Goal: Information Seeking & Learning: Check status

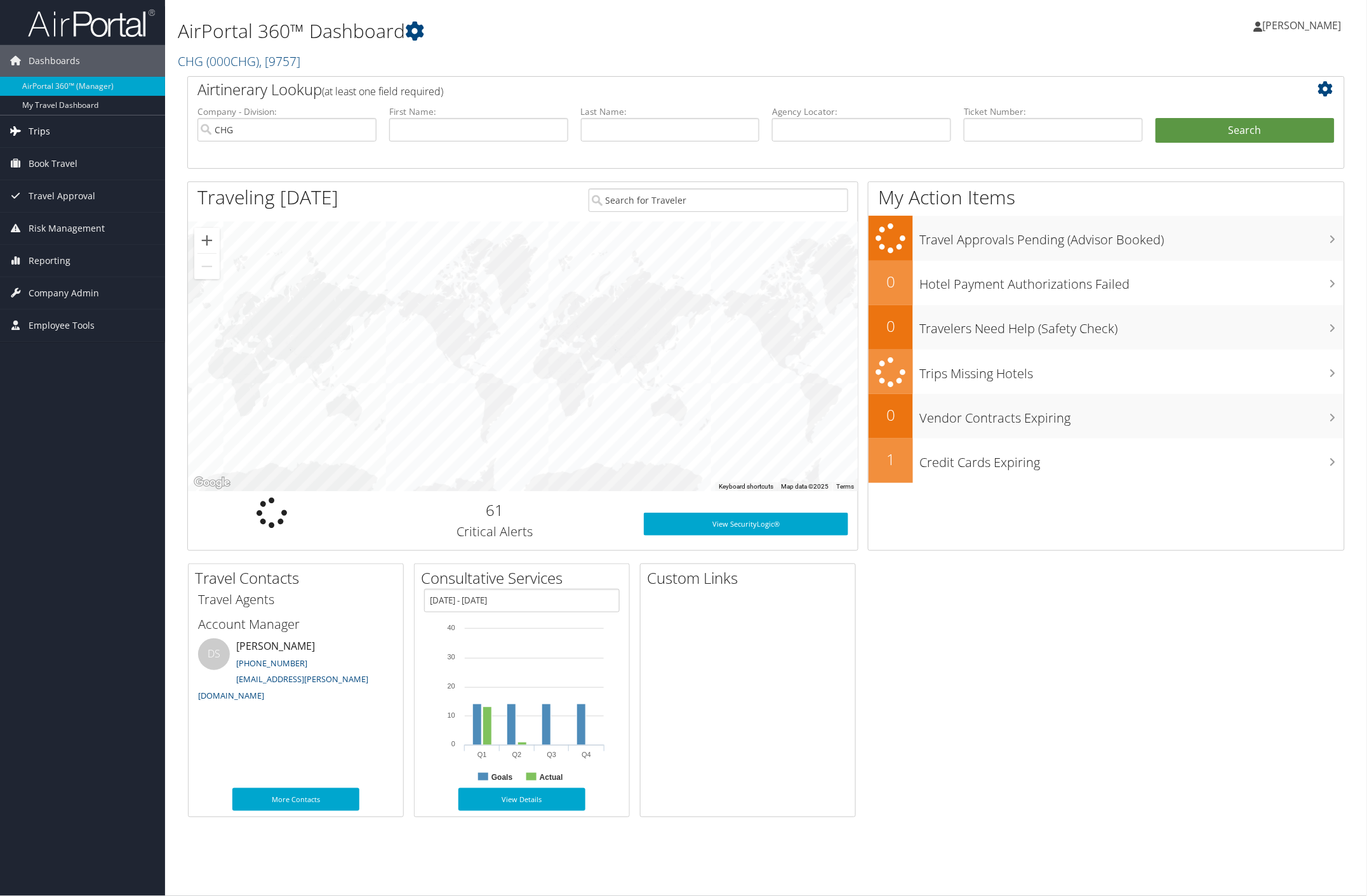
click at [43, 128] on span "Trips" at bounding box center [39, 131] width 22 height 31
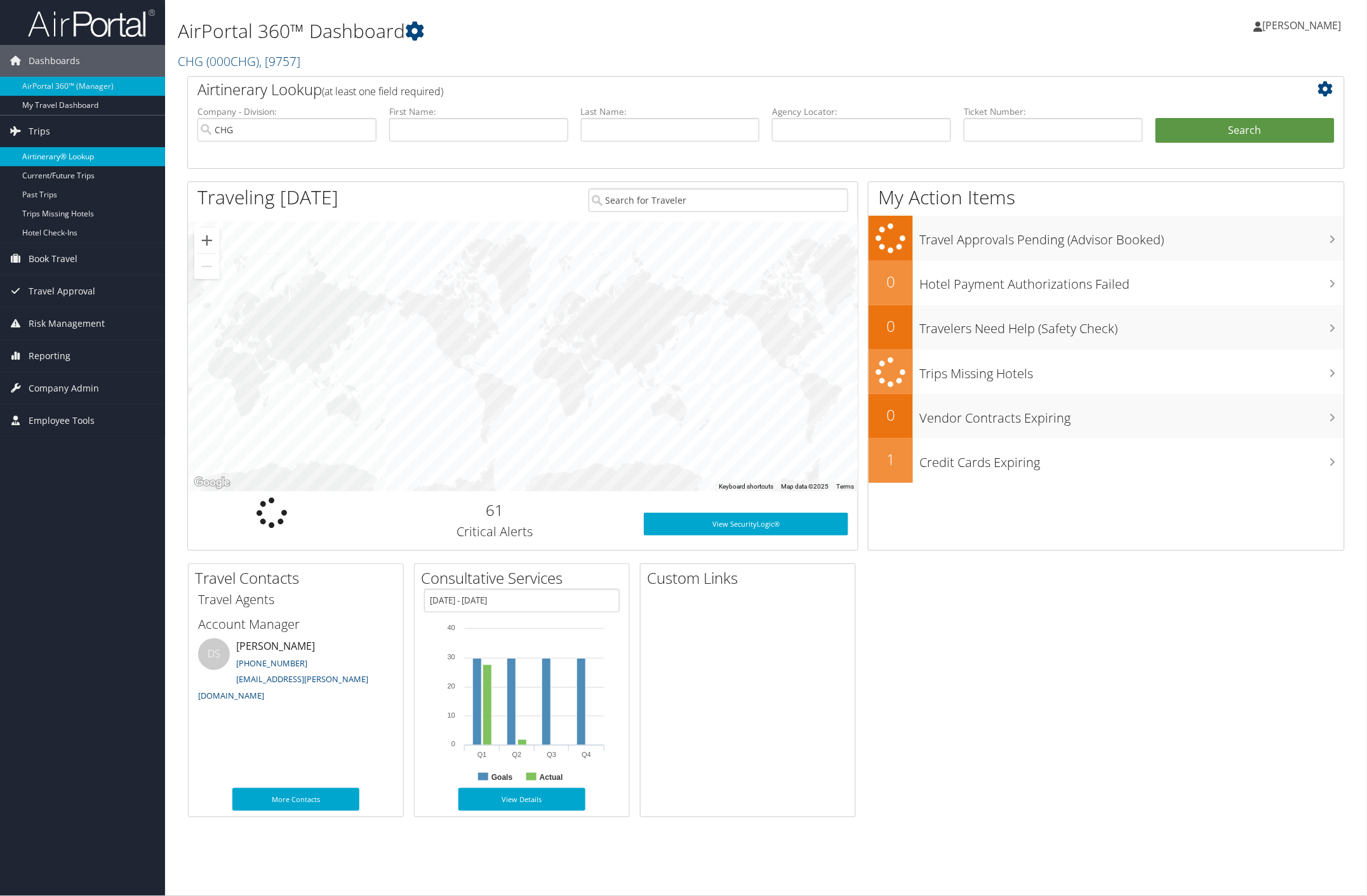
click at [74, 153] on link "Airtinerary® Lookup" at bounding box center [82, 156] width 165 height 19
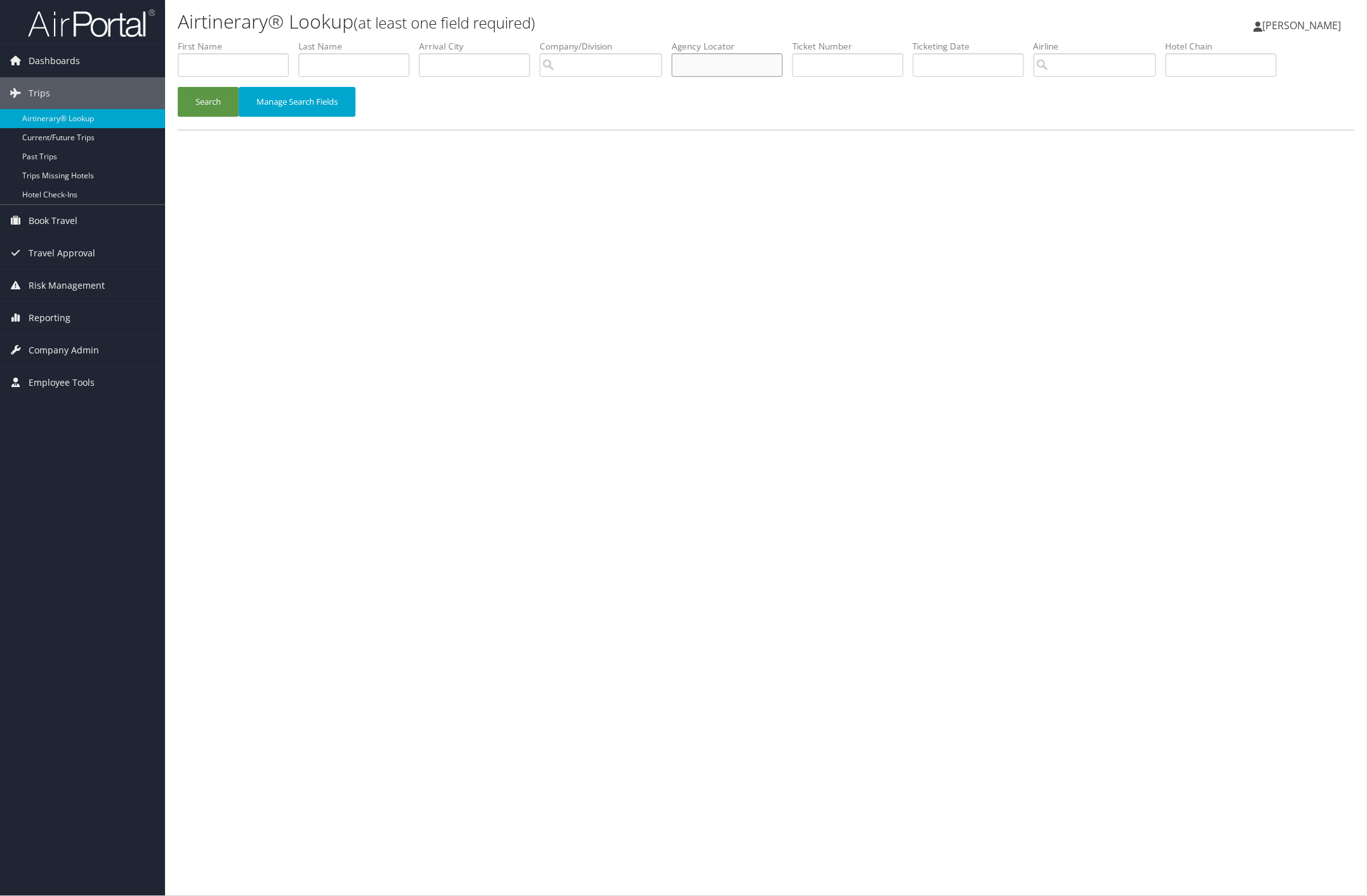
click at [725, 65] on input "text" at bounding box center [727, 65] width 111 height 24
paste input "NKINBJ"
drag, startPoint x: 201, startPoint y: 103, endPoint x: 214, endPoint y: 72, distance: 33.6
click at [203, 101] on button "Search" at bounding box center [208, 102] width 61 height 30
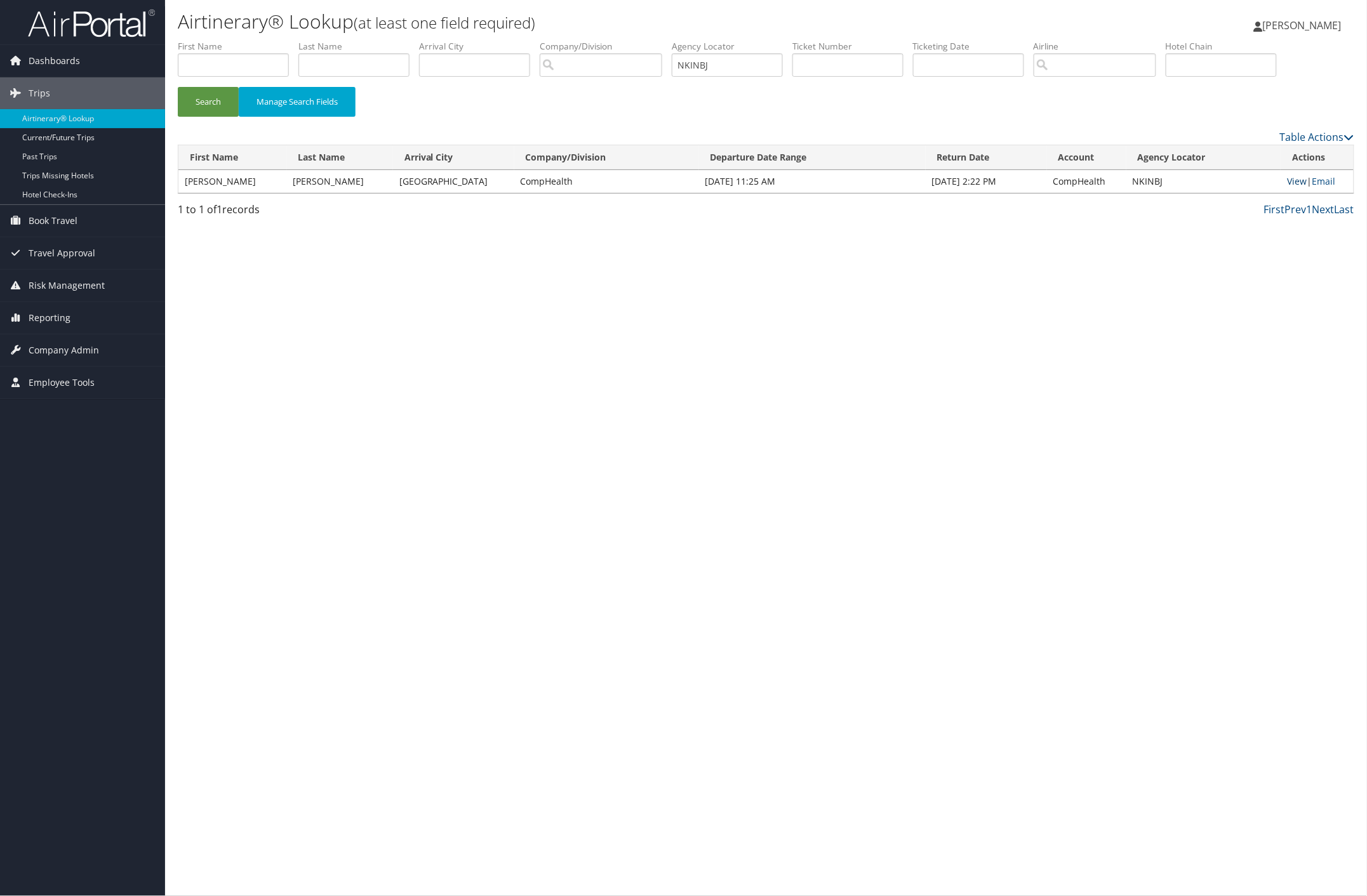
click at [1293, 179] on link "View" at bounding box center [1297, 181] width 20 height 12
drag, startPoint x: 733, startPoint y: 65, endPoint x: 706, endPoint y: 67, distance: 27.1
click at [721, 67] on input "NKINBJ" at bounding box center [727, 65] width 111 height 24
paste input "SWXJDS"
drag, startPoint x: 761, startPoint y: 65, endPoint x: 653, endPoint y: 68, distance: 108.0
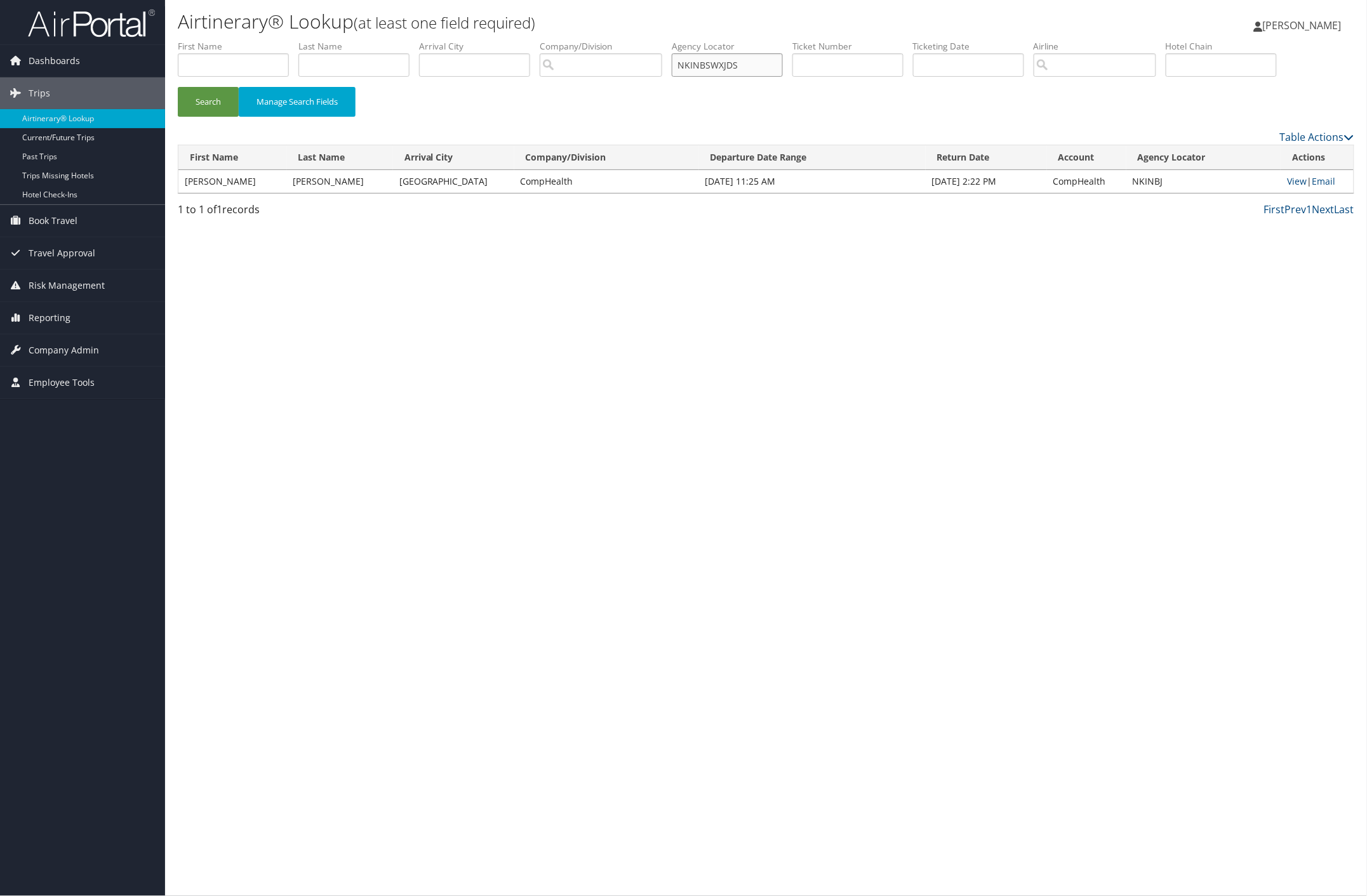
click at [655, 40] on ul "First Name Last Name Departure City Arrival City Company/Division Airport/City …" at bounding box center [766, 40] width 1176 height 0
paste input "text"
type input "SWXJDS"
drag, startPoint x: 220, startPoint y: 98, endPoint x: 251, endPoint y: 56, distance: 52.2
click at [221, 98] on button "Search" at bounding box center [208, 102] width 61 height 30
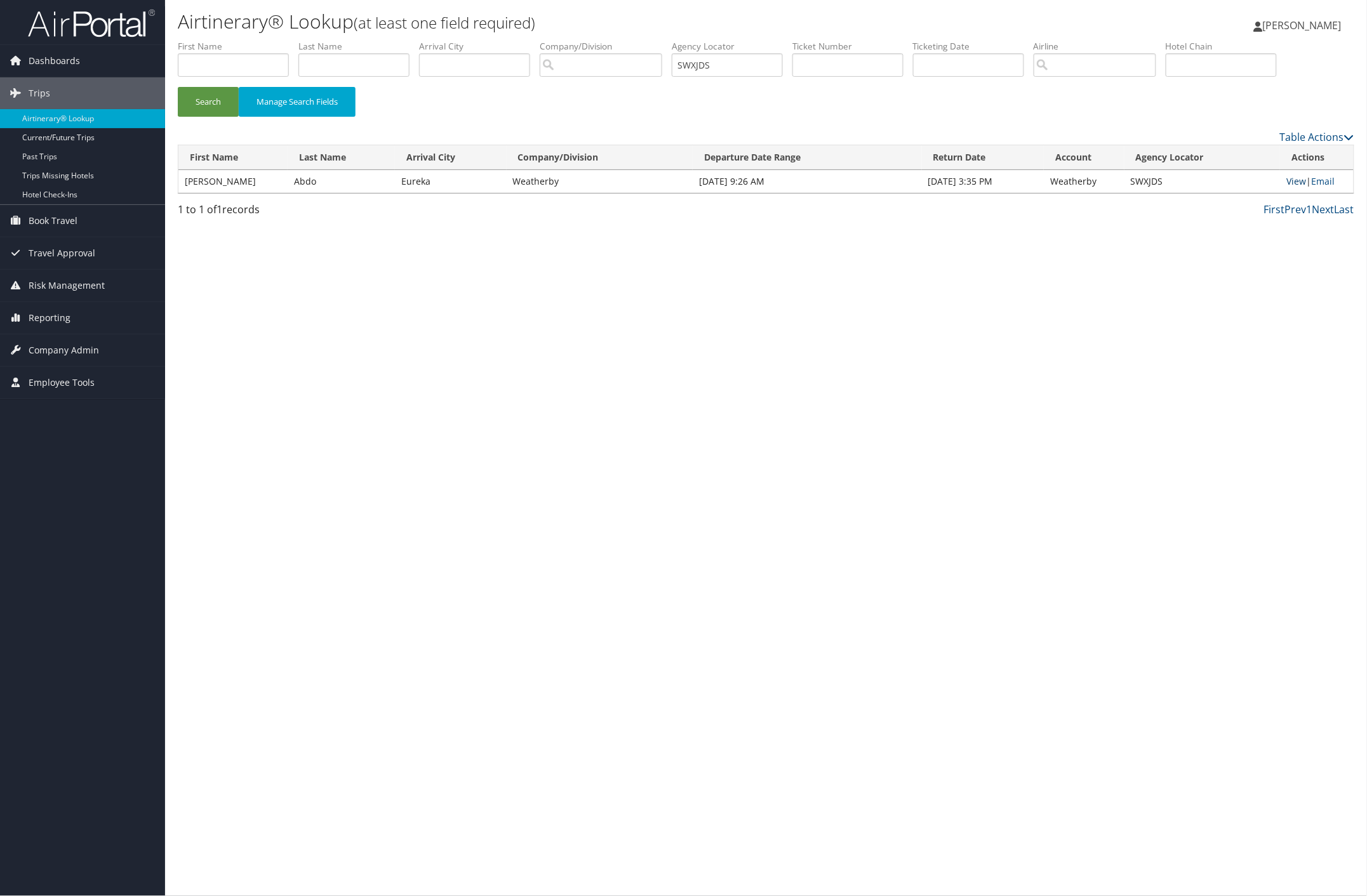
click at [1288, 179] on link "View" at bounding box center [1296, 181] width 20 height 12
click at [1290, 182] on link "View" at bounding box center [1296, 181] width 20 height 12
drag, startPoint x: 740, startPoint y: 67, endPoint x: 503, endPoint y: 46, distance: 237.9
click at [503, 40] on ul "First Name Last Name Departure City Arrival City Company/Division Airport/City …" at bounding box center [766, 40] width 1176 height 0
click at [204, 64] on input "text" at bounding box center [234, 65] width 111 height 24
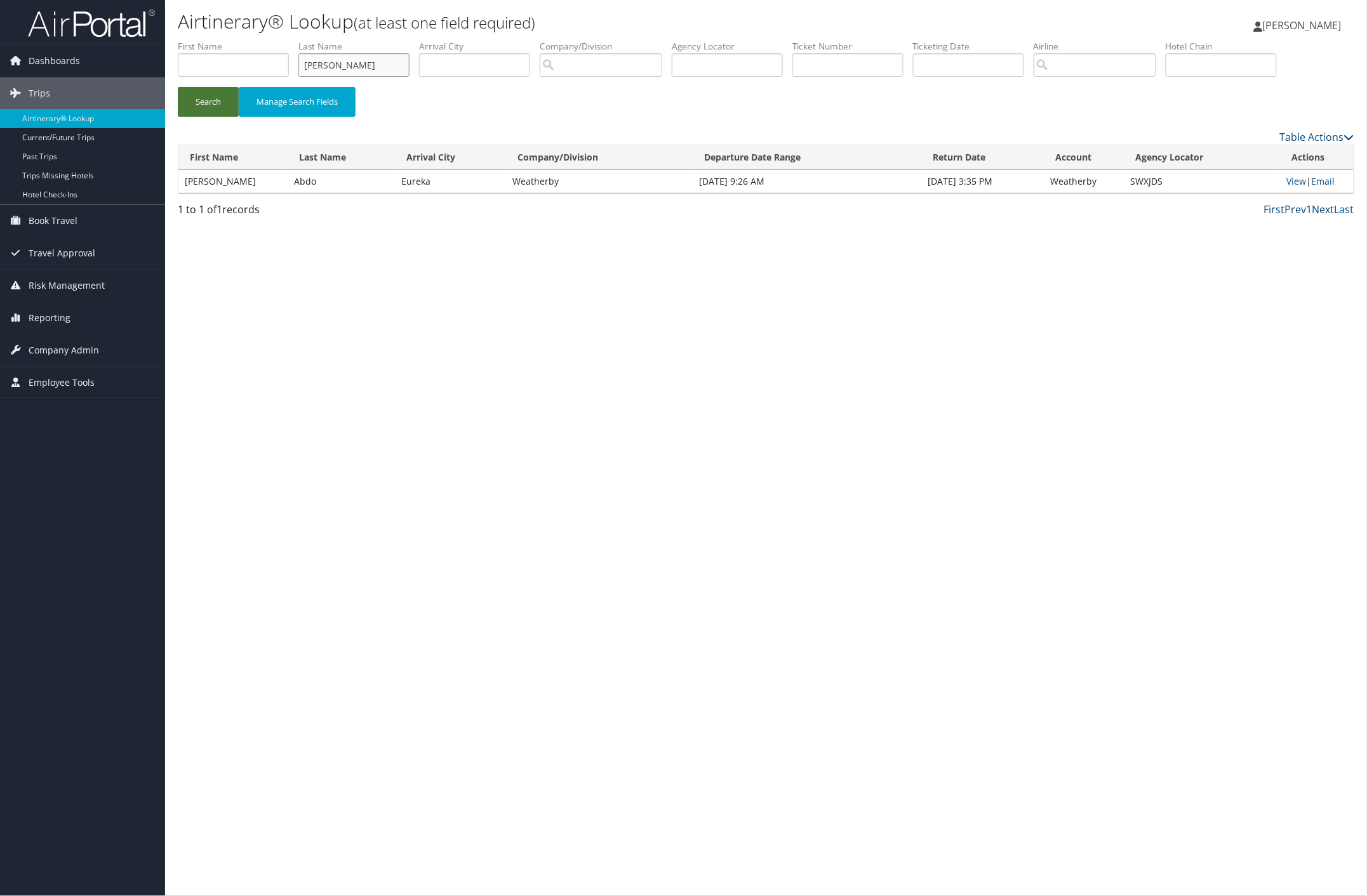
type input "ABRAHA"
click at [217, 105] on button "Search" at bounding box center [208, 102] width 61 height 30
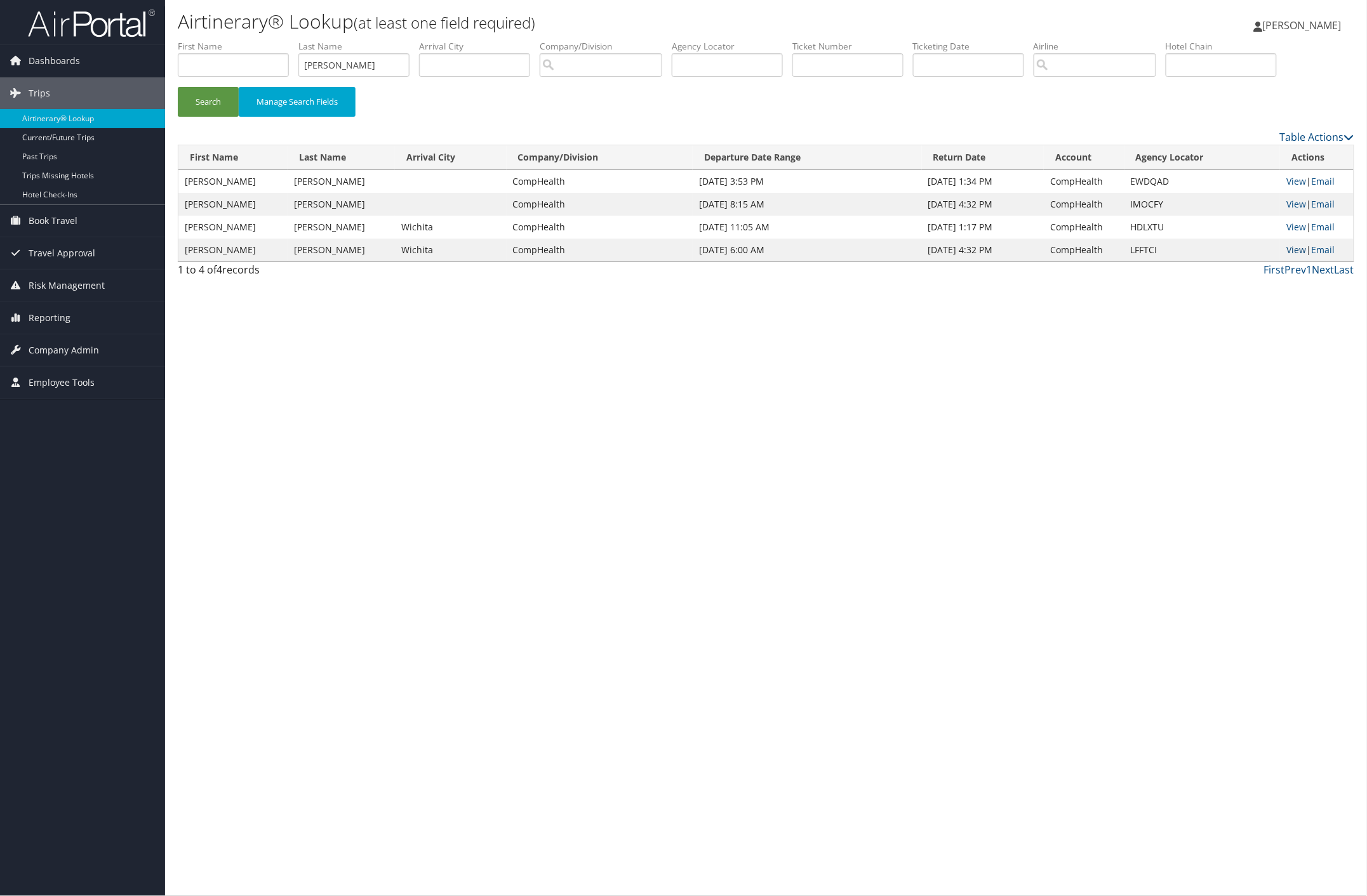
click at [1290, 251] on link "View" at bounding box center [1296, 249] width 20 height 12
click at [1292, 226] on link "View" at bounding box center [1296, 226] width 20 height 12
click at [1292, 203] on link "View" at bounding box center [1296, 204] width 20 height 12
click at [1286, 178] on link "View" at bounding box center [1296, 181] width 20 height 12
click at [753, 60] on input "text" at bounding box center [727, 65] width 111 height 24
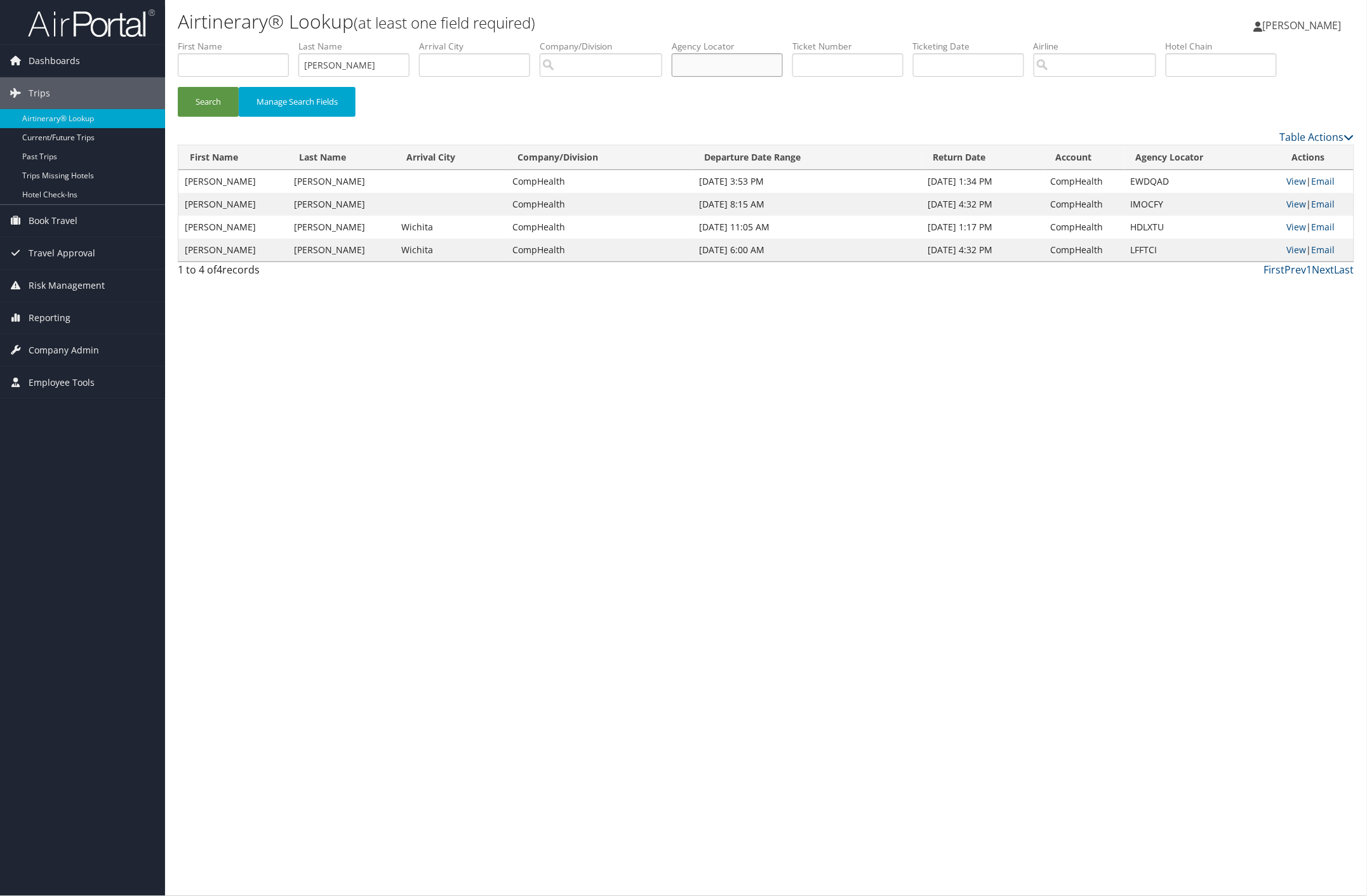
paste input "IMOCFY"
type input "IMOCFY"
drag, startPoint x: 226, startPoint y: 100, endPoint x: 465, endPoint y: 94, distance: 239.1
click at [227, 99] on button "Search" at bounding box center [208, 102] width 61 height 30
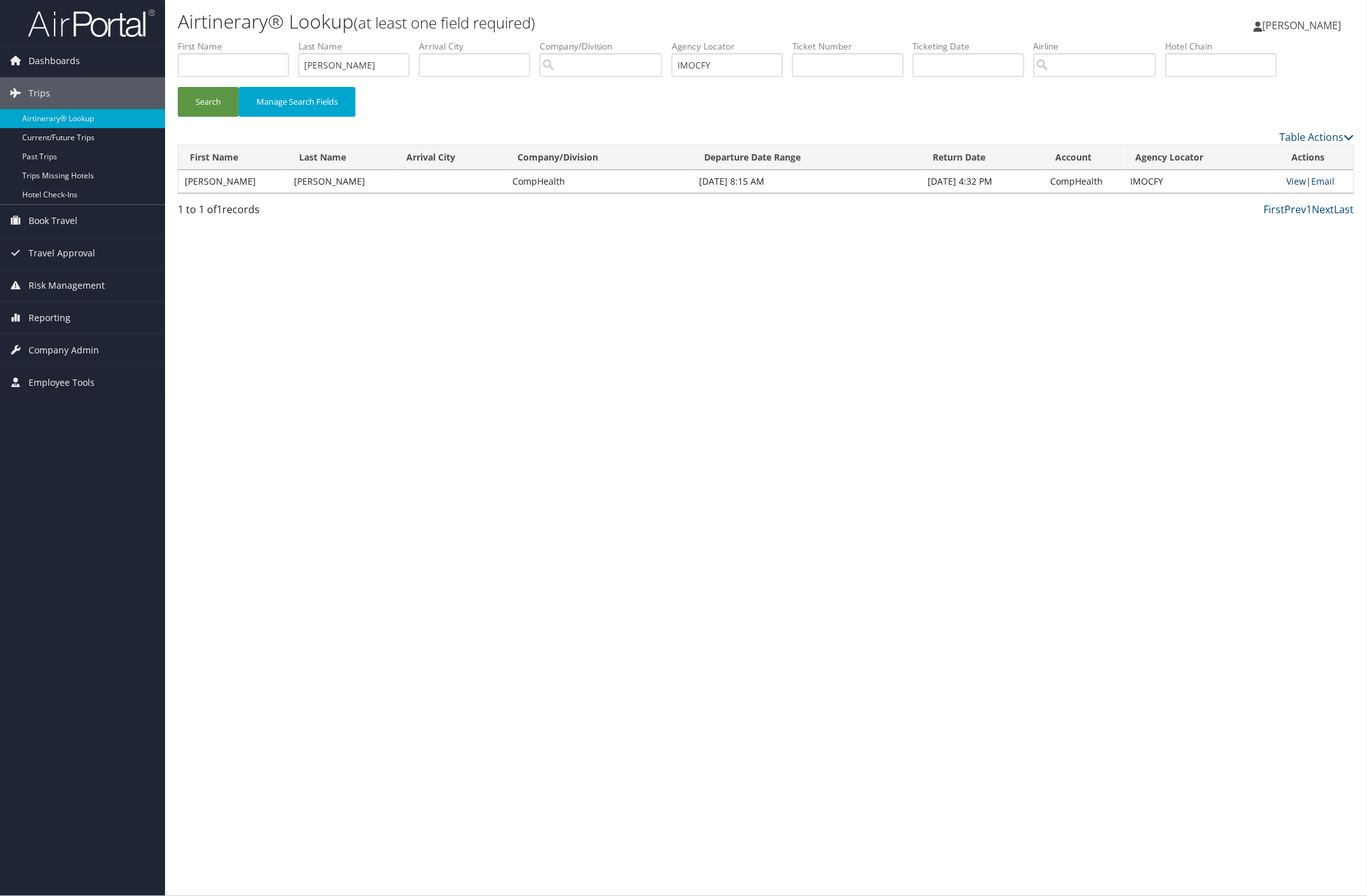
click at [1293, 182] on link "View" at bounding box center [1296, 181] width 20 height 12
drag, startPoint x: 738, startPoint y: 68, endPoint x: 496, endPoint y: 54, distance: 242.4
click at [496, 40] on ul "First Name Last Name ABRAHA Departure City Arrival City Company/Division Airpor…" at bounding box center [766, 40] width 1176 height 0
click at [1295, 182] on link "View" at bounding box center [1296, 181] width 20 height 12
paste input "AYAZPJ"
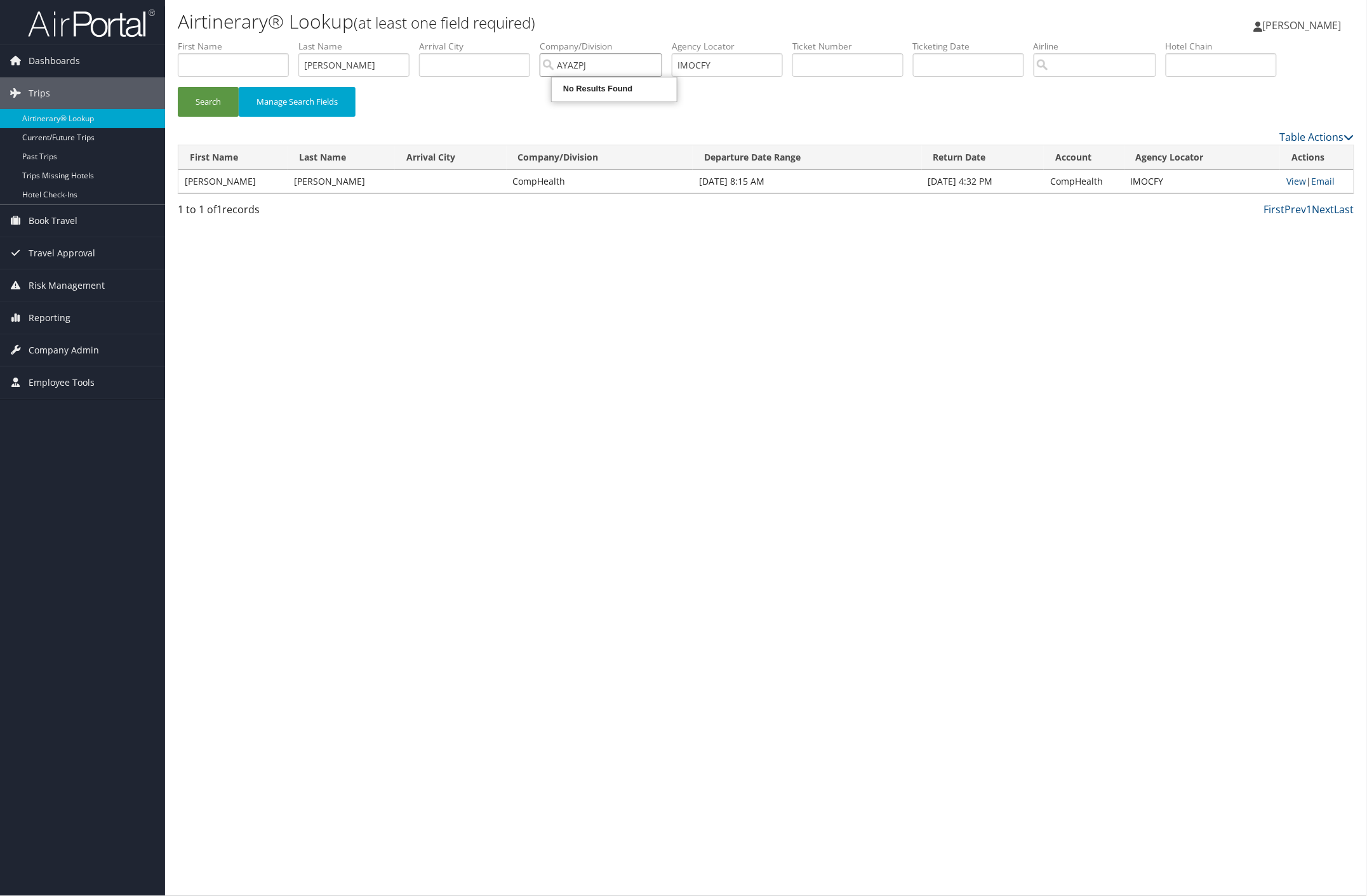
type input "AYAZPJ"
paste input "AYAZPJ"
drag, startPoint x: 733, startPoint y: 61, endPoint x: 611, endPoint y: 62, distance: 122.0
click at [617, 40] on ul "First Name Last Name ABRAHA Departure City Arrival City Company/Division AYAZPJ…" at bounding box center [766, 40] width 1176 height 0
type input "AYAZPJ"
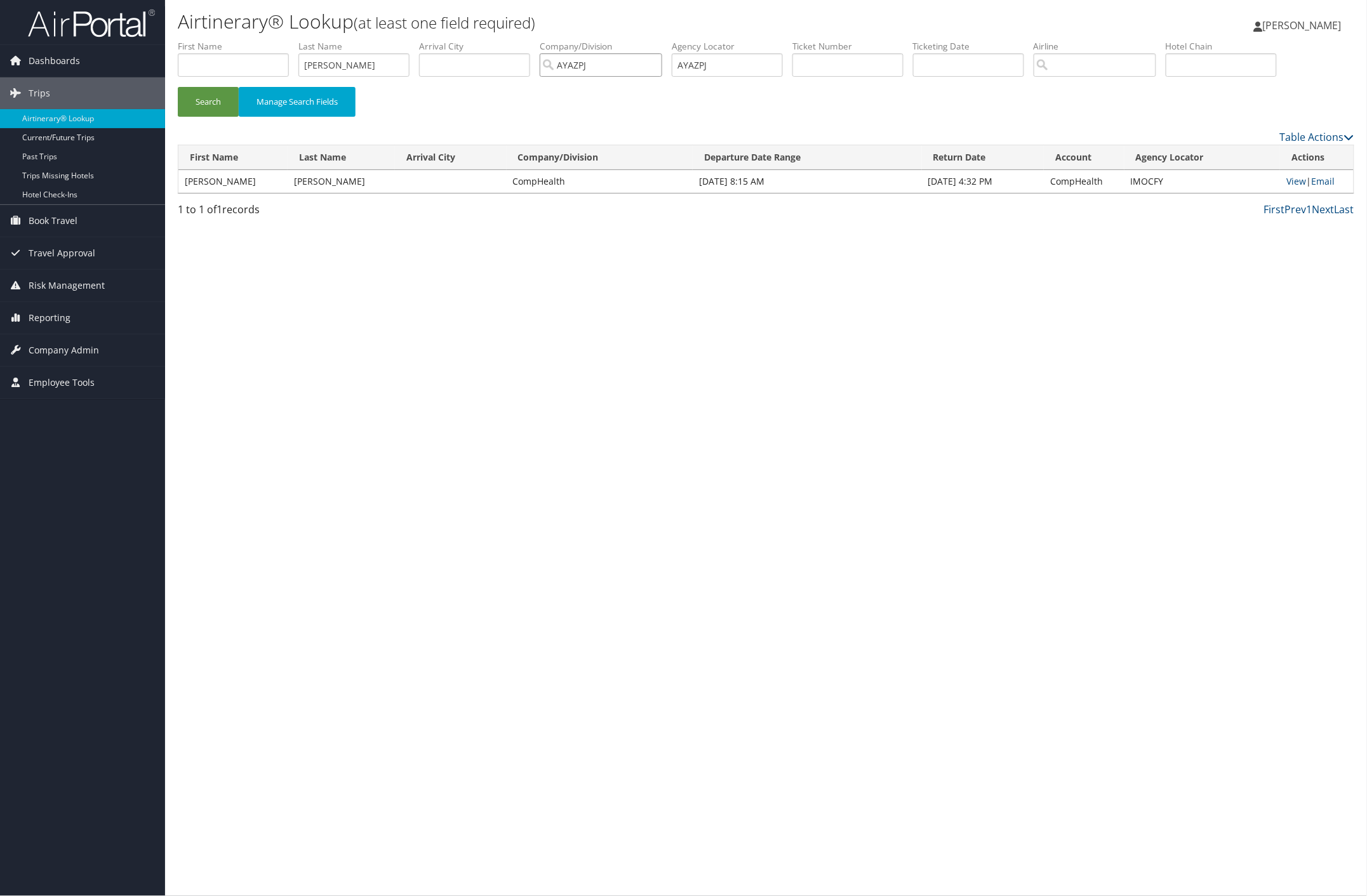
drag, startPoint x: 611, startPoint y: 67, endPoint x: 449, endPoint y: 52, distance: 162.7
click at [449, 40] on ul "First Name Last Name ABRAHA Departure City Arrival City Company/Division AYAZPJ…" at bounding box center [766, 40] width 1176 height 0
drag, startPoint x: 223, startPoint y: 98, endPoint x: 276, endPoint y: 43, distance: 76.4
click at [223, 97] on button "Search" at bounding box center [208, 102] width 61 height 30
drag, startPoint x: 332, startPoint y: 71, endPoint x: 230, endPoint y: 65, distance: 102.2
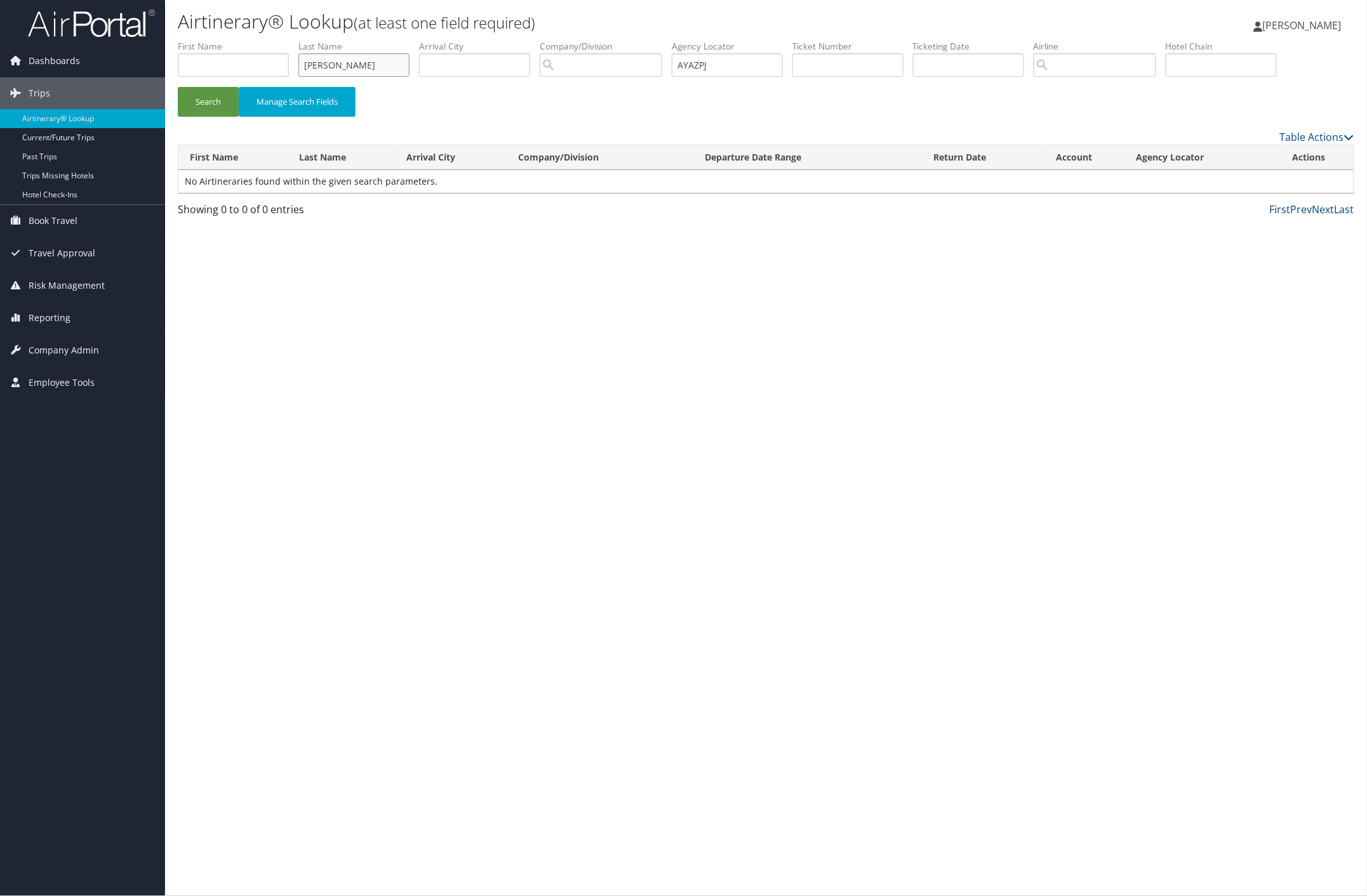
click at [230, 40] on ul "First Name Last Name ABRAHA Departure City Arrival City Company/Division Airpor…" at bounding box center [766, 40] width 1176 height 0
click at [210, 102] on button "Search" at bounding box center [208, 102] width 61 height 30
click at [1293, 182] on link "View" at bounding box center [1297, 181] width 20 height 12
drag, startPoint x: 729, startPoint y: 65, endPoint x: 610, endPoint y: 61, distance: 119.1
click at [623, 40] on ul "First Name Last Name Departure City Arrival City Company/Division Airport/City …" at bounding box center [766, 40] width 1176 height 0
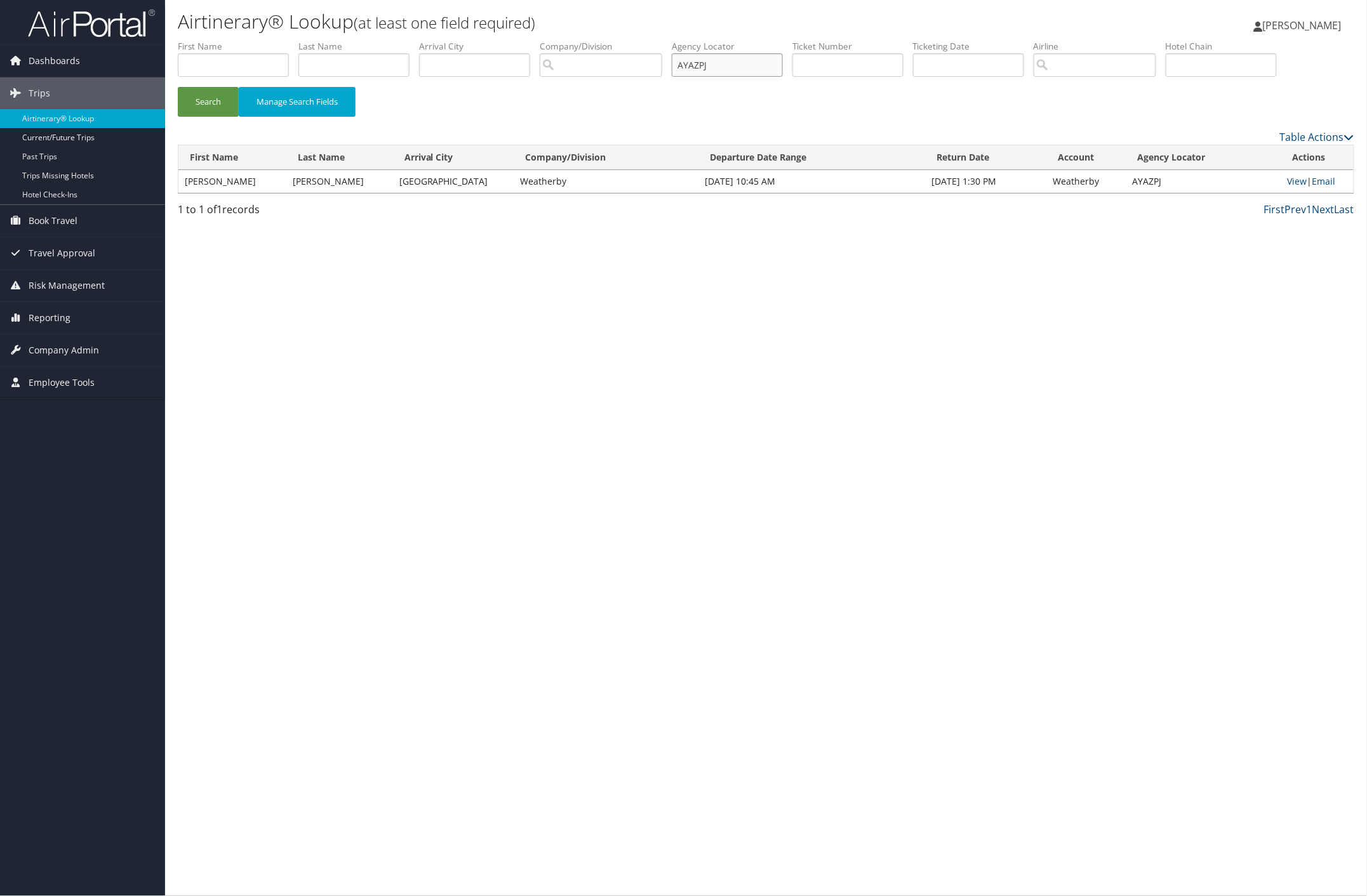
paste input "LJUHVA"
click at [210, 96] on button "Search" at bounding box center [208, 102] width 61 height 30
click at [1290, 182] on link "View" at bounding box center [1297, 181] width 20 height 12
click at [1292, 182] on link "View" at bounding box center [1297, 181] width 20 height 12
drag, startPoint x: 745, startPoint y: 67, endPoint x: 560, endPoint y: 62, distance: 185.1
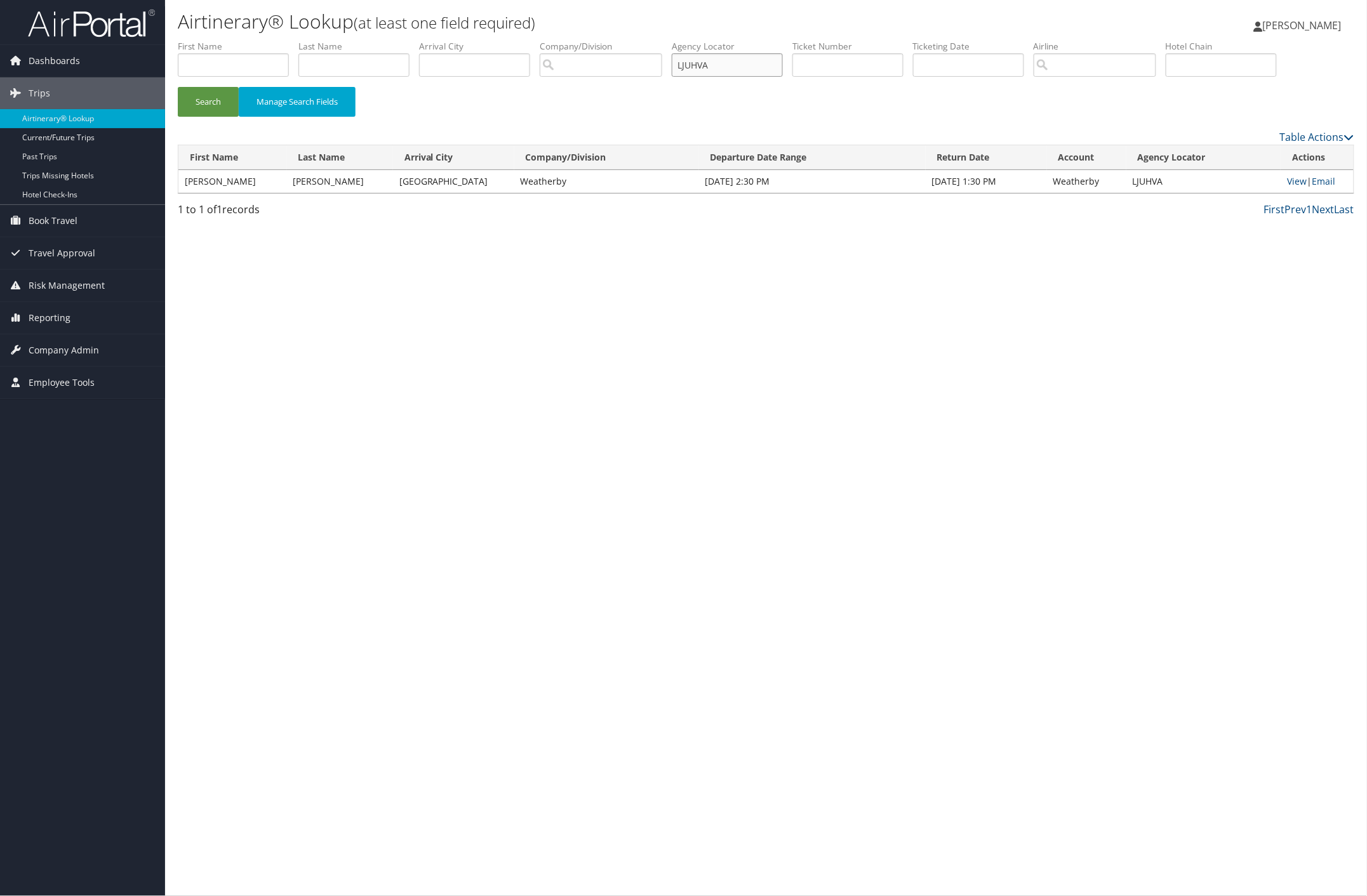
click at [579, 40] on ul "First Name Last Name Departure City Arrival City Company/Division Airport/City …" at bounding box center [766, 40] width 1176 height 0
paste input "KGEDCD"
click at [217, 100] on button "Search" at bounding box center [208, 102] width 61 height 30
click at [1293, 178] on link "View" at bounding box center [1296, 181] width 20 height 12
paste input "YXUYEH"
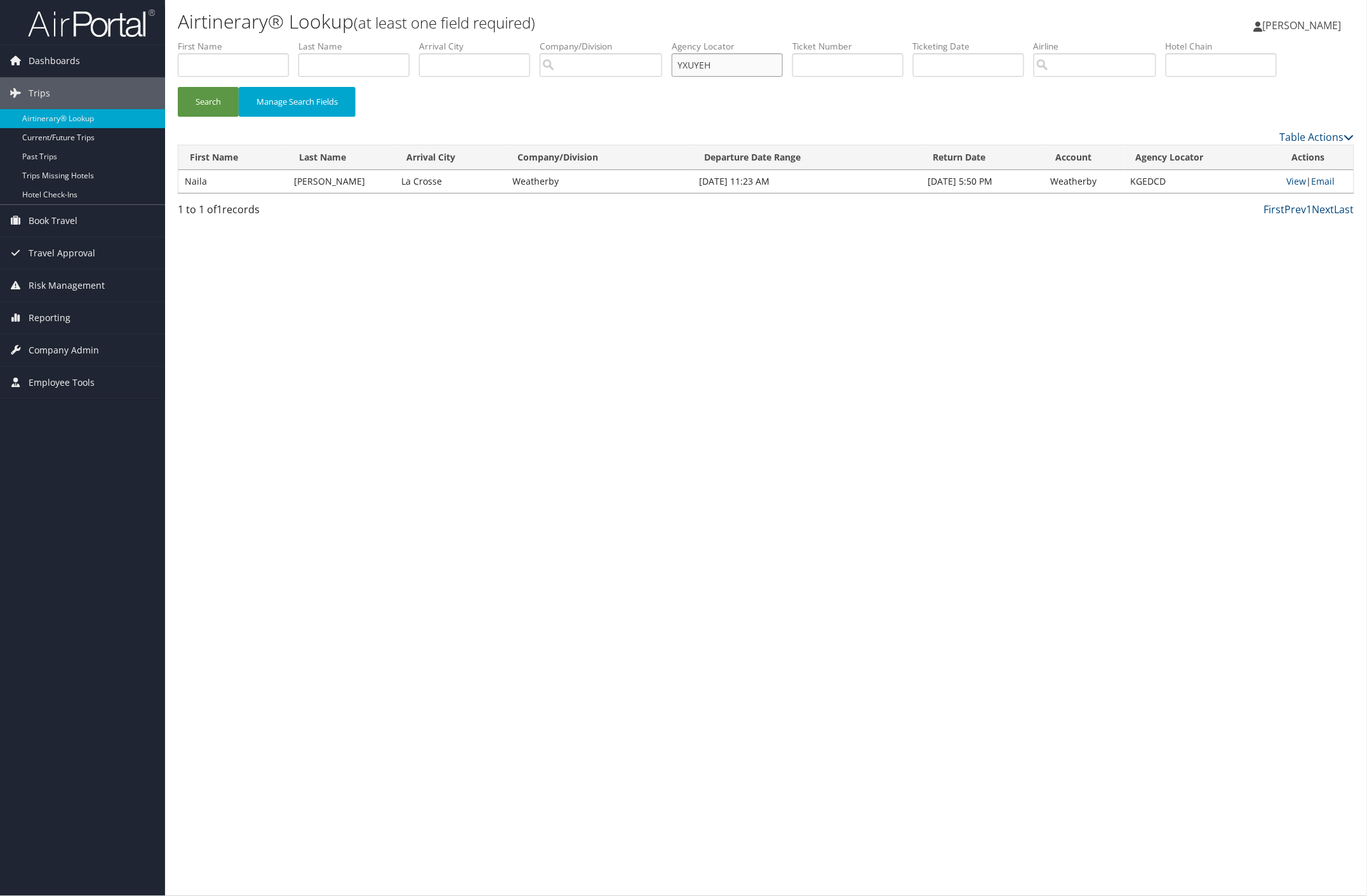
drag, startPoint x: 732, startPoint y: 68, endPoint x: 497, endPoint y: 74, distance: 235.1
click at [550, 40] on ul "First Name Last Name Departure City Arrival City Company/Division Airport/City …" at bounding box center [766, 40] width 1176 height 0
drag, startPoint x: 213, startPoint y: 105, endPoint x: 218, endPoint y: 71, distance: 34.4
click at [213, 98] on button "Search" at bounding box center [208, 102] width 61 height 30
click at [1293, 182] on link "View" at bounding box center [1297, 181] width 20 height 12
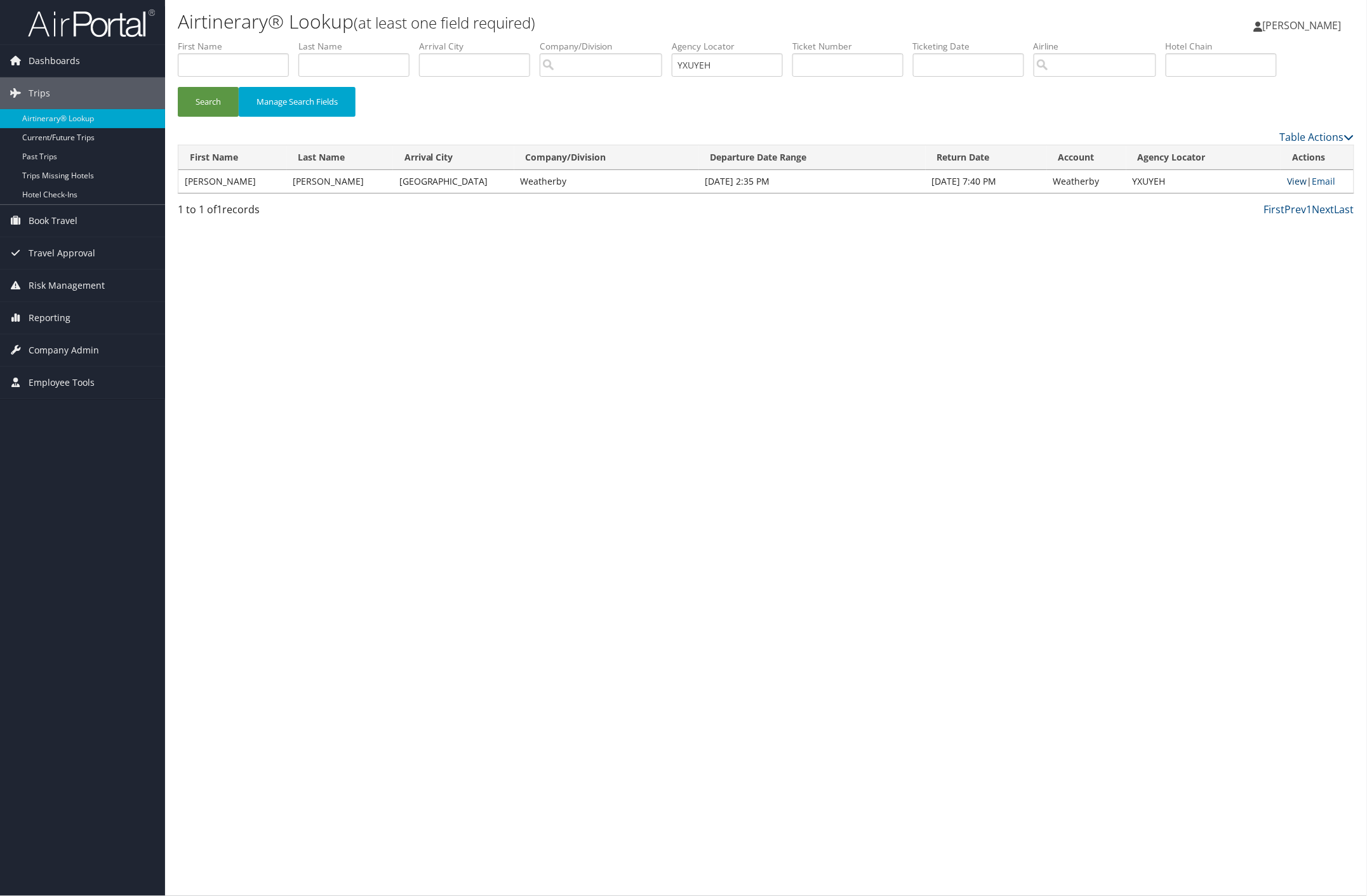
click at [1290, 184] on link "View" at bounding box center [1297, 181] width 20 height 12
paste input "CKOBKQ"
drag, startPoint x: 204, startPoint y: 97, endPoint x: 233, endPoint y: 10, distance: 91.7
click at [206, 96] on button "Search" at bounding box center [208, 102] width 61 height 30
click at [1295, 181] on link "View" at bounding box center [1300, 181] width 20 height 12
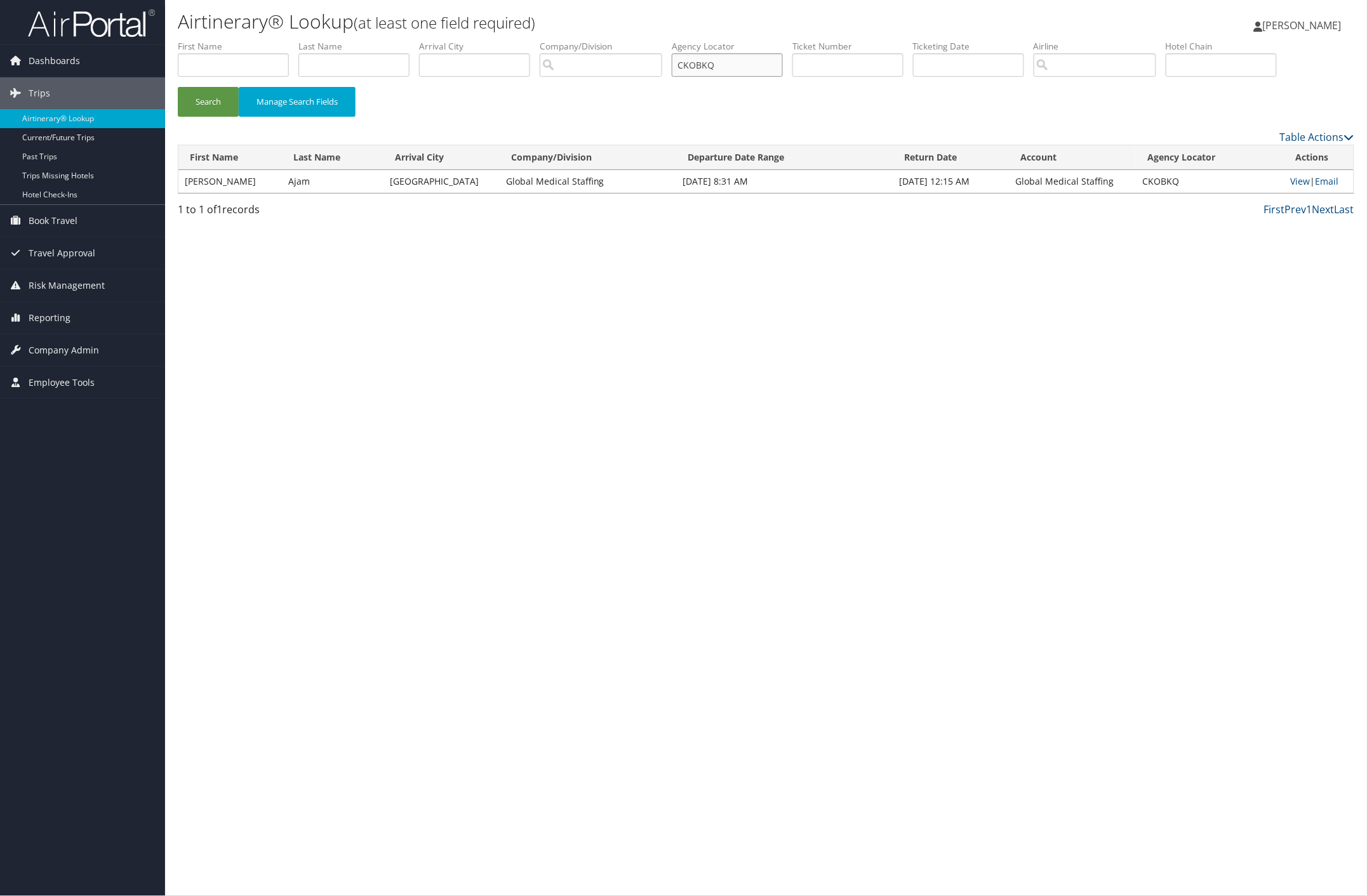
paste input "FQLEHW"
drag, startPoint x: 738, startPoint y: 63, endPoint x: 637, endPoint y: 61, distance: 101.0
click at [639, 40] on ul "First Name Last Name Departure City Arrival City Company/Division Airport/City …" at bounding box center [766, 40] width 1176 height 0
click at [208, 96] on button "Search" at bounding box center [208, 102] width 61 height 30
click at [1297, 179] on link "View" at bounding box center [1297, 181] width 20 height 12
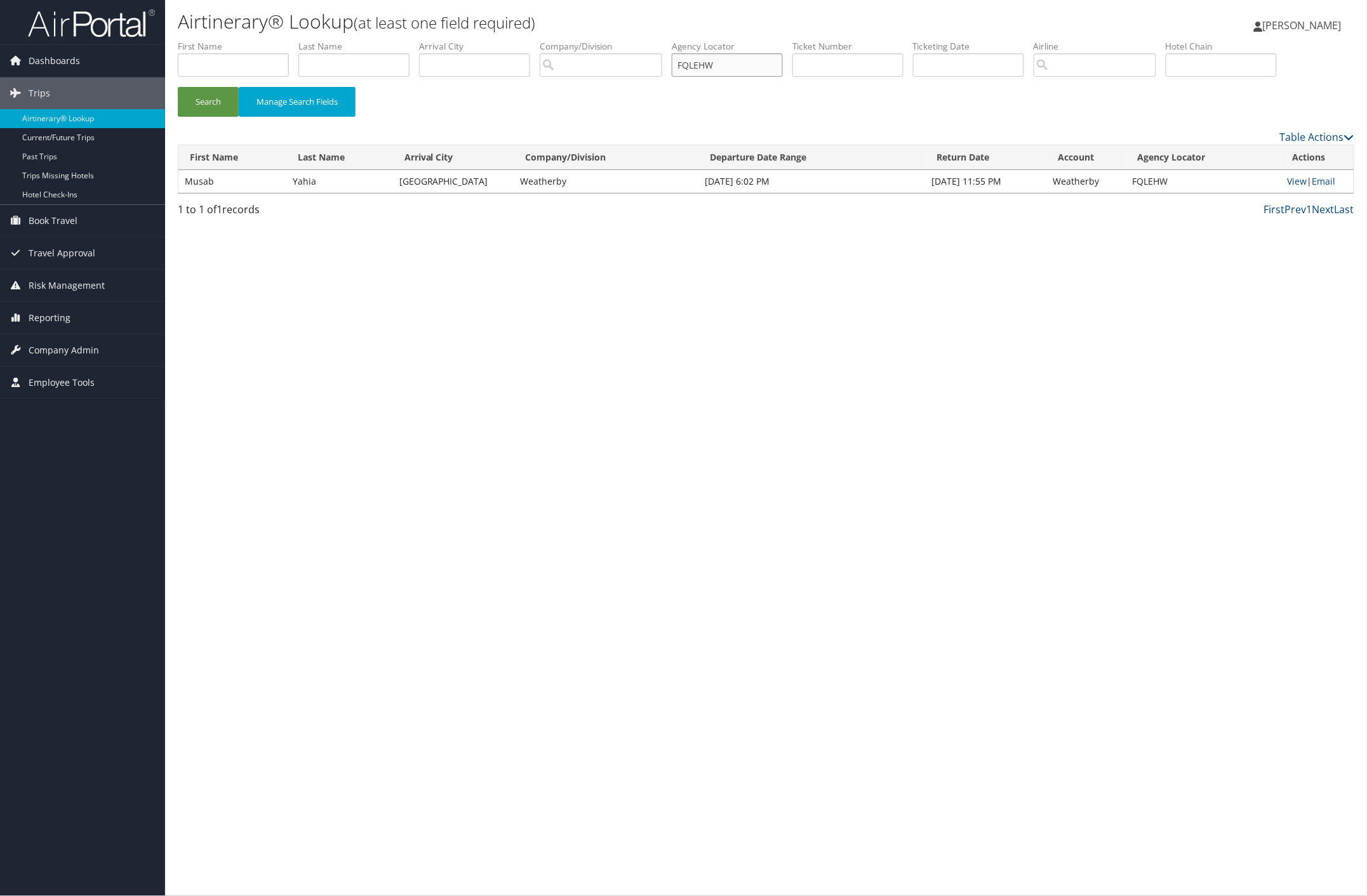
paste input "GUIIMG"
click at [201, 102] on button "Search" at bounding box center [208, 102] width 61 height 30
click at [1287, 182] on link "View" at bounding box center [1297, 181] width 20 height 12
paste input "NXHCHS"
drag, startPoint x: 730, startPoint y: 67, endPoint x: 632, endPoint y: 54, distance: 98.9
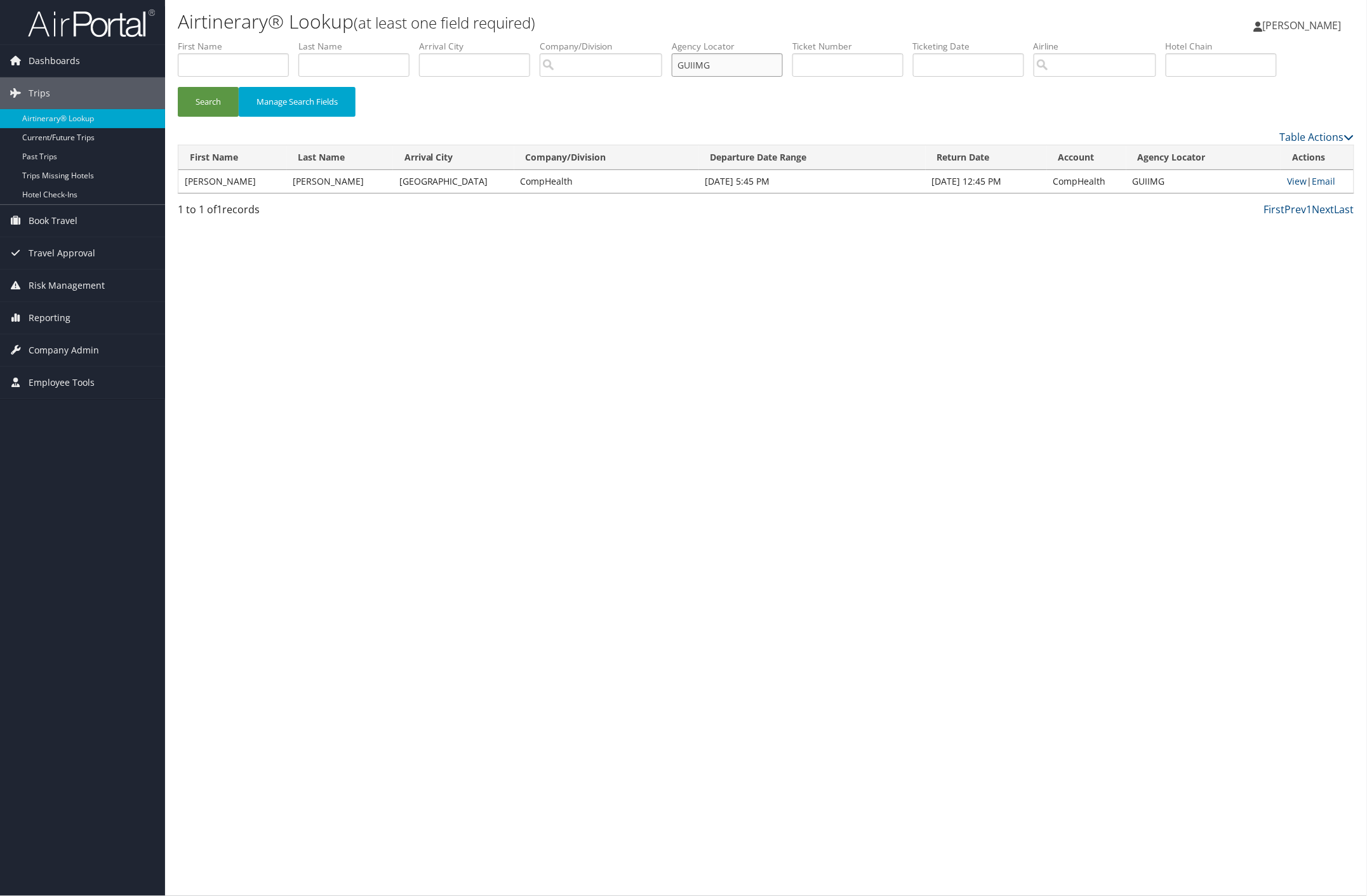
click at [634, 40] on ul "First Name Last Name Departure City Arrival City Company/Division Airport/City …" at bounding box center [766, 40] width 1176 height 0
type input "NXHCHS"
click at [214, 99] on button "Search" at bounding box center [208, 102] width 61 height 30
click at [1293, 181] on link "View" at bounding box center [1297, 181] width 20 height 12
type input "NXHCHS"
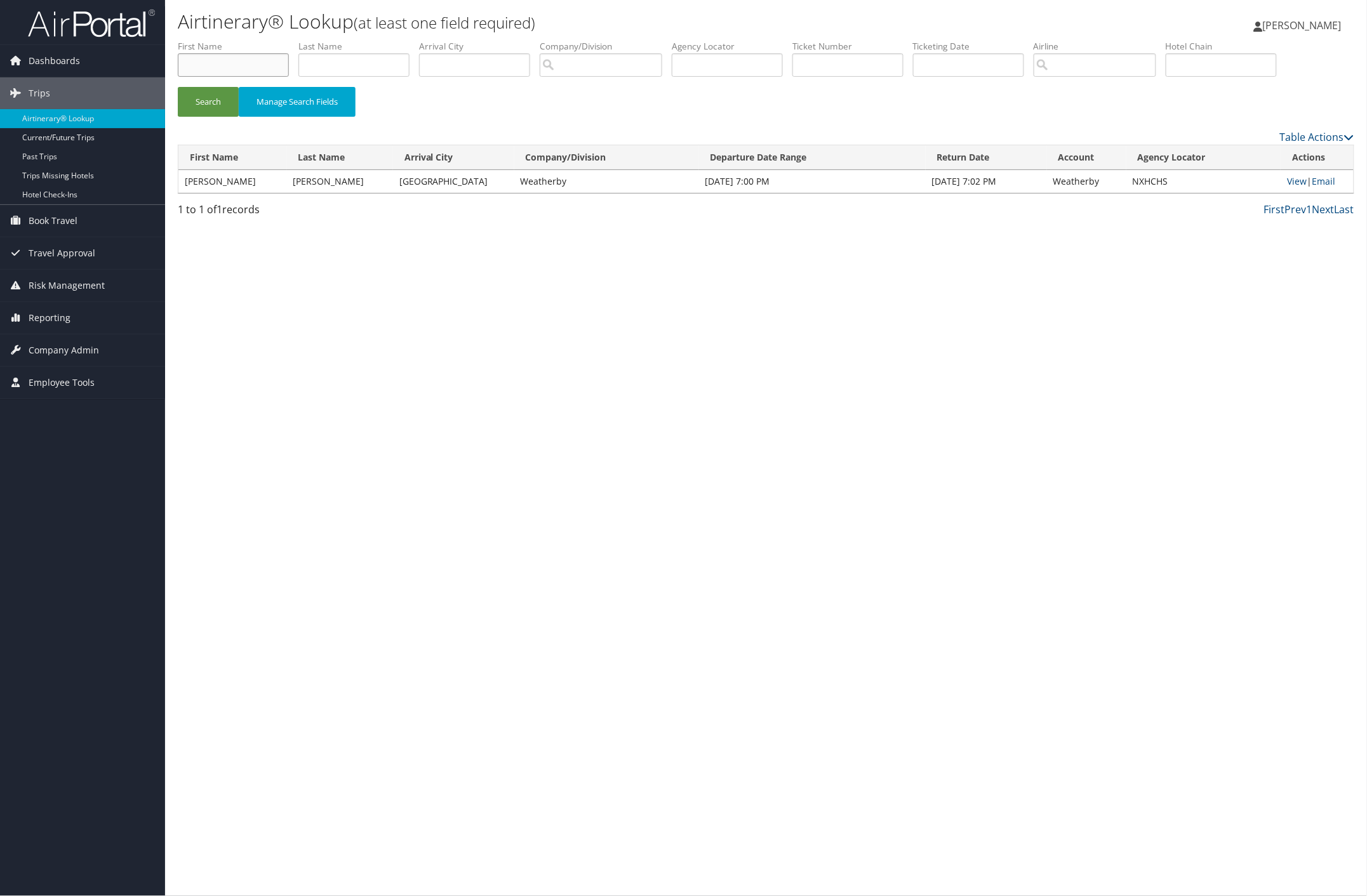
click at [276, 67] on input "text" at bounding box center [234, 65] width 111 height 24
type input "S"
type input "AUSTI"
type input "ALEXANDER"
click at [222, 102] on button "Search" at bounding box center [208, 102] width 61 height 30
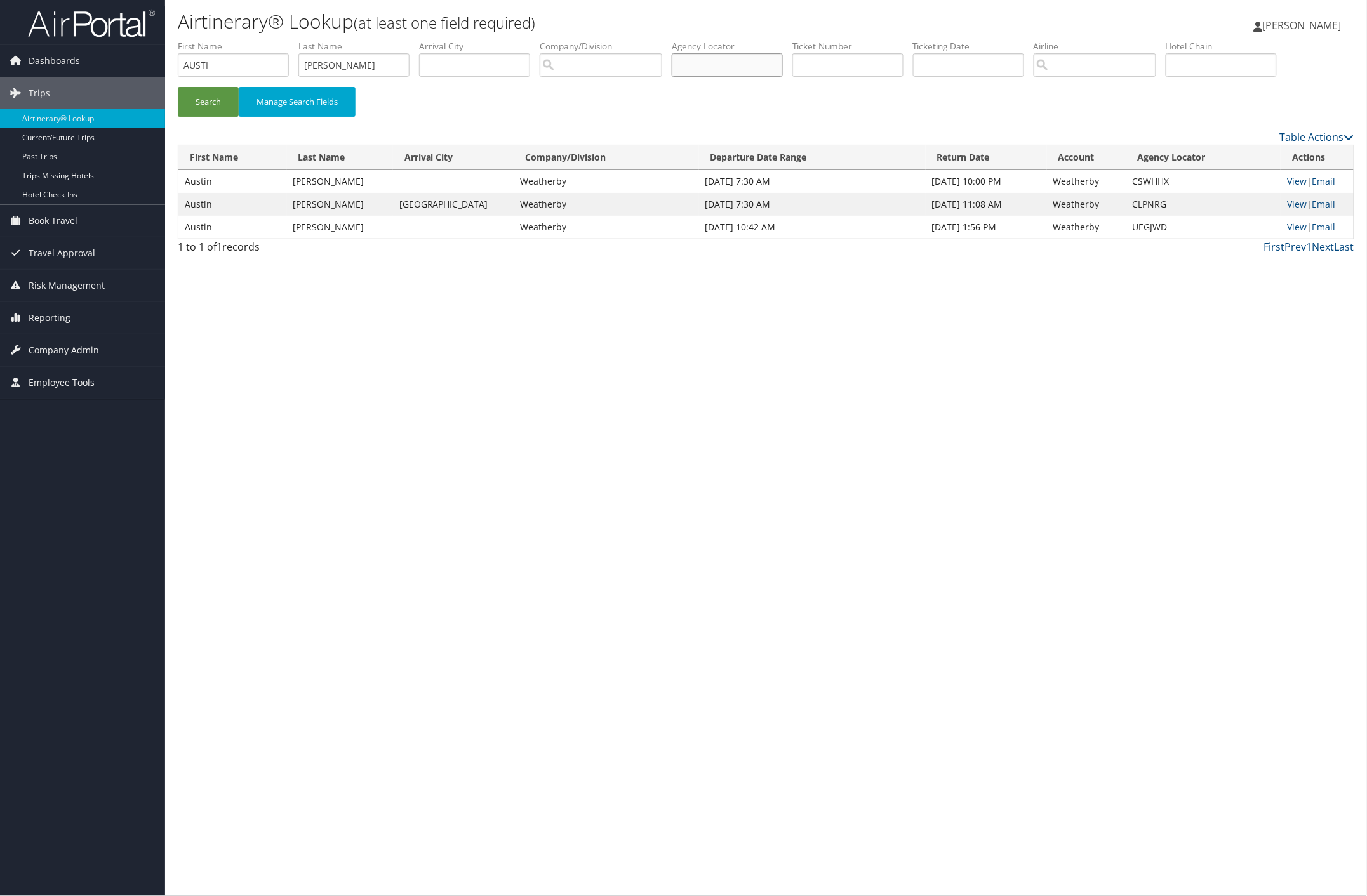
click at [723, 54] on input "text" at bounding box center [727, 65] width 111 height 24
paste input "GILJPL"
type input "GILJPL"
drag, startPoint x: 330, startPoint y: 62, endPoint x: 230, endPoint y: 51, distance: 100.6
click at [230, 40] on ul "First Name AUSTI Last Name ALEXANDER Departure City Arrival City Company/Divisi…" at bounding box center [766, 40] width 1176 height 0
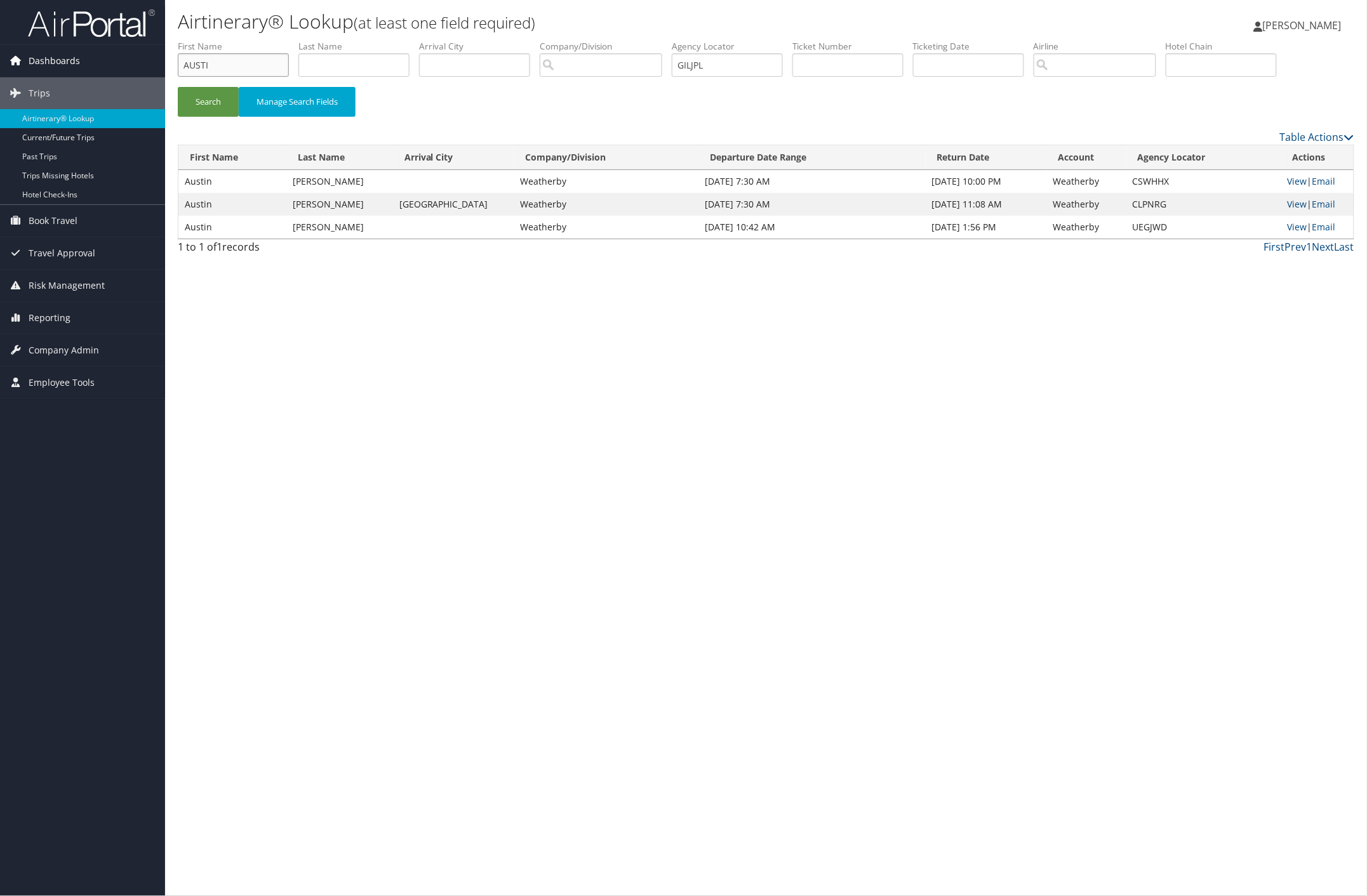
drag, startPoint x: 217, startPoint y: 62, endPoint x: 157, endPoint y: 57, distance: 60.2
click at [157, 57] on div "Dashboards AirPortal 360™ (Manager) My Travel Dashboard Trips Airtinerary® Look…" at bounding box center [684, 448] width 1367 height 896
click at [198, 93] on button "Search" at bounding box center [208, 102] width 61 height 30
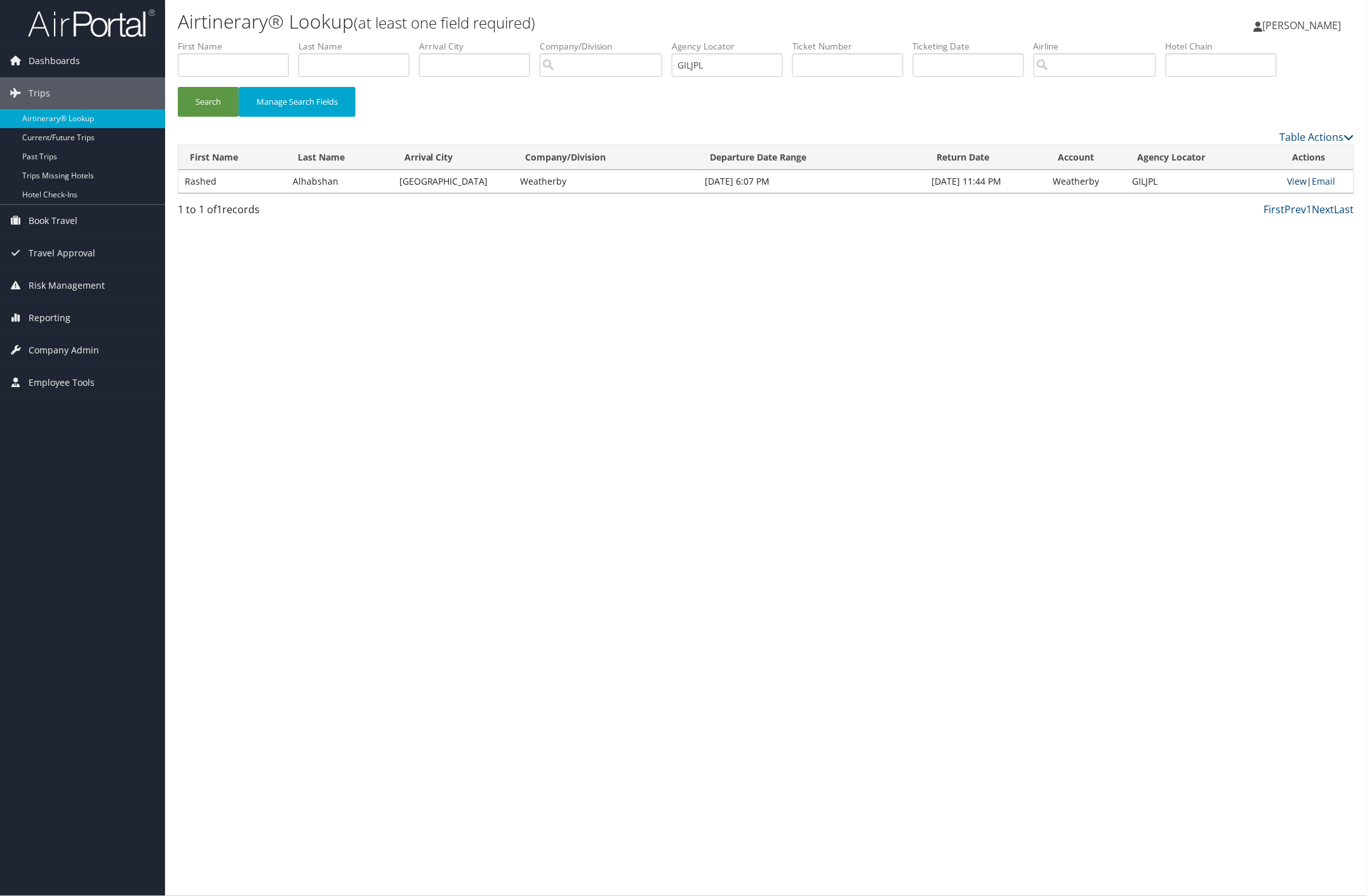
click at [1290, 181] on link "View" at bounding box center [1297, 181] width 20 height 12
drag, startPoint x: 757, startPoint y: 67, endPoint x: 619, endPoint y: 55, distance: 138.5
click at [623, 40] on ul "First Name Last Name Departure City Arrival City Company/Division Airport/City …" at bounding box center [766, 40] width 1176 height 0
paste input "NJZQRC"
click at [219, 94] on button "Search" at bounding box center [208, 102] width 61 height 30
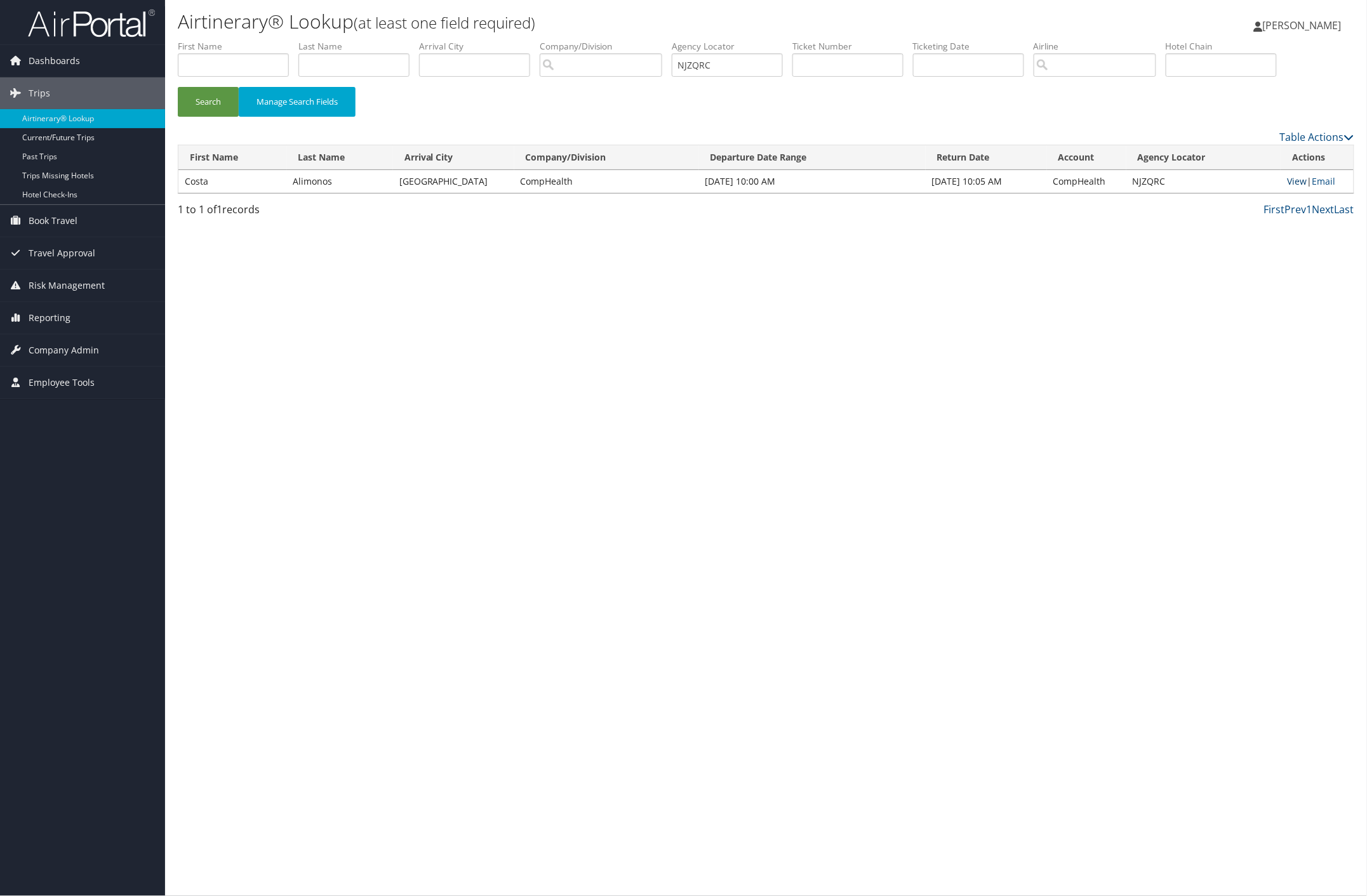
click at [1292, 181] on link "View" at bounding box center [1297, 181] width 20 height 12
paste input "REQBR"
drag, startPoint x: 731, startPoint y: 63, endPoint x: 385, endPoint y: 72, distance: 346.1
click at [439, 40] on ul "First Name Last Name Departure City Arrival City Company/Division Airport/City …" at bounding box center [766, 40] width 1176 height 0
click at [224, 100] on button "Search" at bounding box center [208, 102] width 61 height 30
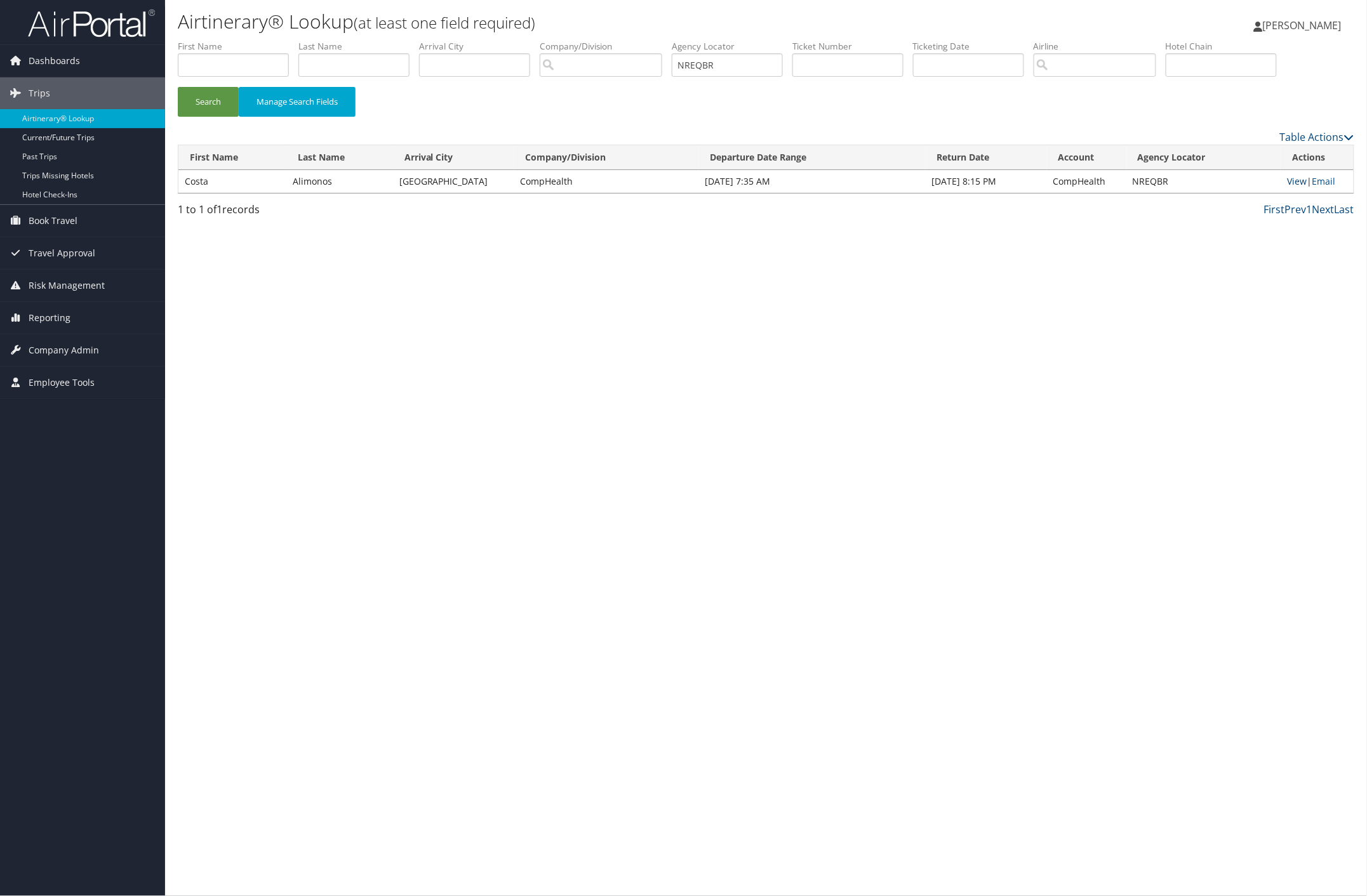
click at [1290, 182] on link "View" at bounding box center [1297, 181] width 20 height 12
paste input "LJEOOK"
drag, startPoint x: 216, startPoint y: 94, endPoint x: 220, endPoint y: 88, distance: 7.2
click at [217, 91] on button "Search" at bounding box center [208, 102] width 61 height 30
click at [1292, 183] on link "View" at bounding box center [1297, 181] width 20 height 12
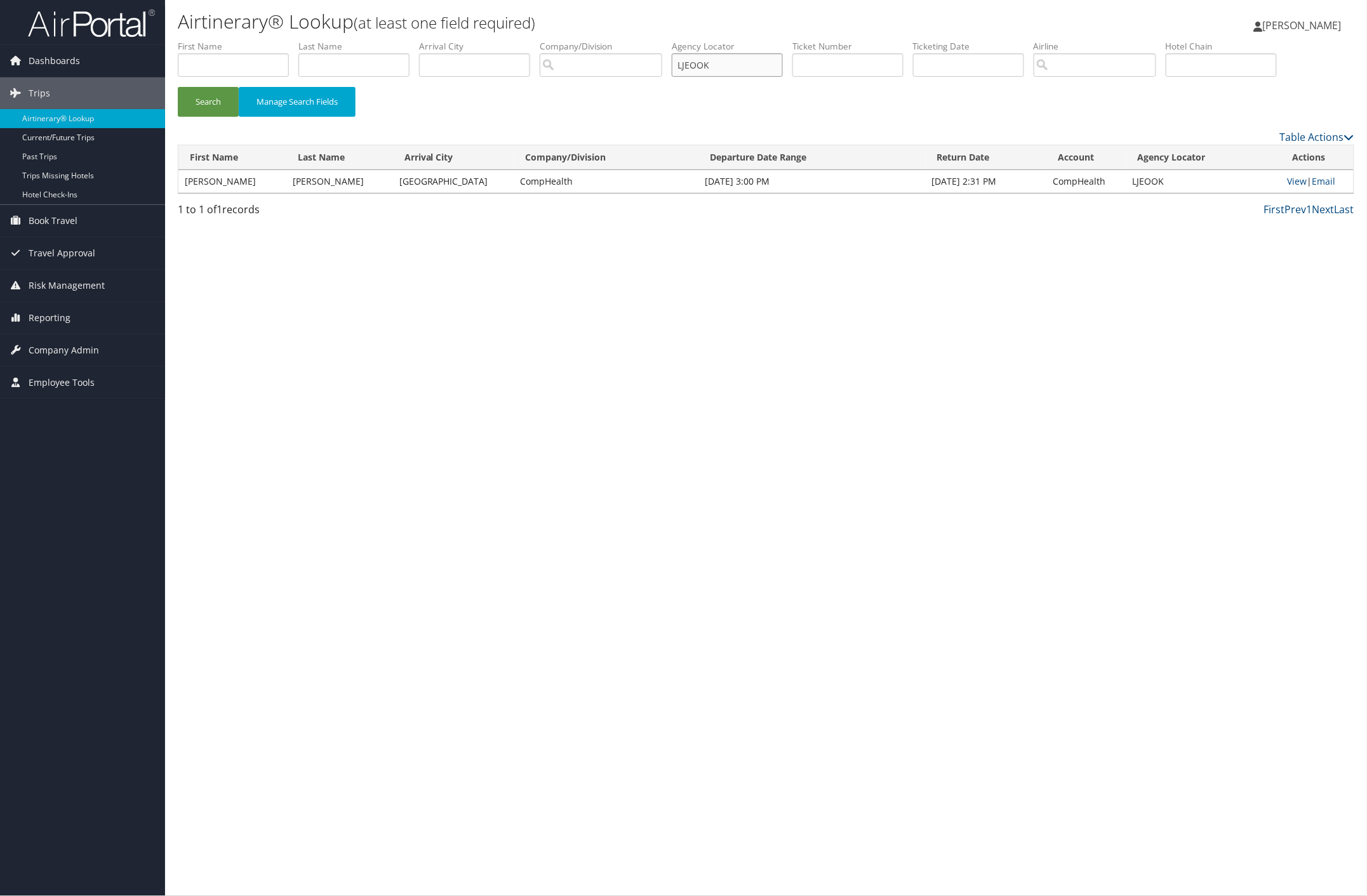
drag, startPoint x: 737, startPoint y: 63, endPoint x: 569, endPoint y: 61, distance: 168.0
click at [577, 40] on ul "First Name Last Name Departure City Arrival City Company/Division Airport/City …" at bounding box center [766, 40] width 1176 height 0
paste input "ANSOOJ"
click at [206, 96] on button "Search" at bounding box center [208, 102] width 61 height 30
click at [1295, 179] on link "View" at bounding box center [1296, 181] width 20 height 12
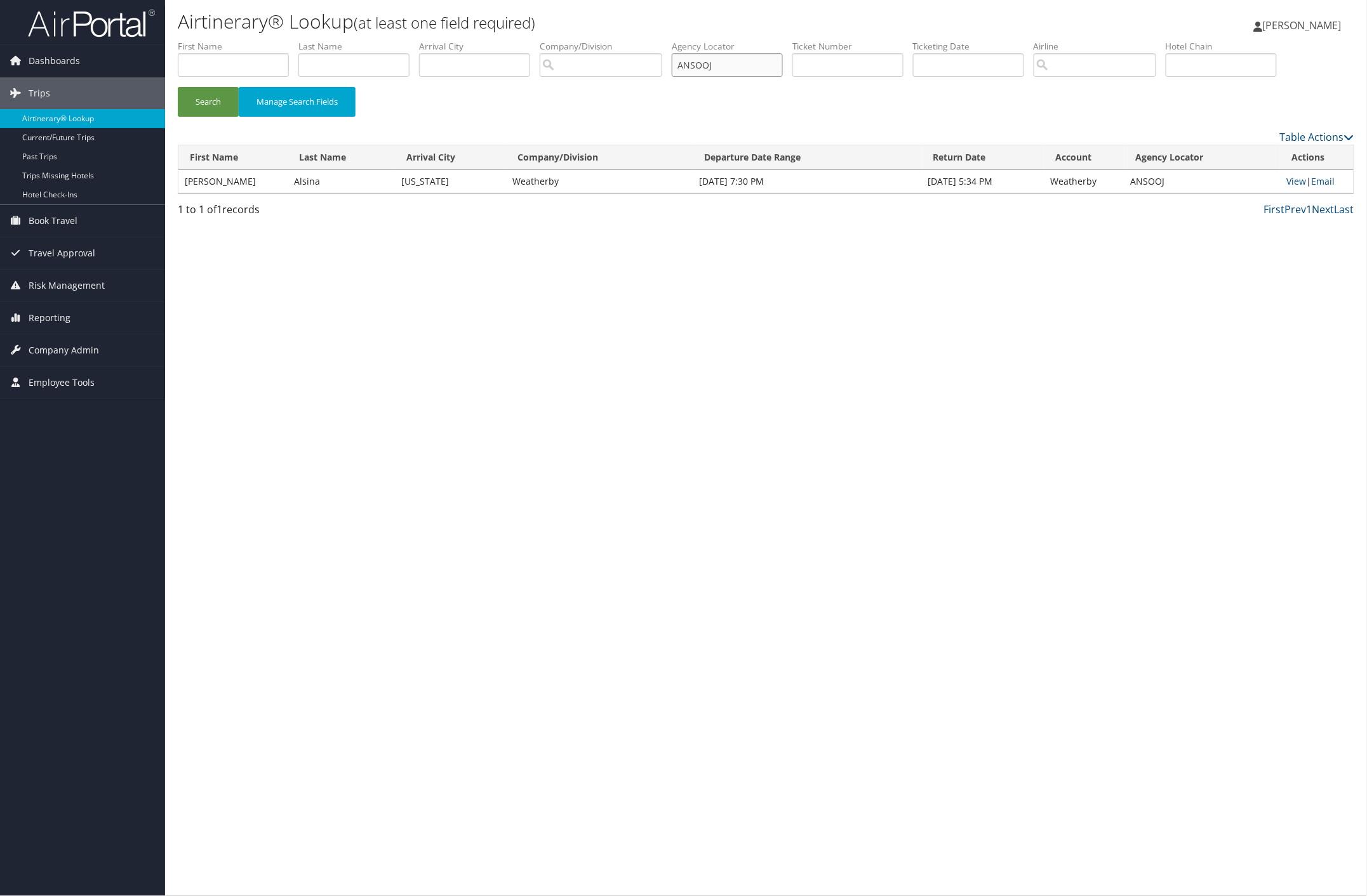
paste input "FFTBTV"
drag, startPoint x: 743, startPoint y: 68, endPoint x: 563, endPoint y: 88, distance: 181.1
click at [596, 40] on ul "First Name Last Name Departure City Arrival City Company/Division Airport/City …" at bounding box center [766, 40] width 1176 height 0
click at [208, 106] on button "Search" at bounding box center [208, 102] width 61 height 30
click at [1293, 181] on link "View" at bounding box center [1297, 181] width 20 height 12
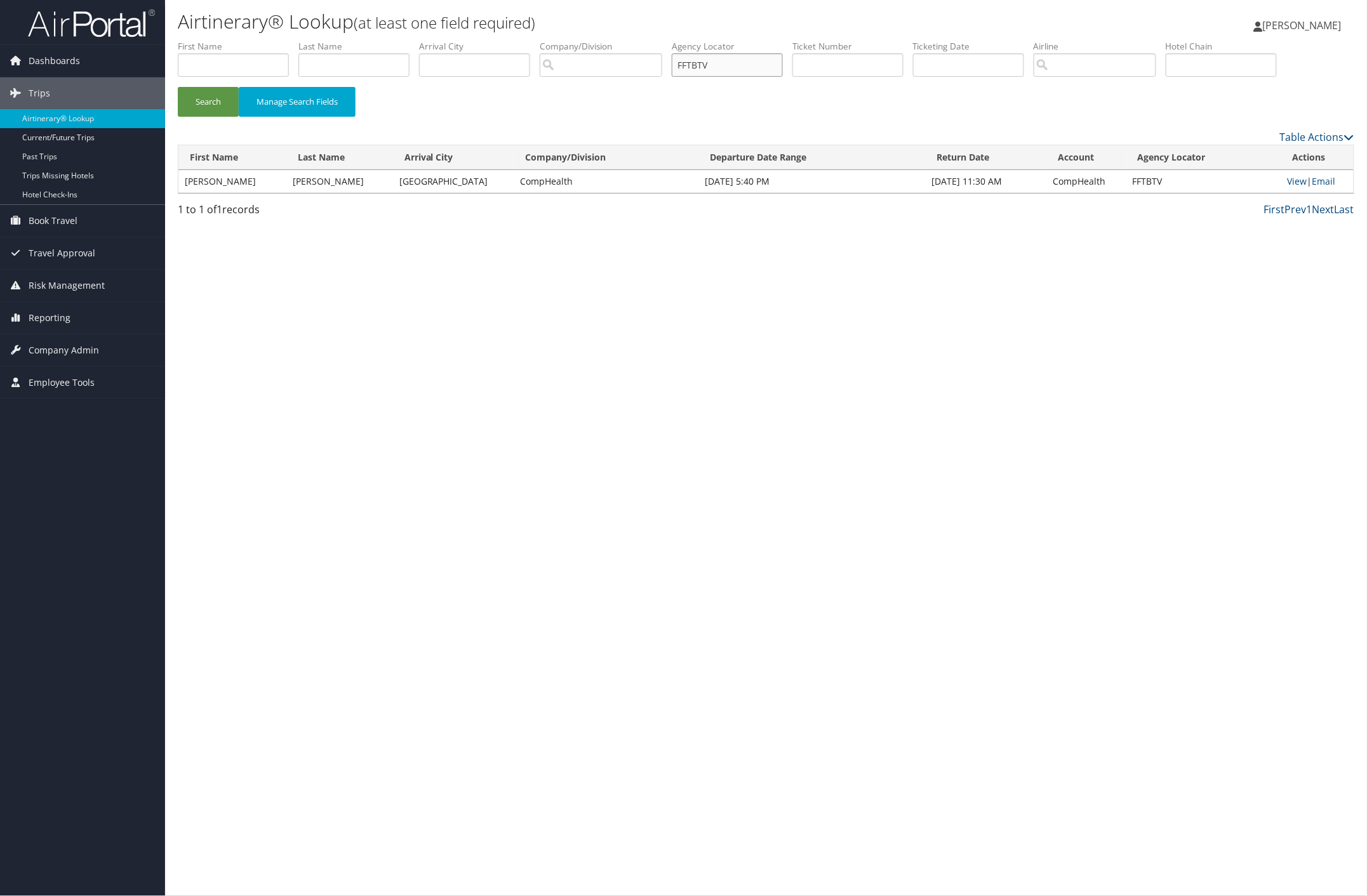
paste input "OVQNHG"
drag, startPoint x: 214, startPoint y: 98, endPoint x: 228, endPoint y: 84, distance: 19.8
click at [214, 99] on button "Search" at bounding box center [208, 102] width 61 height 30
click at [1290, 181] on link "View" at bounding box center [1297, 181] width 20 height 12
paste input "ABLLVX"
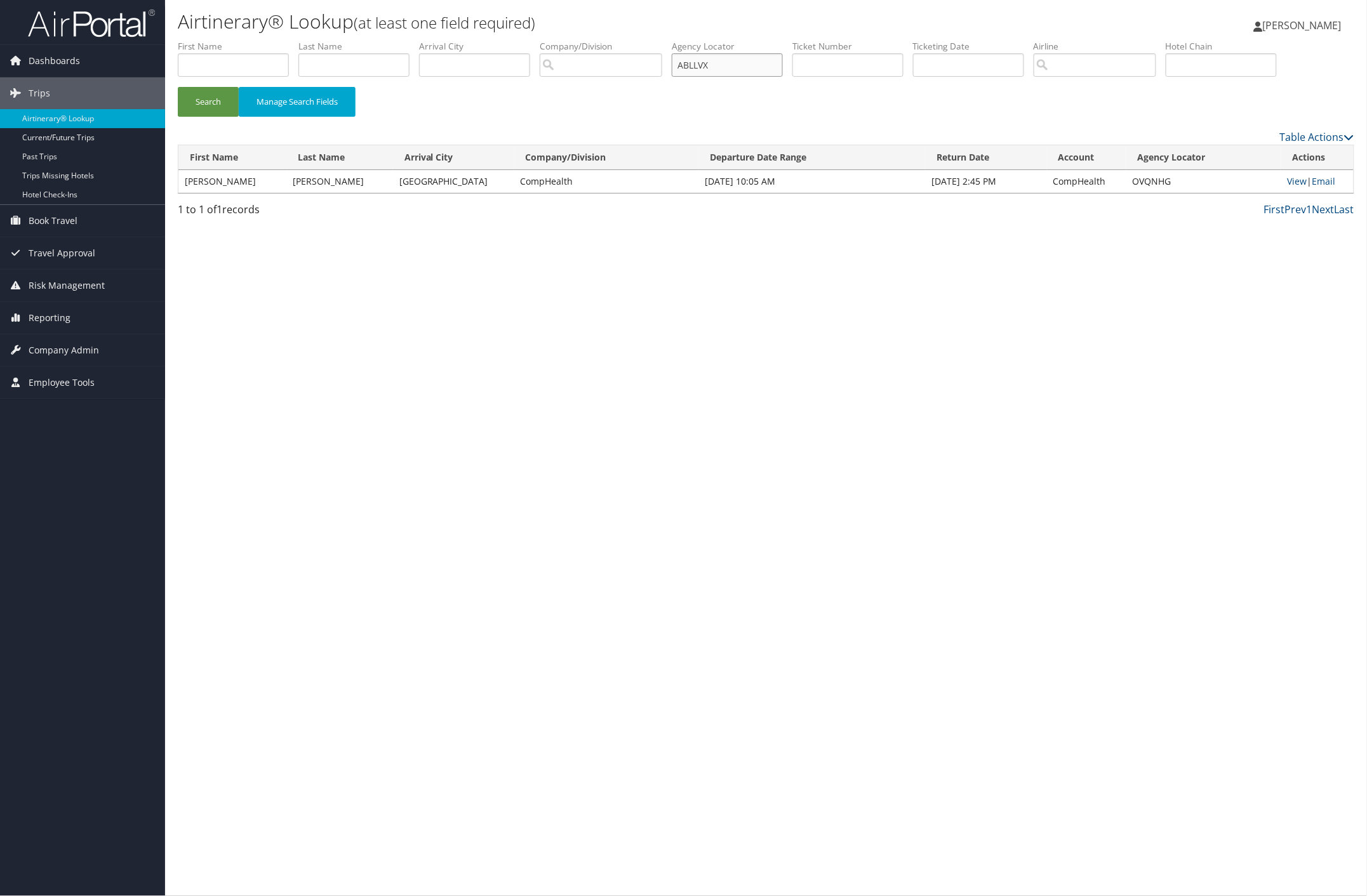
drag, startPoint x: 738, startPoint y: 62, endPoint x: 438, endPoint y: 71, distance: 300.1
click at [549, 40] on ul "First Name Last Name Departure City Arrival City Company/Division Airport/City …" at bounding box center [766, 40] width 1176 height 0
click at [211, 102] on button "Search" at bounding box center [208, 102] width 61 height 30
click at [1294, 184] on link "View" at bounding box center [1296, 181] width 20 height 12
click at [1289, 179] on link "View" at bounding box center [1296, 181] width 20 height 12
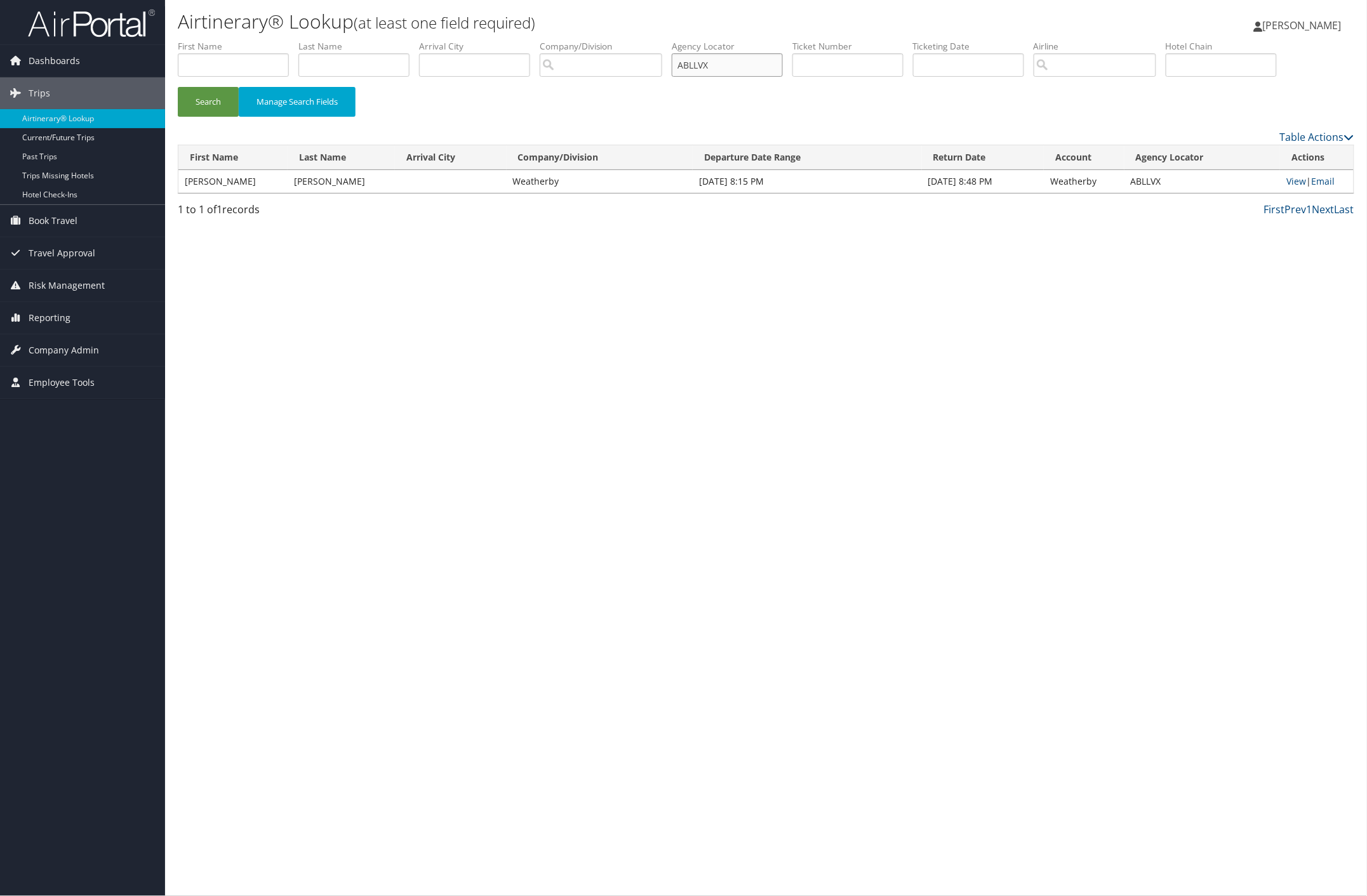
paste input "YERVQT"
click at [216, 99] on button "Search" at bounding box center [208, 102] width 61 height 30
click at [1290, 183] on link "View" at bounding box center [1296, 181] width 20 height 12
click at [1286, 184] on link "View" at bounding box center [1296, 181] width 20 height 12
paste input "JTNKDV"
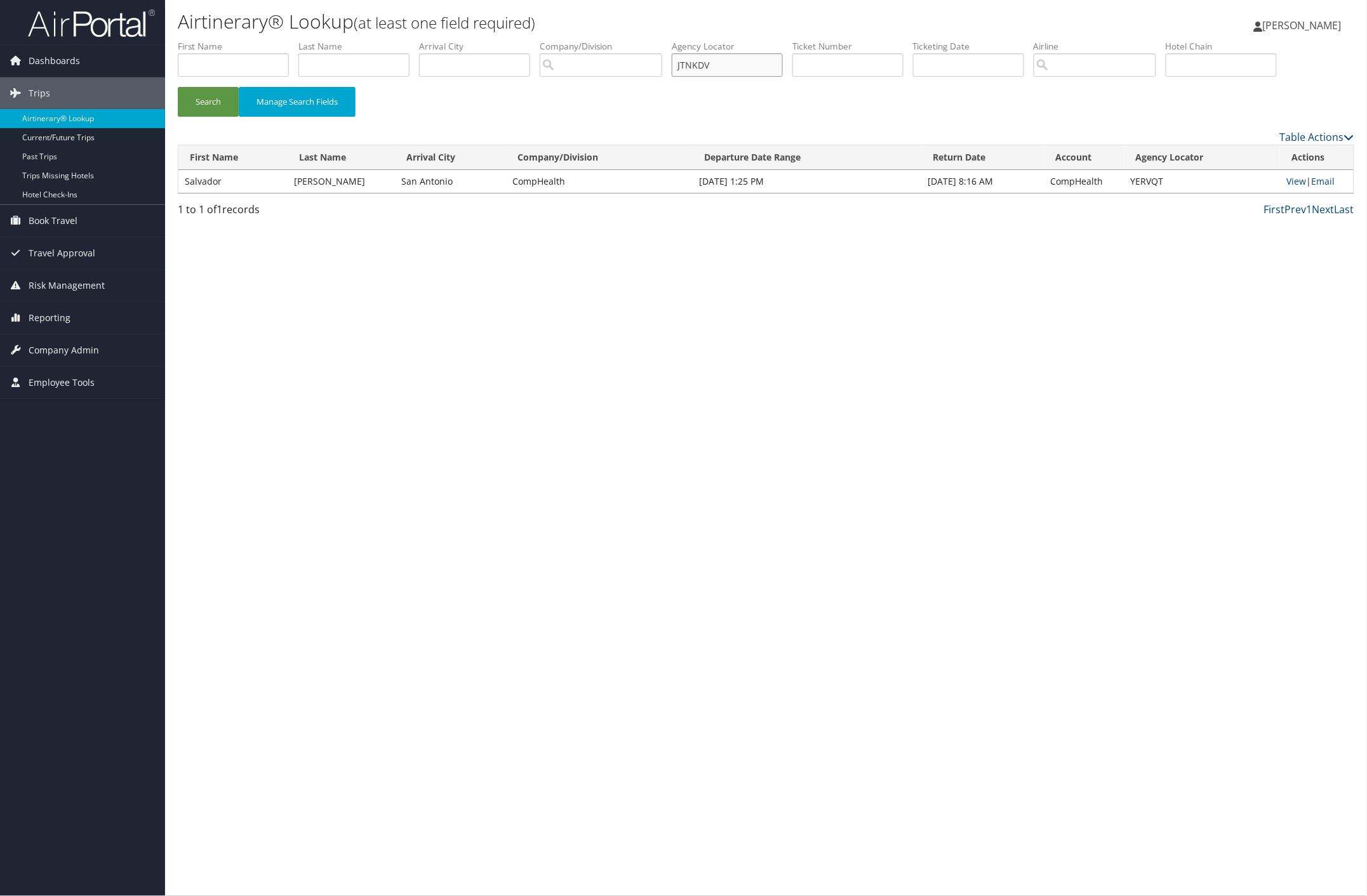
drag, startPoint x: 735, startPoint y: 65, endPoint x: 518, endPoint y: 86, distance: 218.0
click at [528, 40] on ul "First Name Last Name Departure City Arrival City Company/Division Airport/City …" at bounding box center [766, 40] width 1176 height 0
type input "JTNKDV"
click at [213, 105] on button "Search" at bounding box center [208, 102] width 61 height 30
click at [1293, 183] on link "View" at bounding box center [1301, 181] width 20 height 12
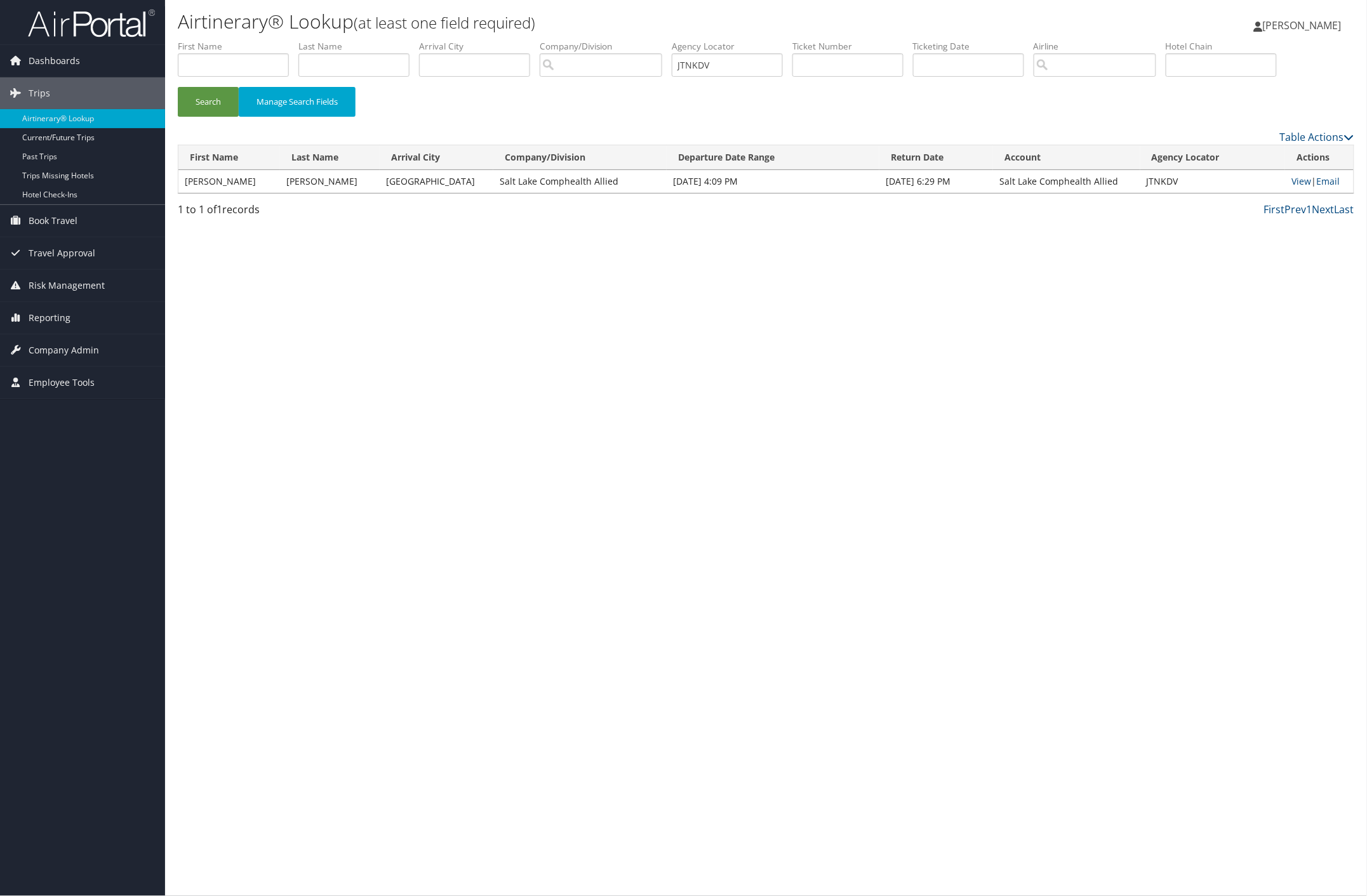
click at [1292, 22] on span "[PERSON_NAME]" at bounding box center [1302, 25] width 79 height 14
click at [1217, 202] on link "Sign Out" at bounding box center [1270, 207] width 141 height 22
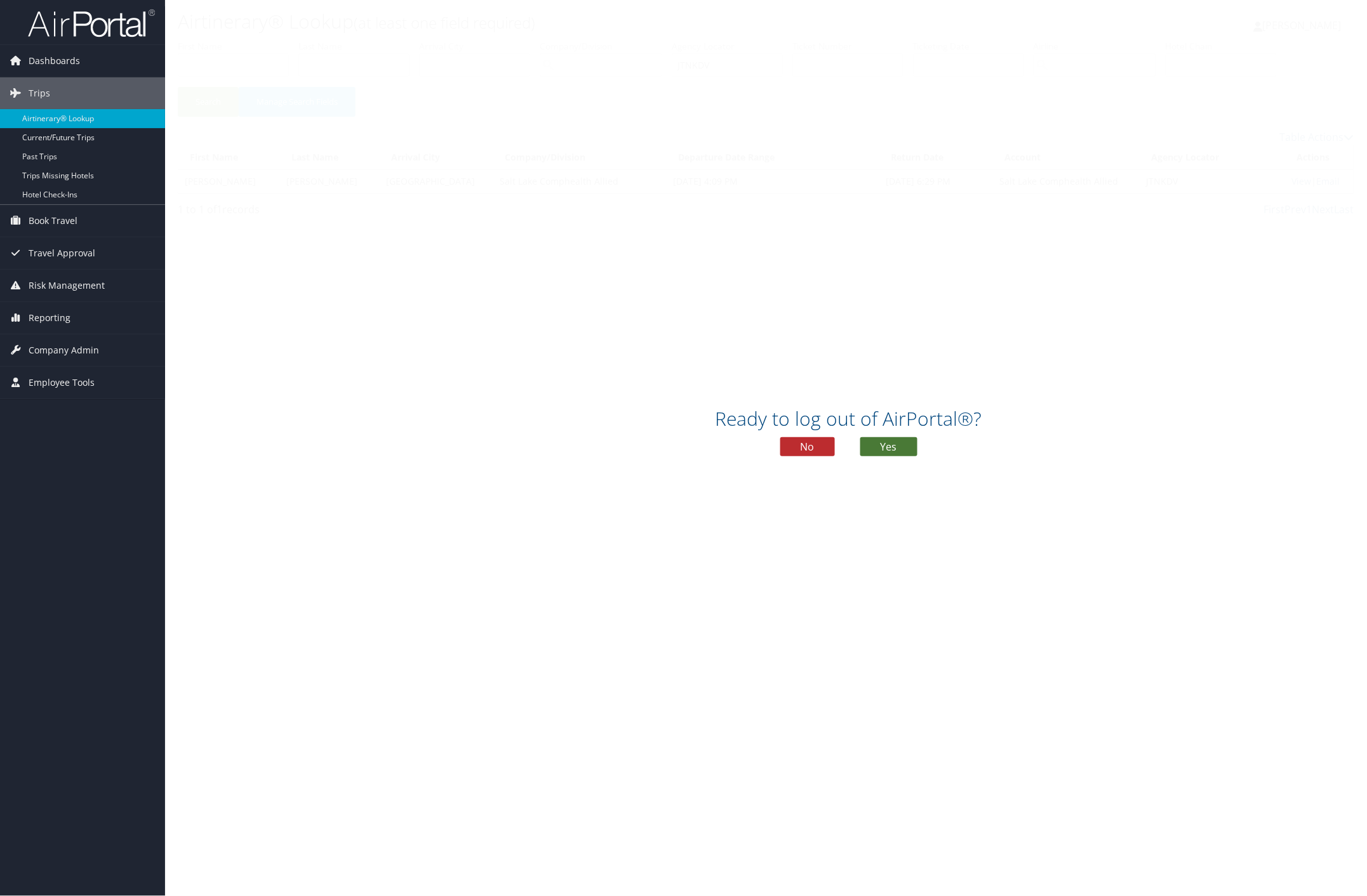
drag, startPoint x: 900, startPoint y: 446, endPoint x: 946, endPoint y: 435, distance: 47.3
click at [903, 446] on button "Yes" at bounding box center [888, 446] width 57 height 19
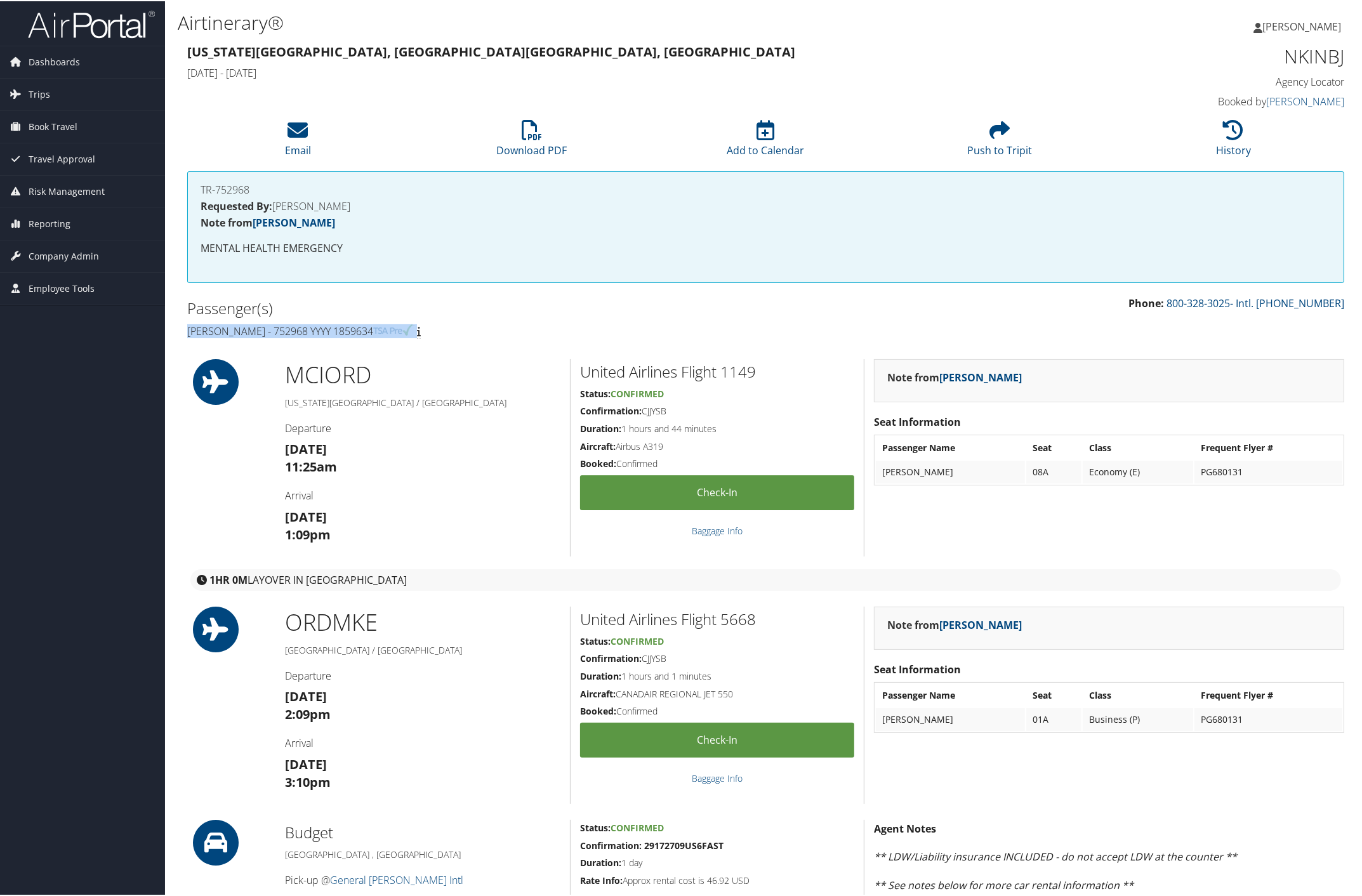
drag, startPoint x: 179, startPoint y: 325, endPoint x: 435, endPoint y: 323, distance: 256.0
click at [435, 323] on div "Passenger(s) Amir Abdelli - 752968 YYYY 1859634" at bounding box center [472, 318] width 588 height 48
copy h4 "Amir Abdelli - 752968 YYYY 1859634"
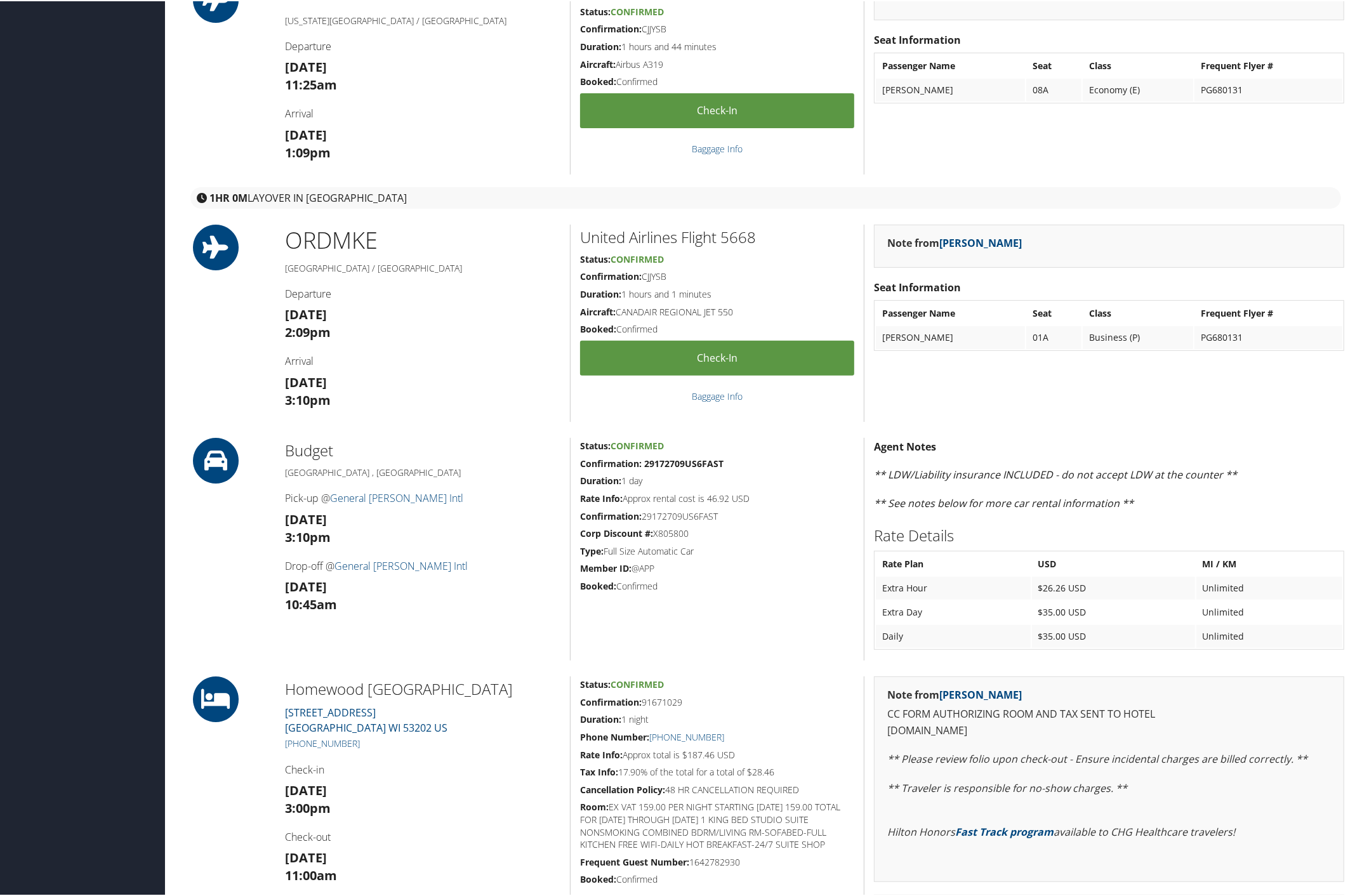
scroll to position [182, 0]
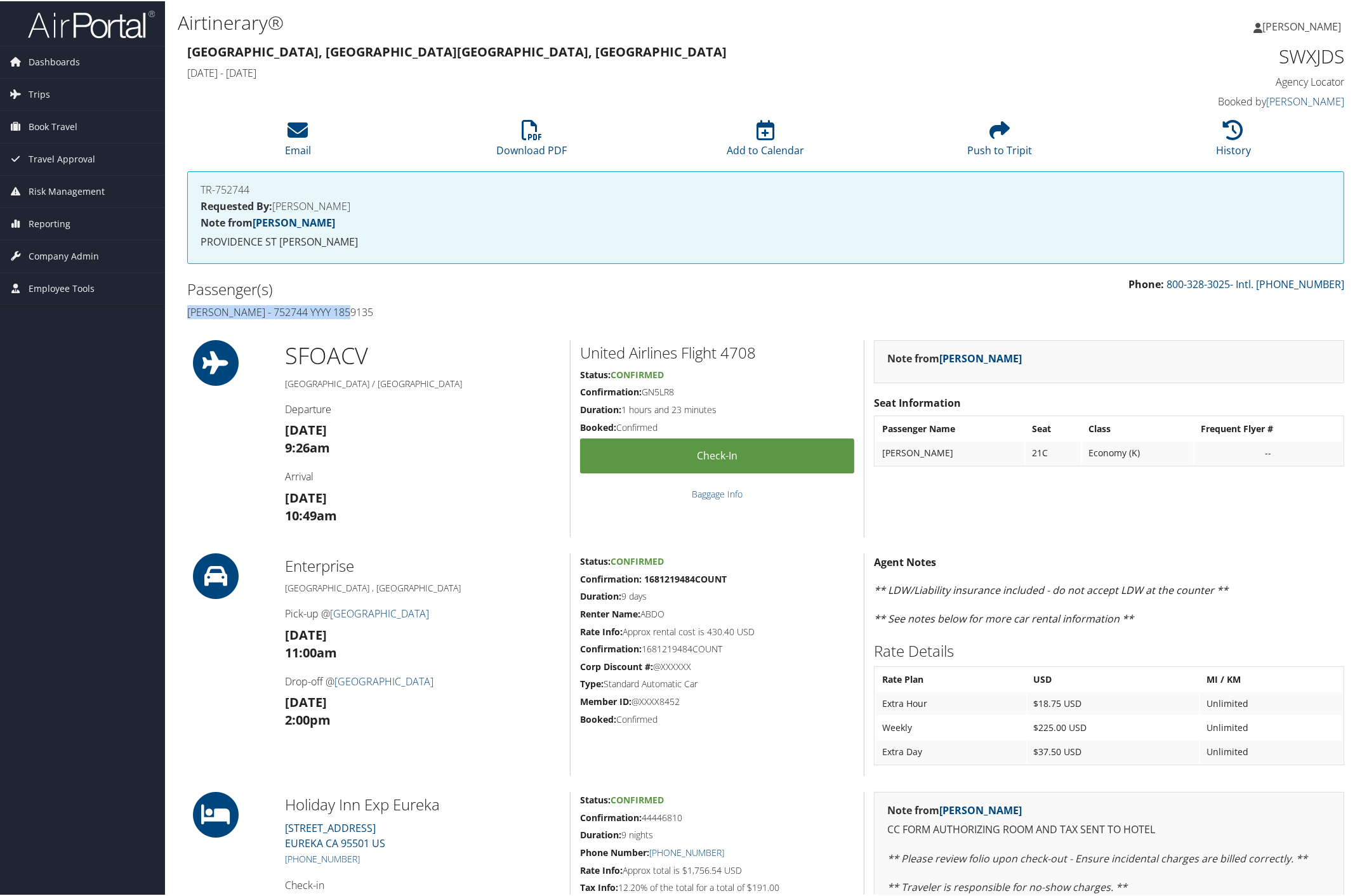
drag, startPoint x: 185, startPoint y: 306, endPoint x: 529, endPoint y: 318, distance: 344.2
click at [391, 310] on div "Passenger(s) [PERSON_NAME] - 752744 YYYY 1859135" at bounding box center [472, 299] width 588 height 48
copy h4 "Dina Abdo - 752744 YYYY 1859135"
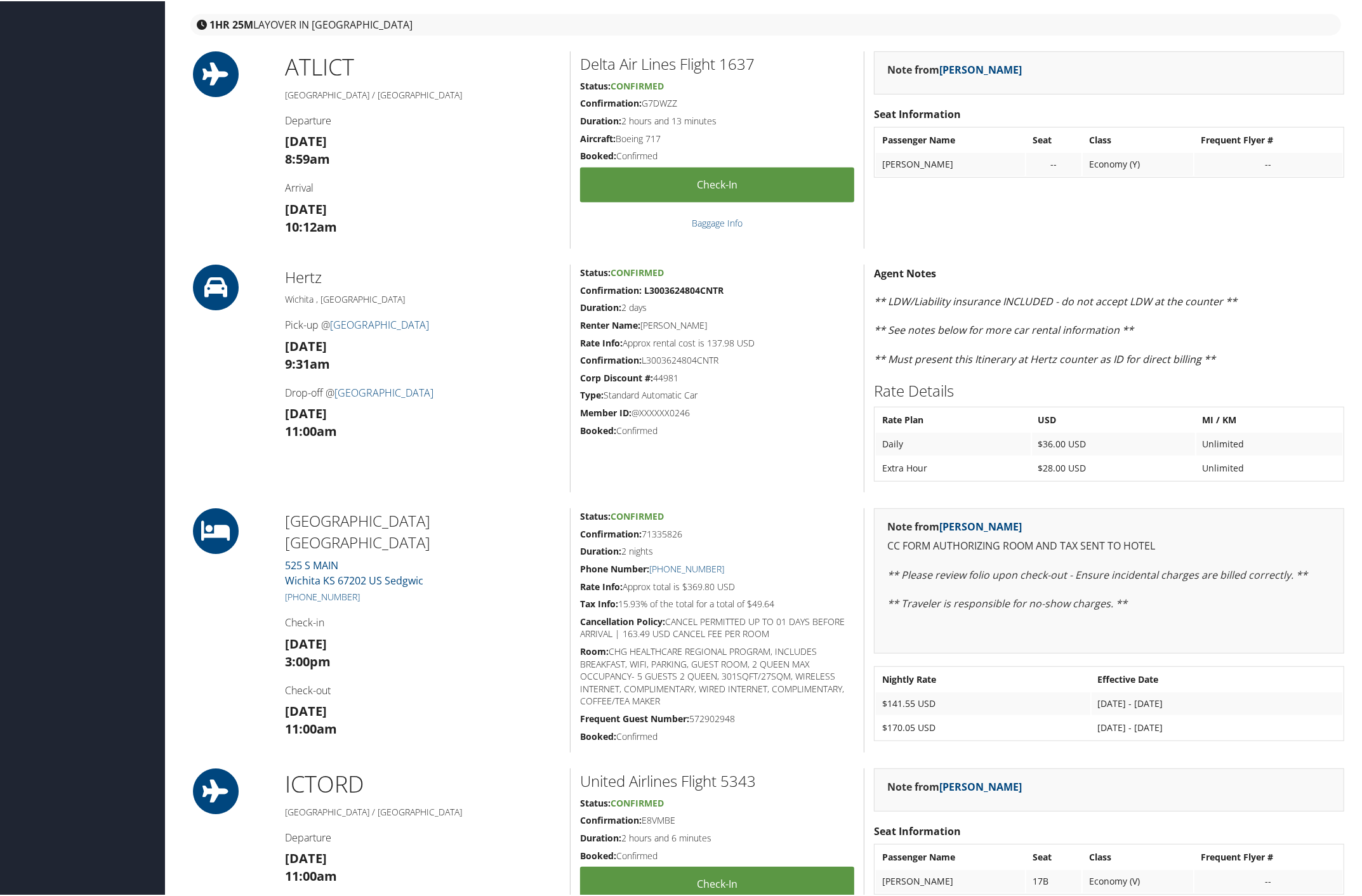
scroll to position [79, 0]
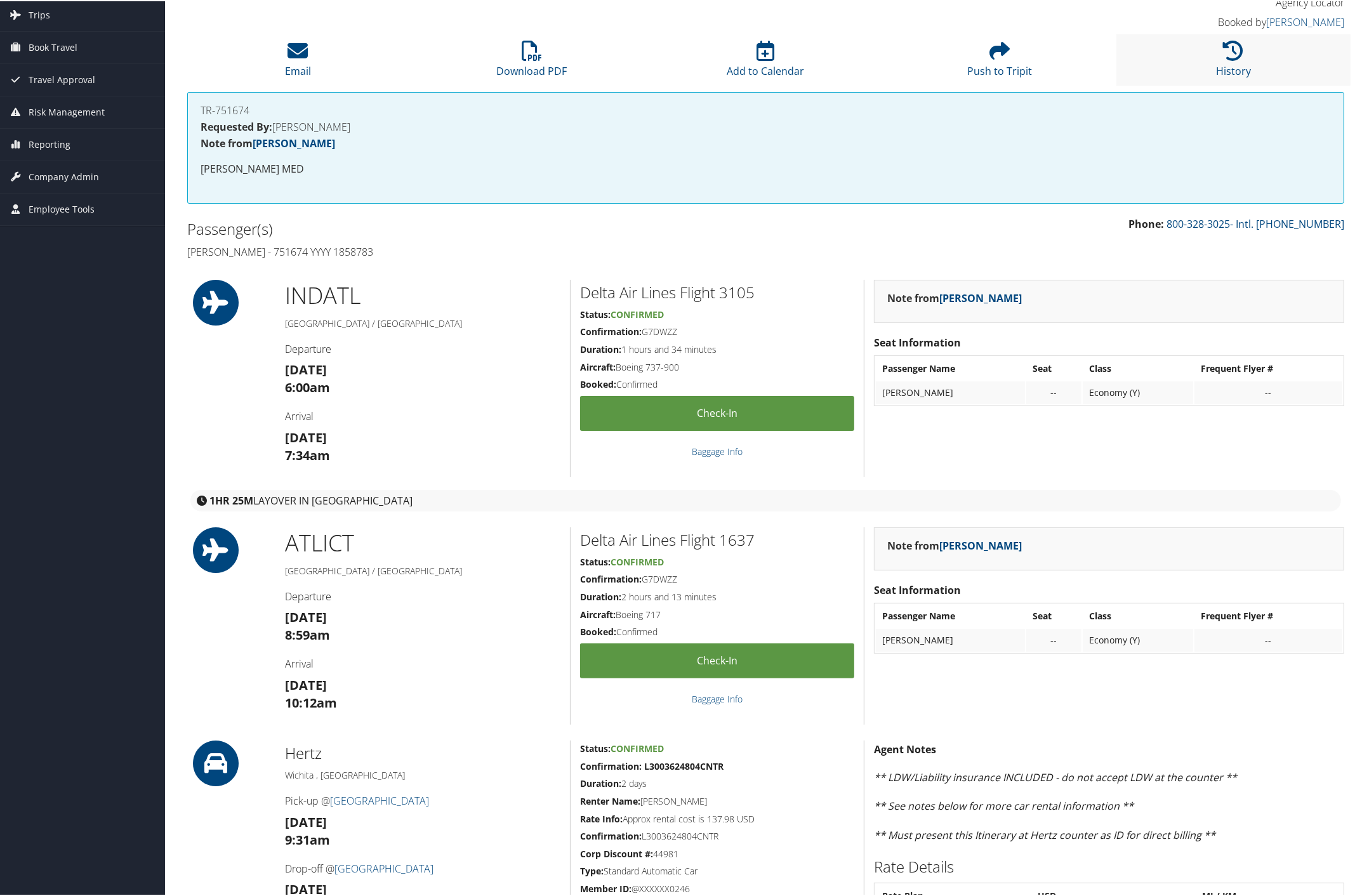
click at [1235, 60] on li "History" at bounding box center [1234, 58] width 234 height 52
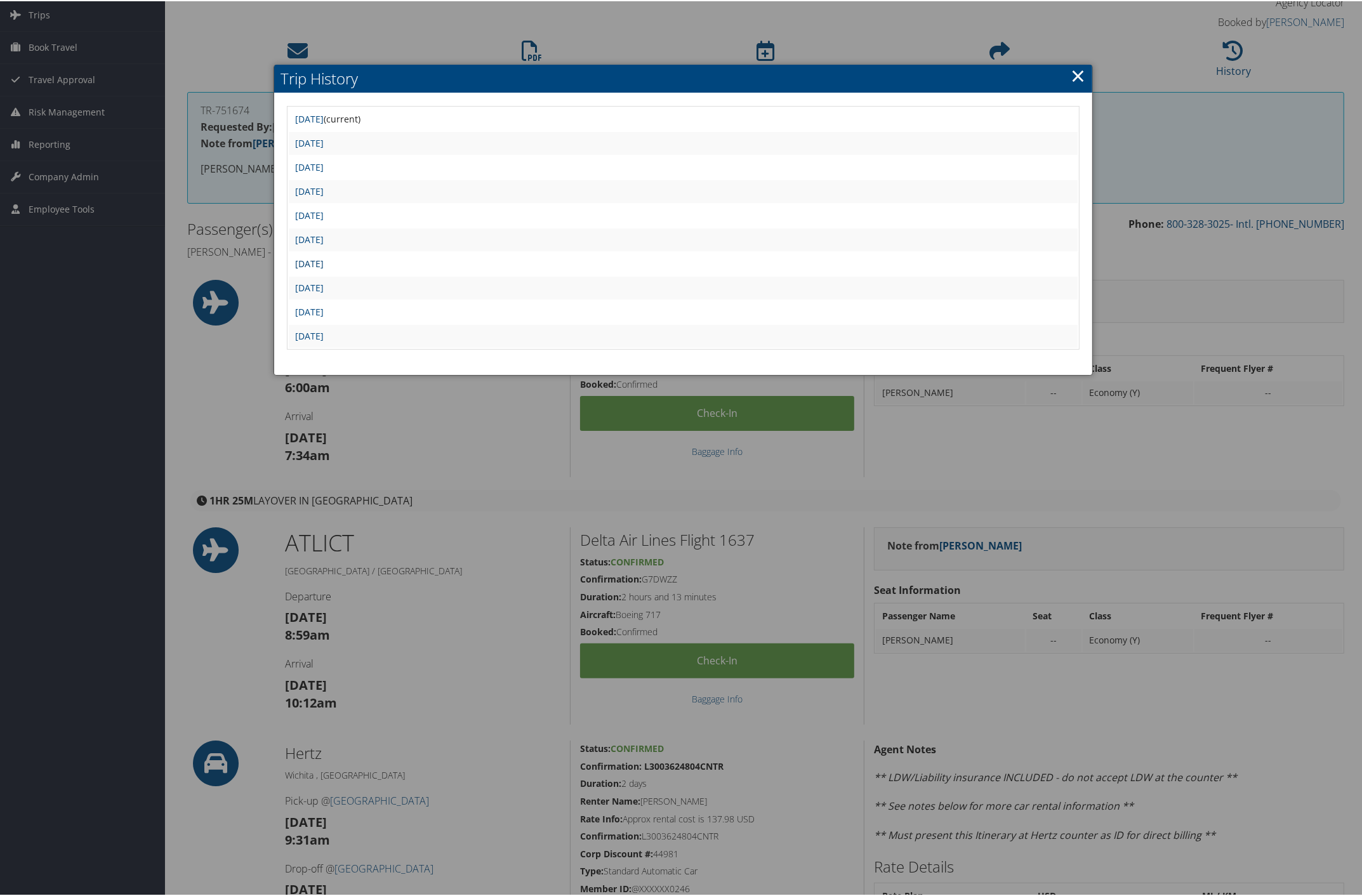
click at [324, 262] on link "Wed Jul 30 17:00:24 MDT 2025" at bounding box center [310, 262] width 29 height 12
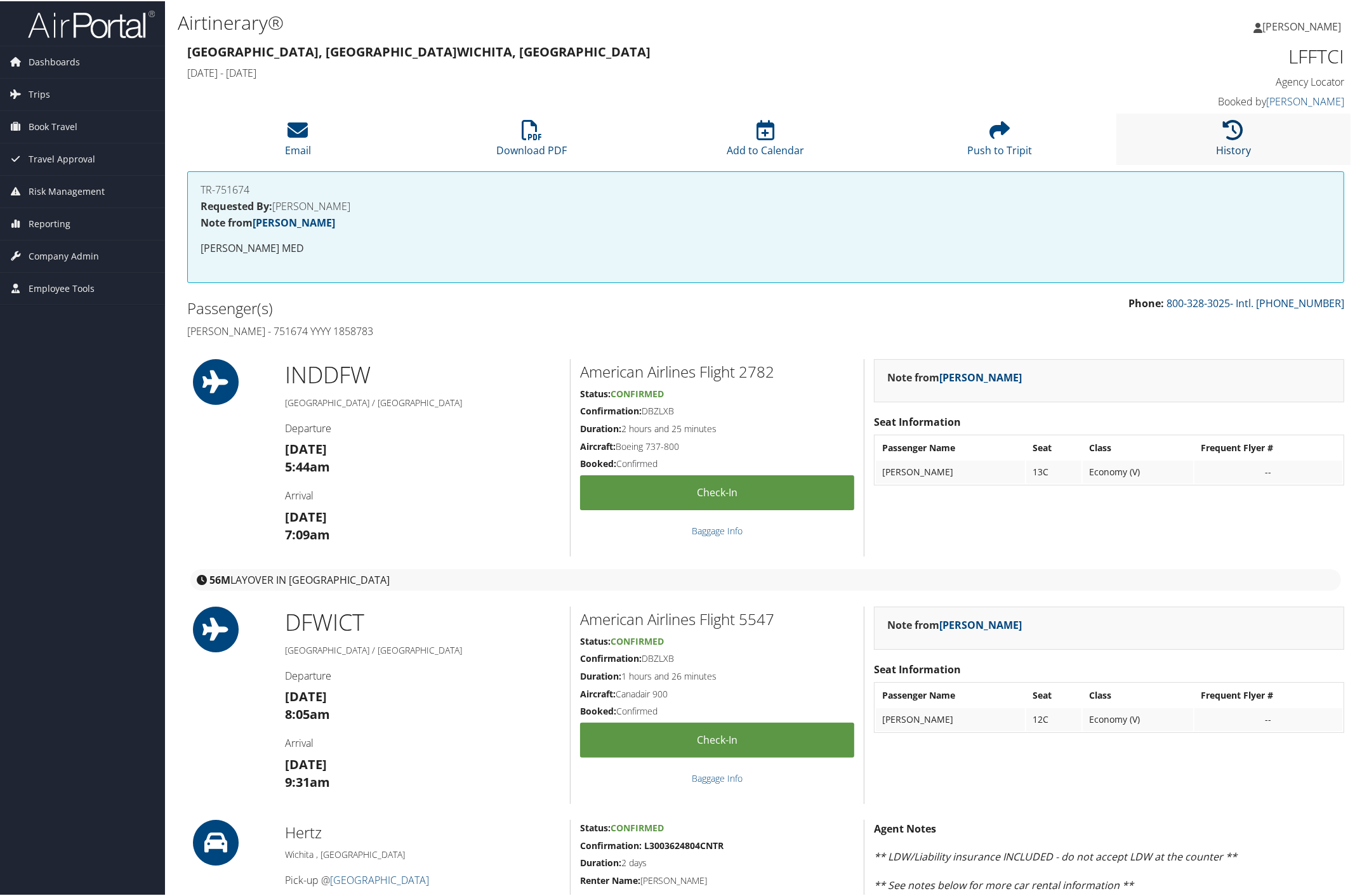
click at [1228, 134] on icon at bounding box center [1234, 128] width 20 height 20
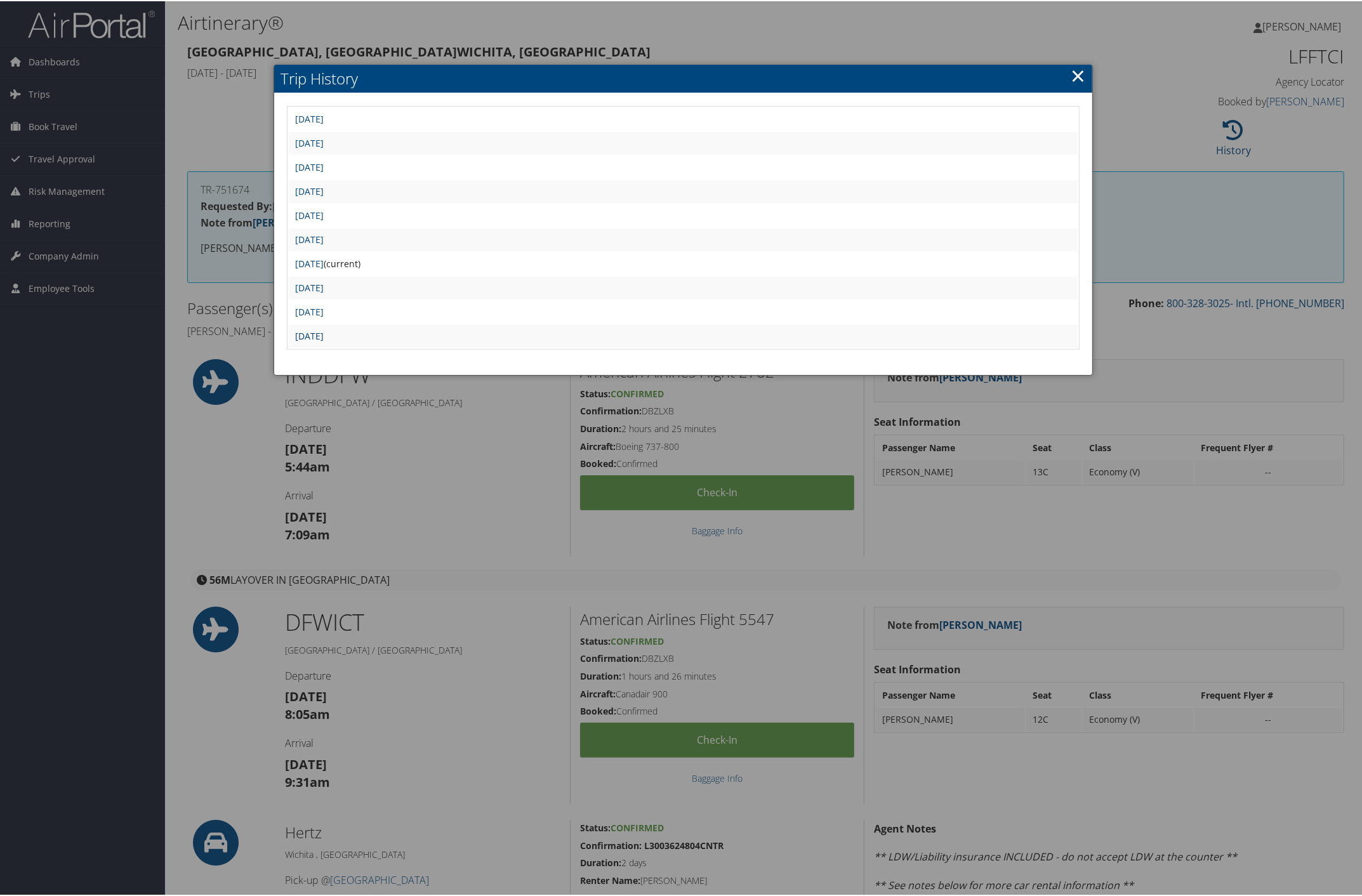
click at [324, 330] on link "[DATE]" at bounding box center [310, 334] width 29 height 12
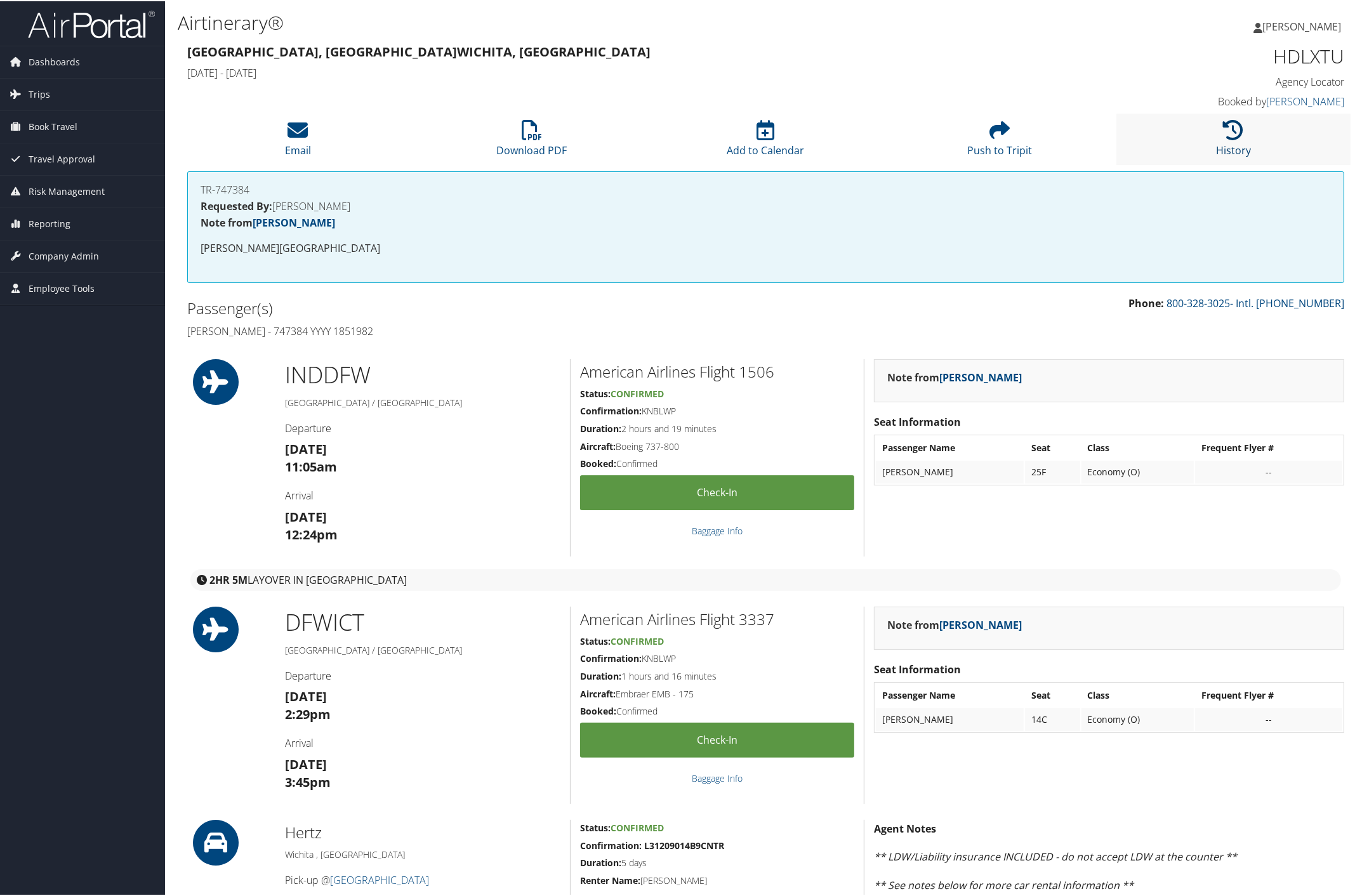
click at [1225, 145] on link "History" at bounding box center [1233, 141] width 35 height 31
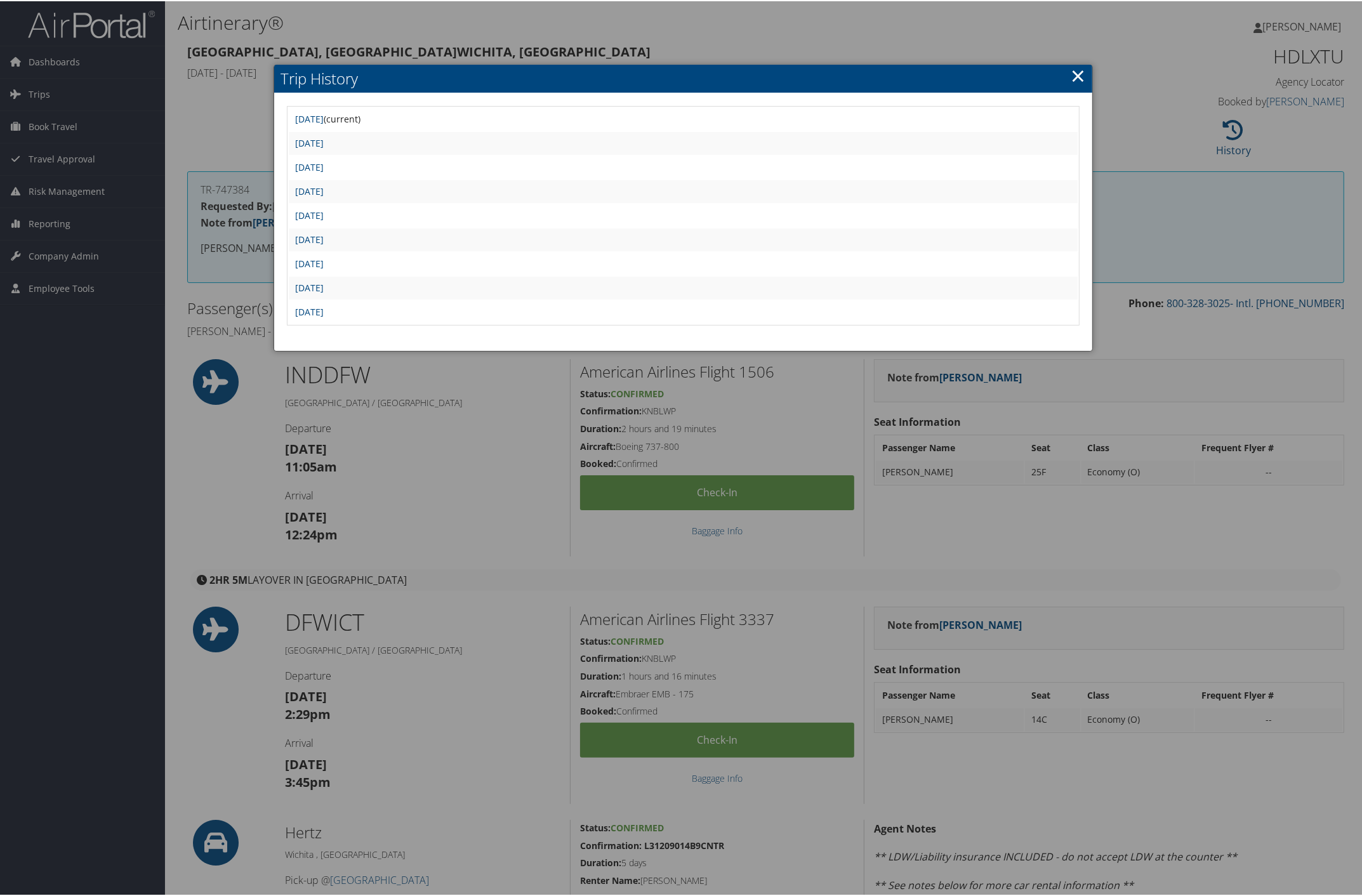
click at [1073, 77] on link "×" at bounding box center [1078, 74] width 14 height 26
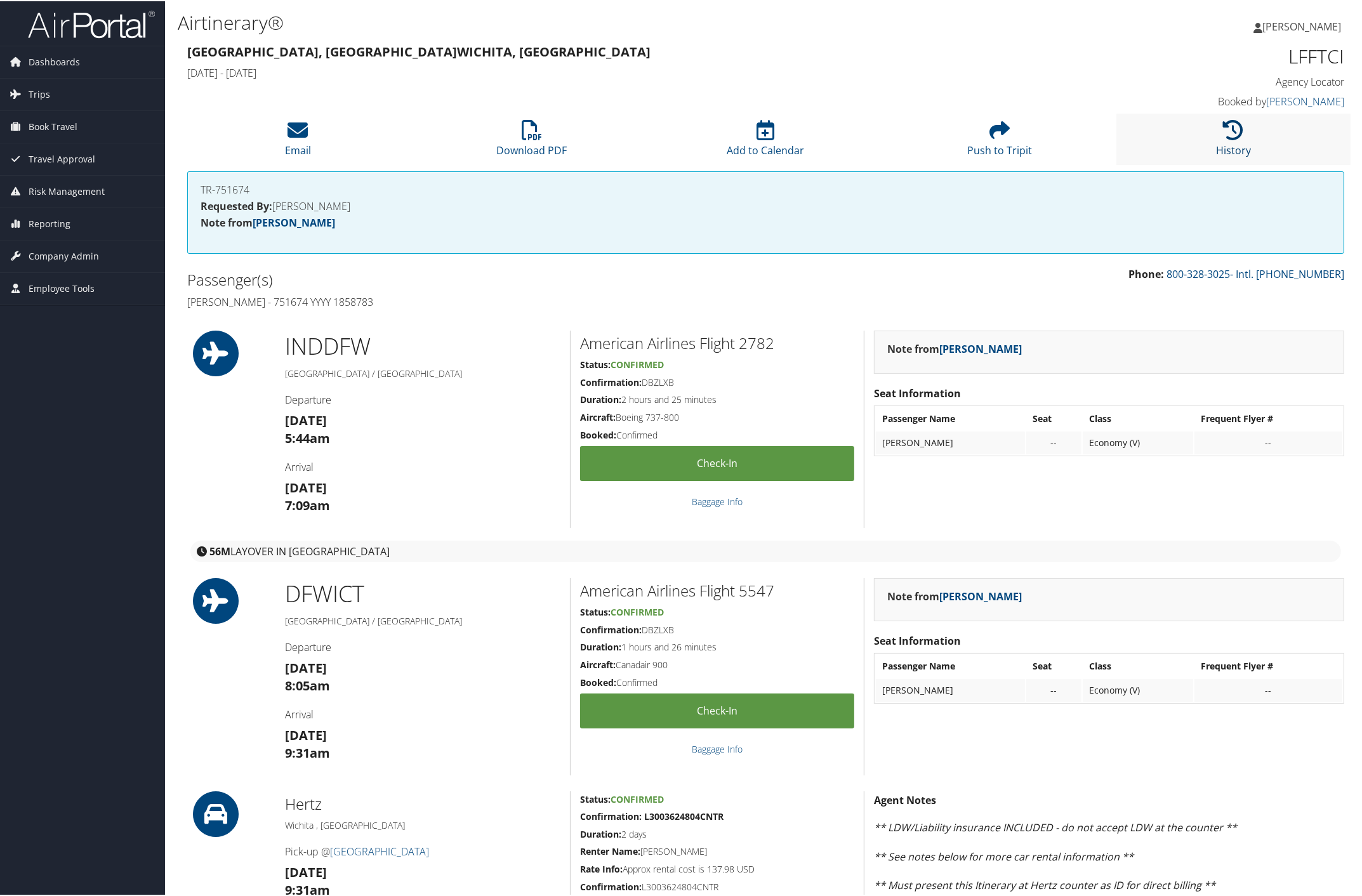
click at [1226, 130] on icon at bounding box center [1234, 128] width 20 height 20
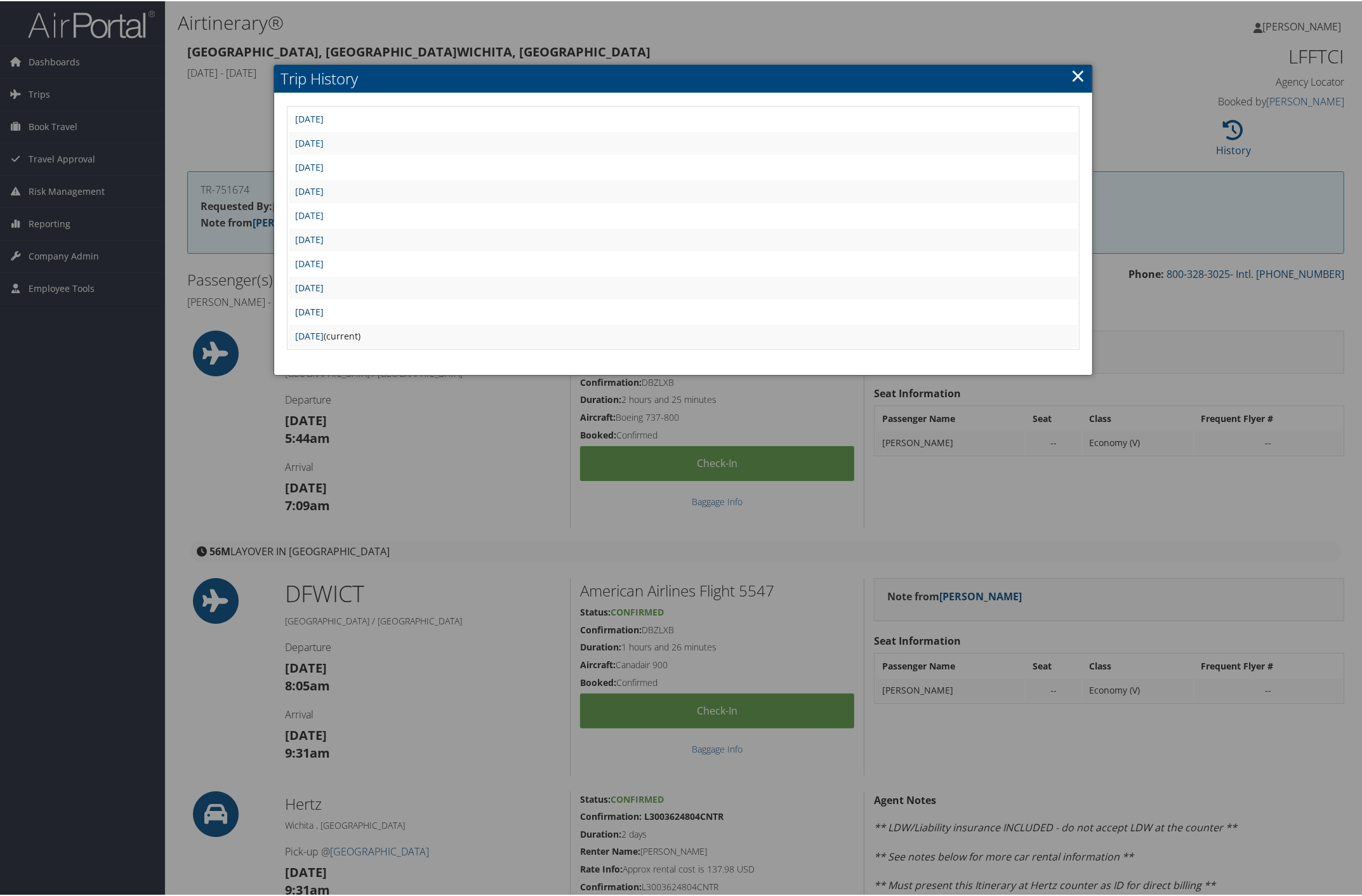
click at [324, 306] on link "[DATE]" at bounding box center [310, 310] width 29 height 12
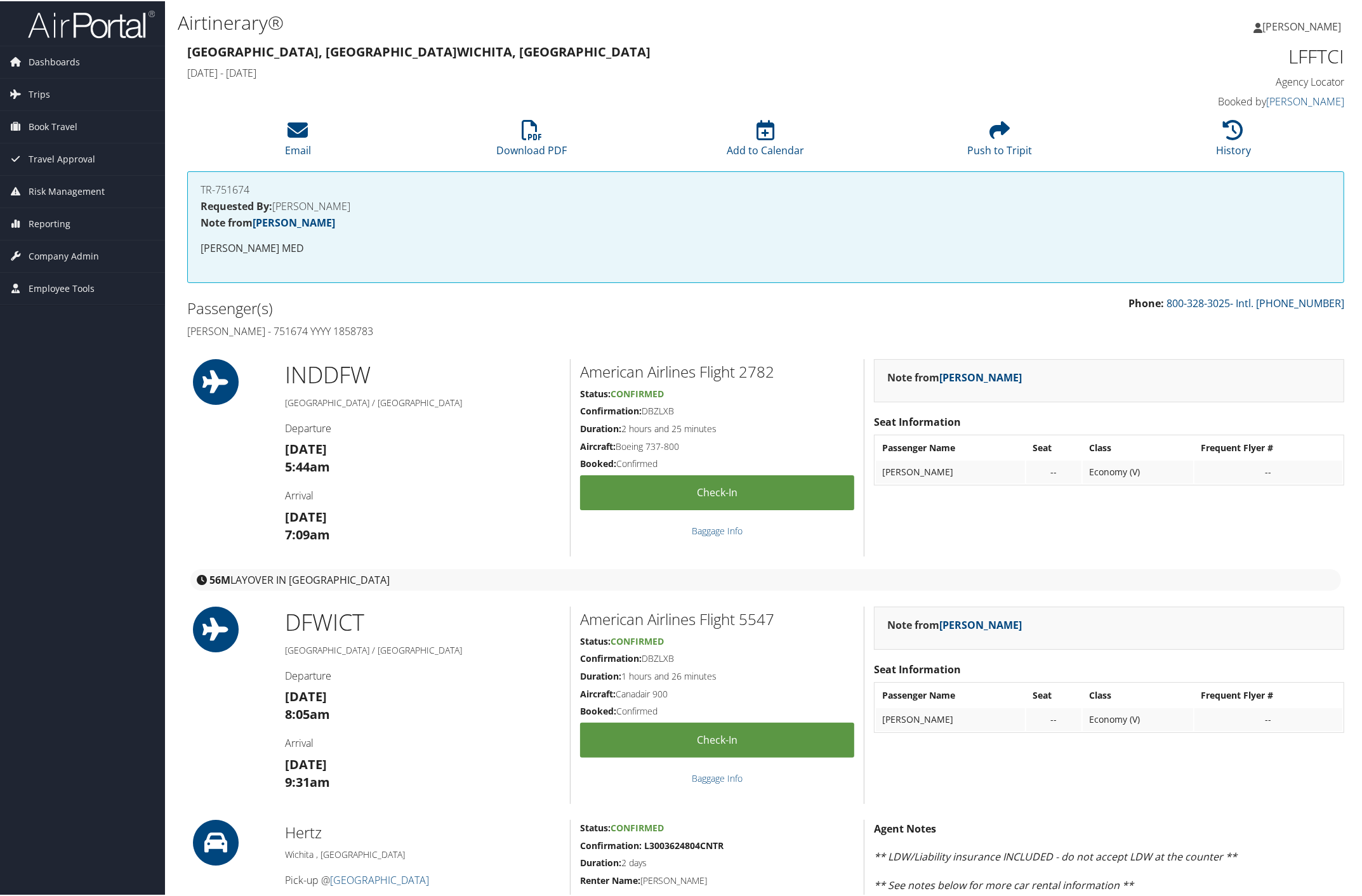
click at [273, 329] on h4 "[PERSON_NAME] - 751674 YYYY 1858783" at bounding box center [472, 330] width 569 height 14
drag, startPoint x: 1285, startPoint y: 58, endPoint x: 1342, endPoint y: 57, distance: 57.0
click at [1342, 57] on div "LFFTCI Agency Locator Agency Locator LFFTCI Booked by Nicole Hlawatschek Booked…" at bounding box center [1206, 76] width 294 height 73
copy h1 "LFFTCI"
drag, startPoint x: 185, startPoint y: 330, endPoint x: 391, endPoint y: 331, distance: 206.0
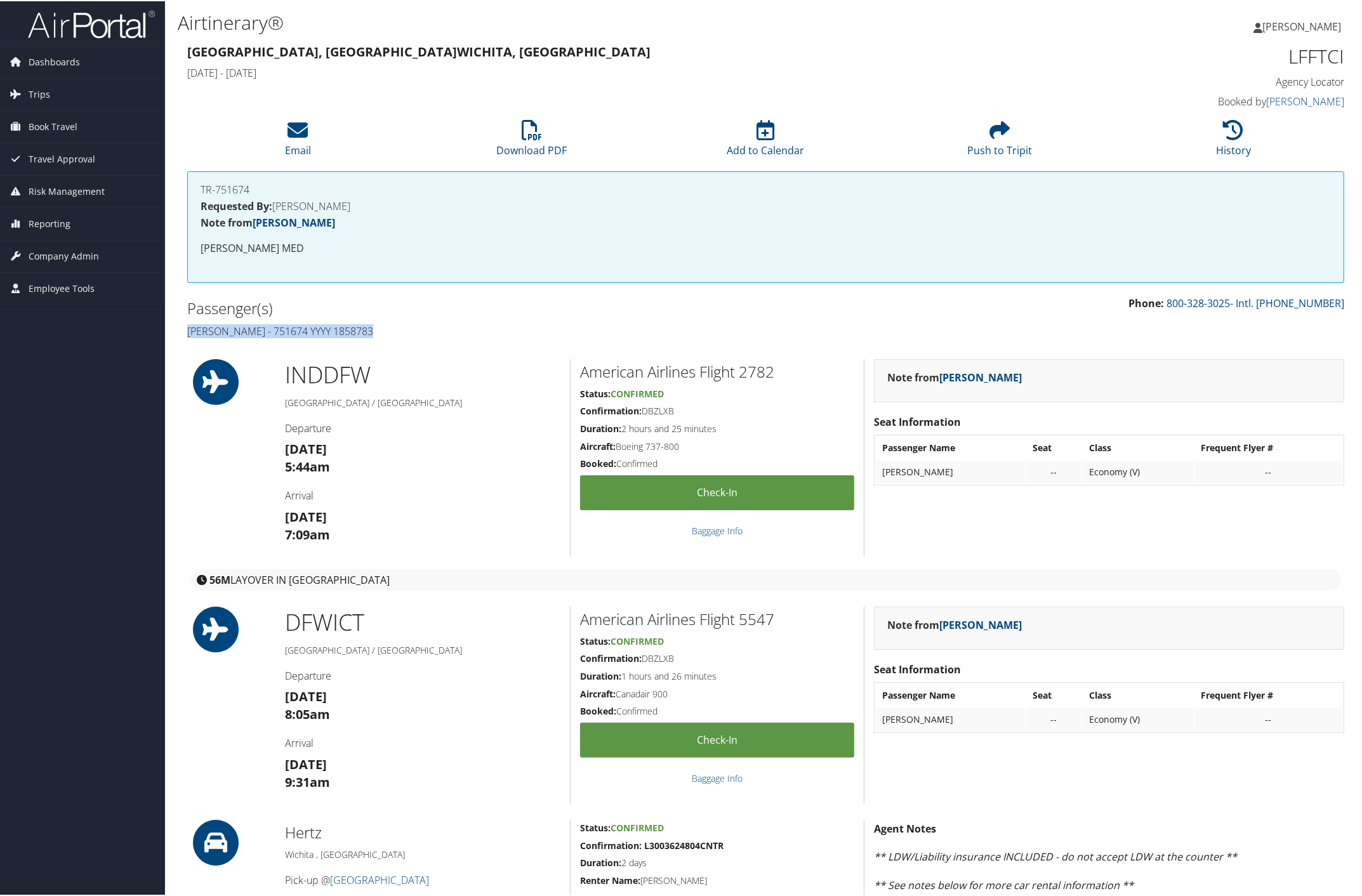
click at [391, 331] on div "Passenger(s) Daniel Abraha - 751674 YYYY 1858783" at bounding box center [472, 318] width 588 height 48
copy h4 "Daniel Abraha - 751674 YYYY 1858783"
click at [272, 325] on h4 "Daniel Abraha - 751674 YYYY 1858783" at bounding box center [472, 330] width 569 height 14
drag, startPoint x: 272, startPoint y: 325, endPoint x: 304, endPoint y: 328, distance: 32.1
click at [304, 328] on h4 "Daniel Abraha - 751674 YYYY 1858783" at bounding box center [472, 330] width 569 height 14
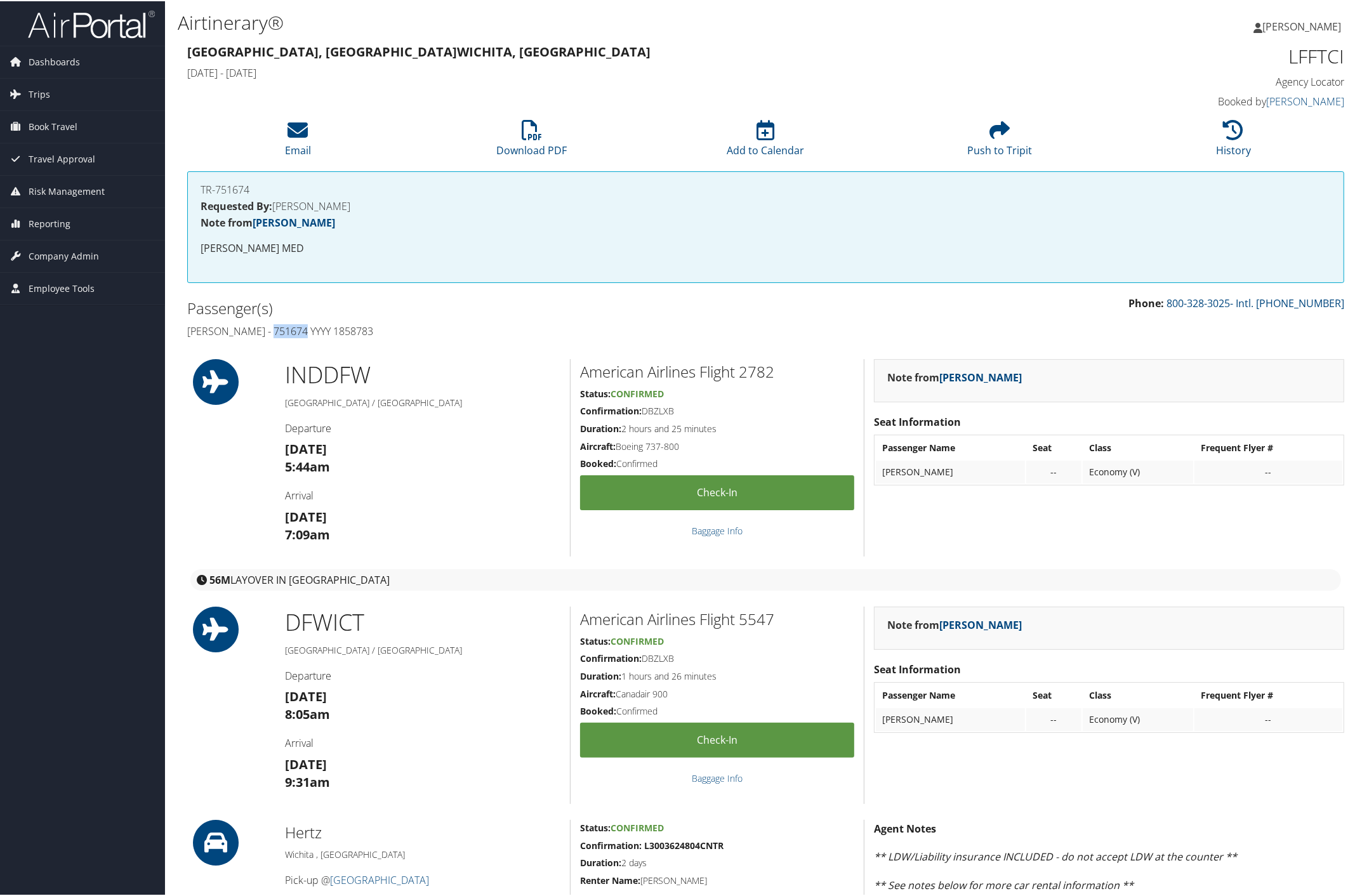
copy h4 "751674"
click at [1223, 144] on link "History" at bounding box center [1233, 141] width 35 height 31
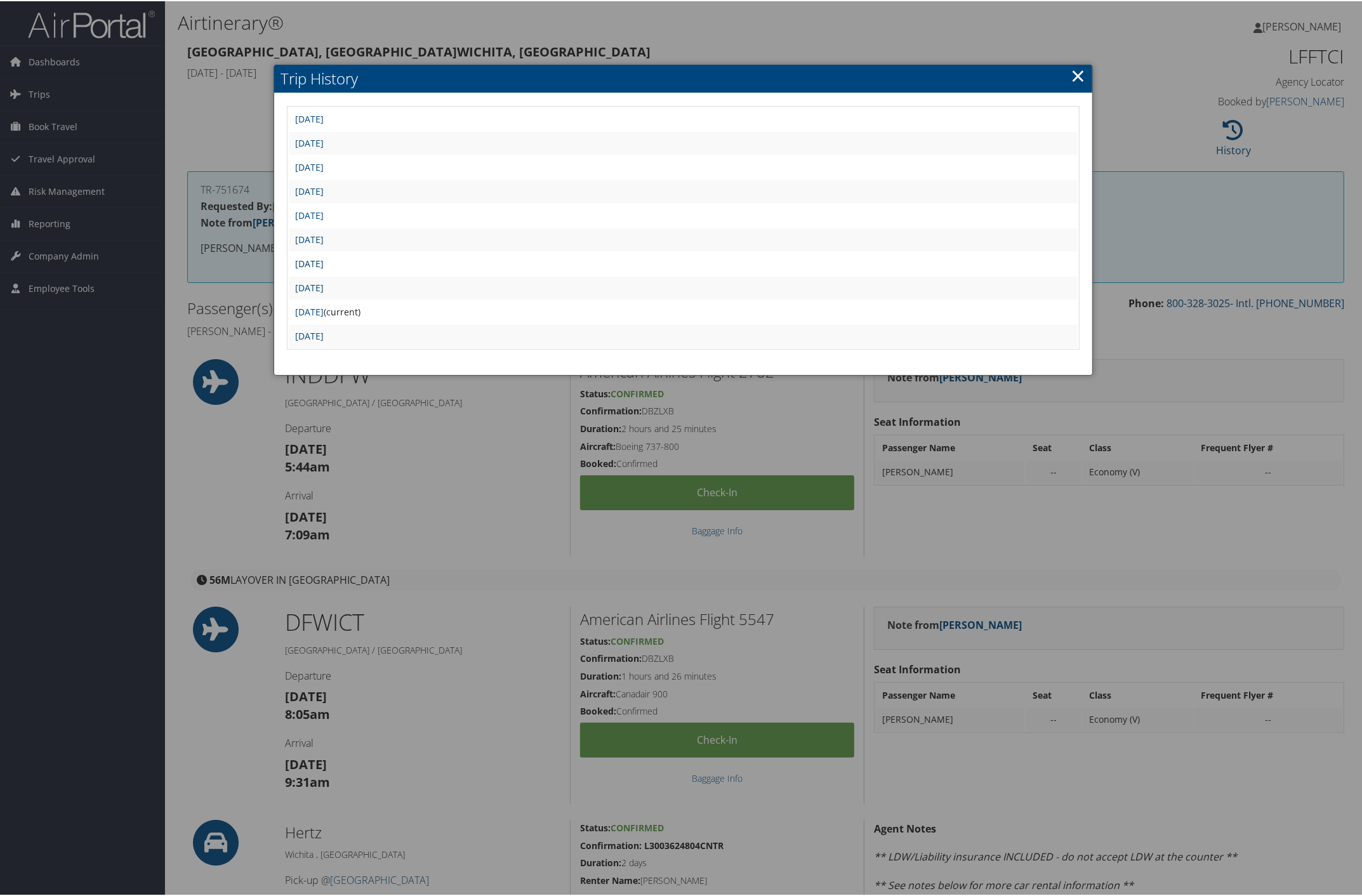
click at [324, 262] on link "Wed Jul 30 17:00:24 MDT 2025" at bounding box center [310, 262] width 29 height 12
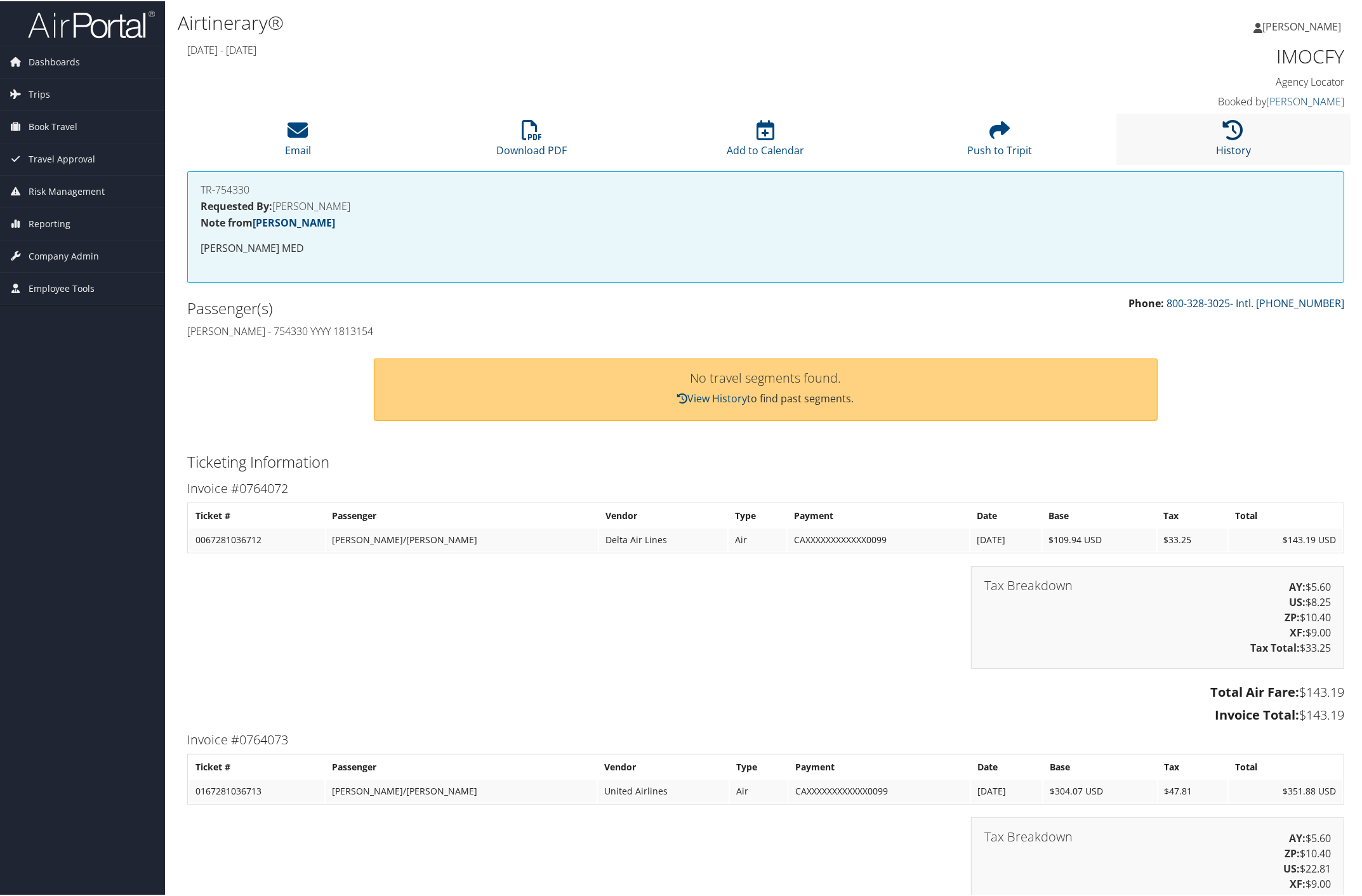
click at [1224, 134] on icon at bounding box center [1234, 128] width 20 height 20
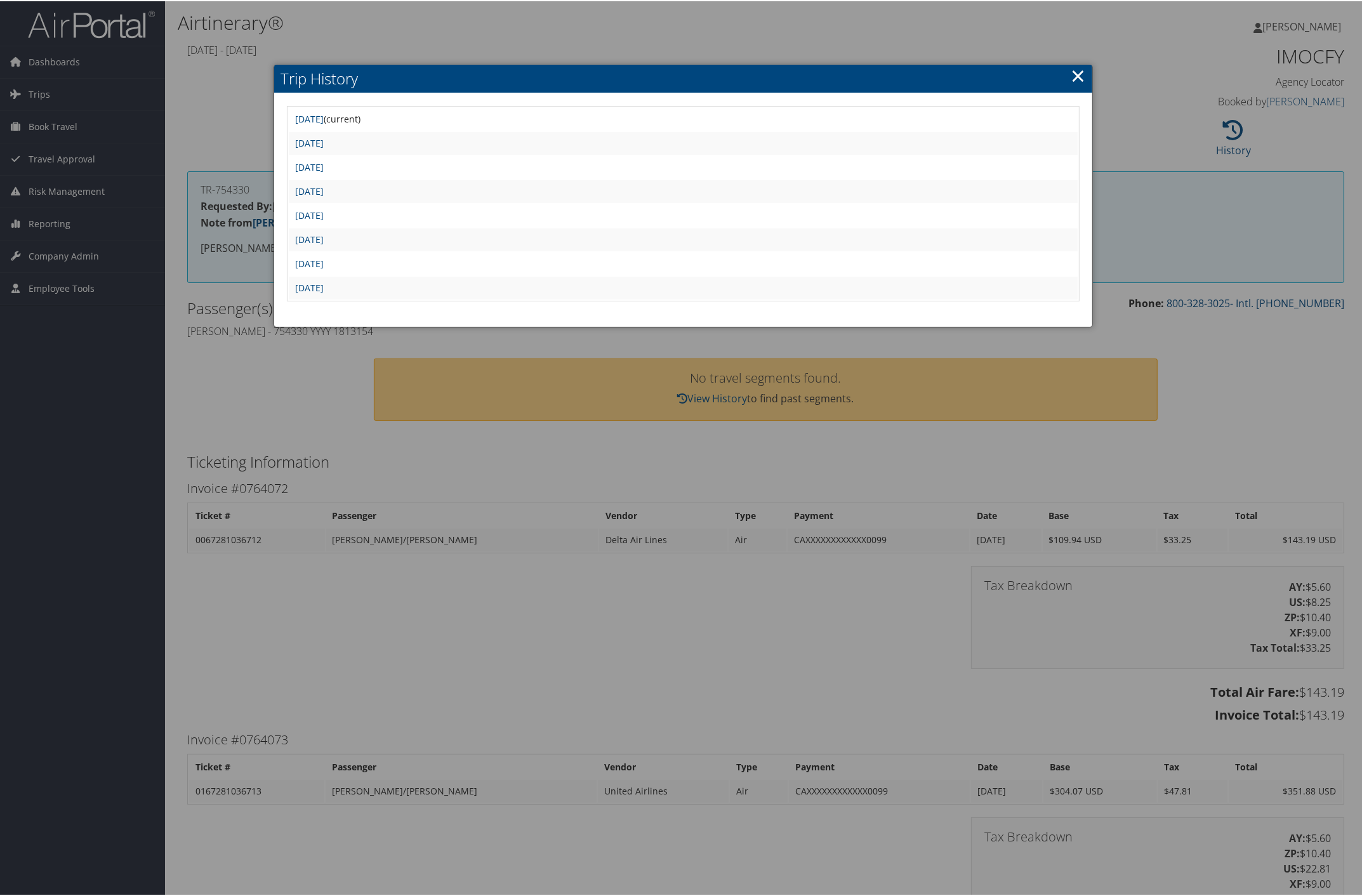
click at [1078, 72] on link "×" at bounding box center [1078, 74] width 14 height 26
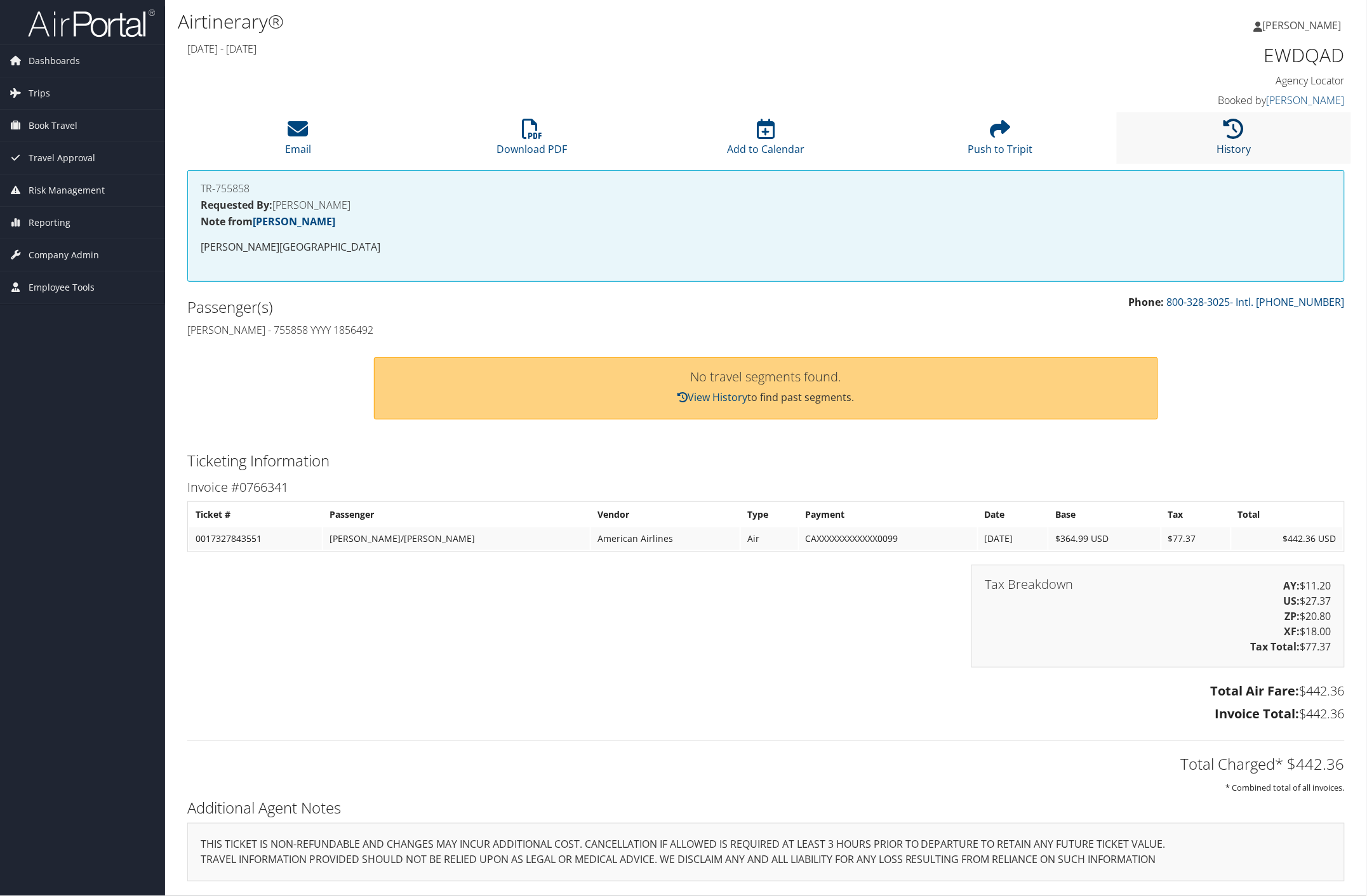
click at [1233, 124] on icon at bounding box center [1234, 128] width 20 height 20
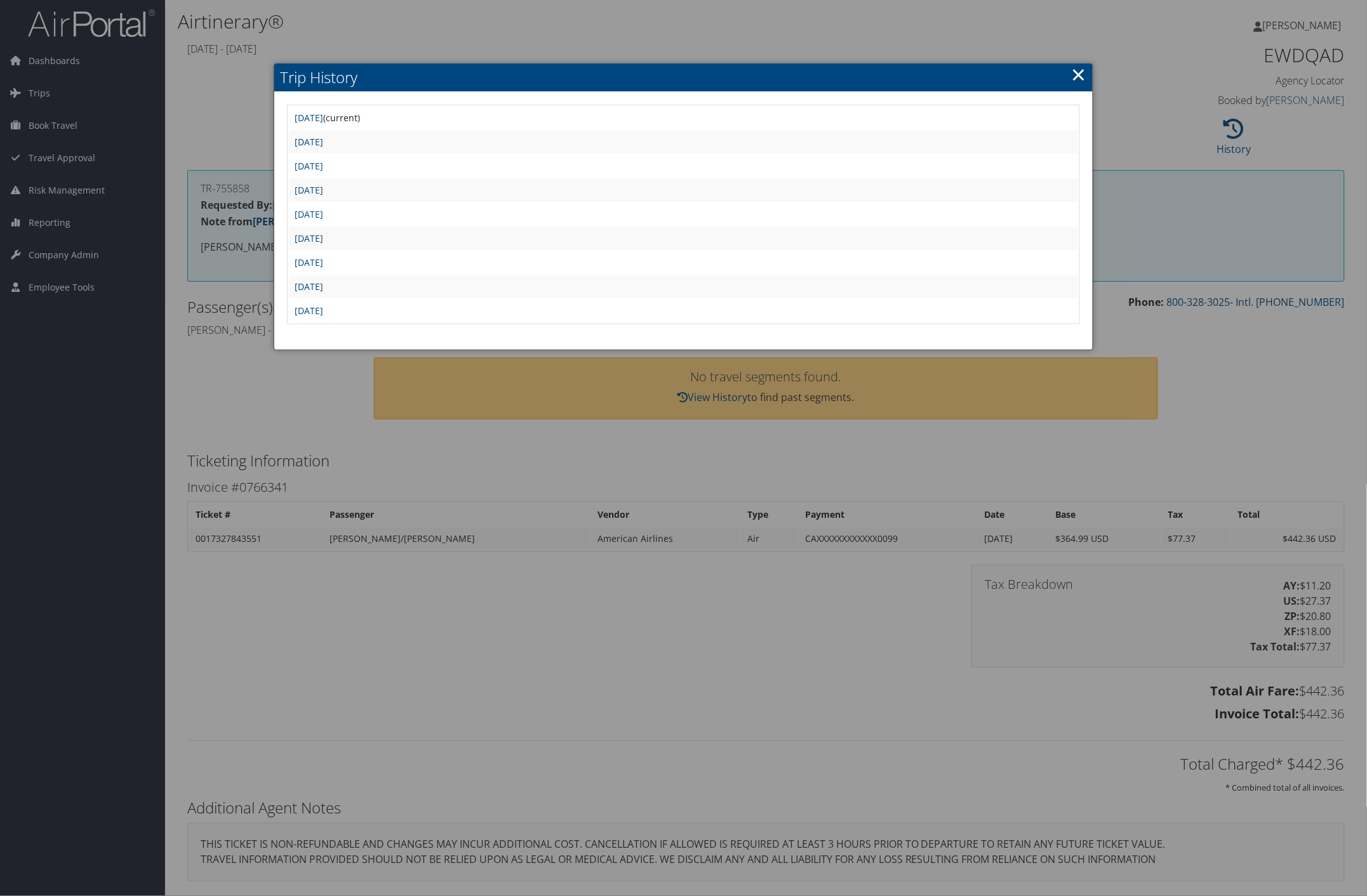
click at [1070, 77] on h2 "Trip History" at bounding box center [684, 77] width 819 height 28
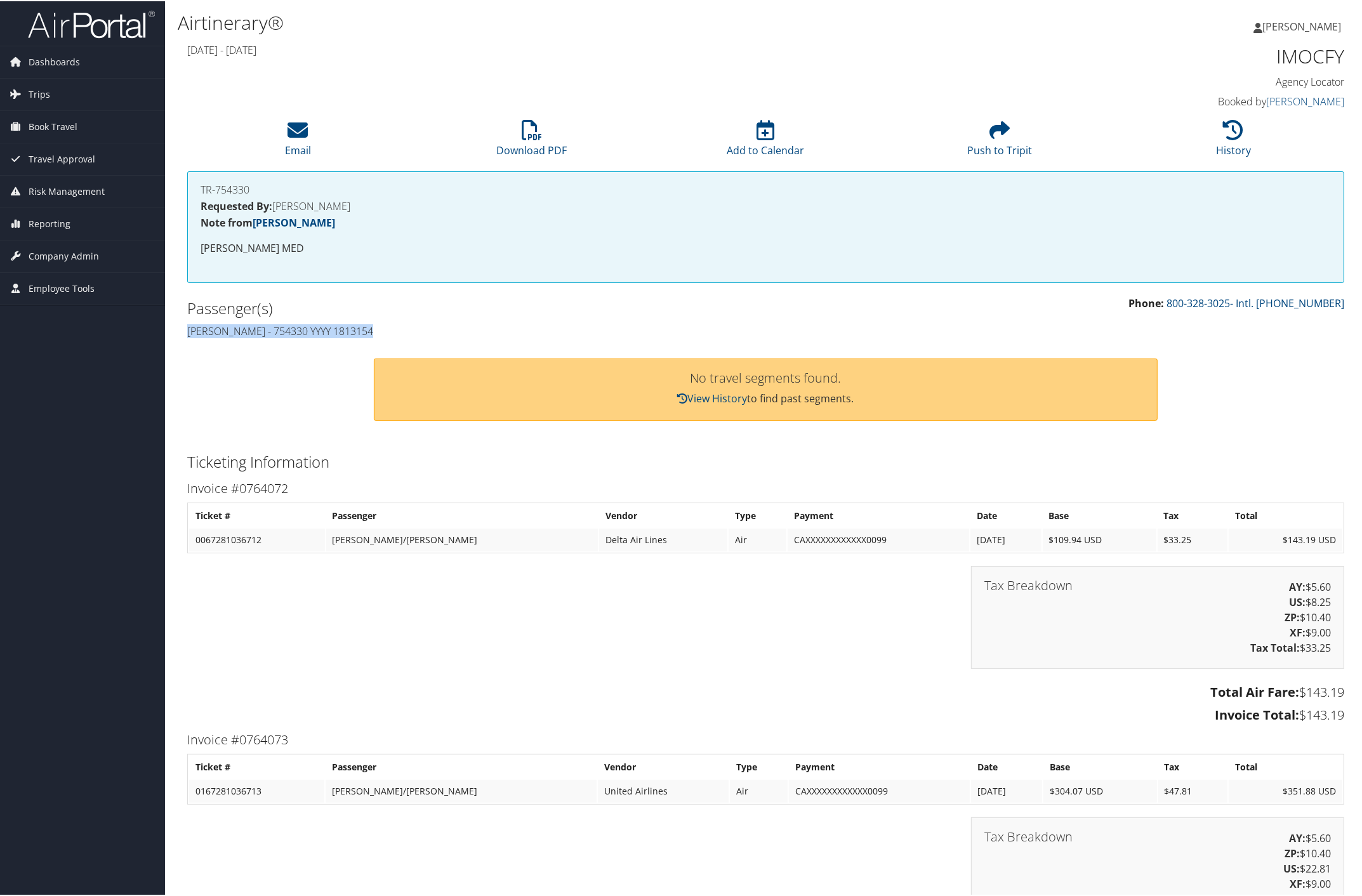
drag, startPoint x: 192, startPoint y: 321, endPoint x: 418, endPoint y: 325, distance: 226.0
click at [418, 325] on div "Passenger(s) Daniel Abraha - 754330 YYYY 1813154" at bounding box center [472, 318] width 588 height 48
copy h4 "Daniel Abraha - 754330 YYYY 1813154"
click at [1230, 134] on icon at bounding box center [1234, 128] width 20 height 20
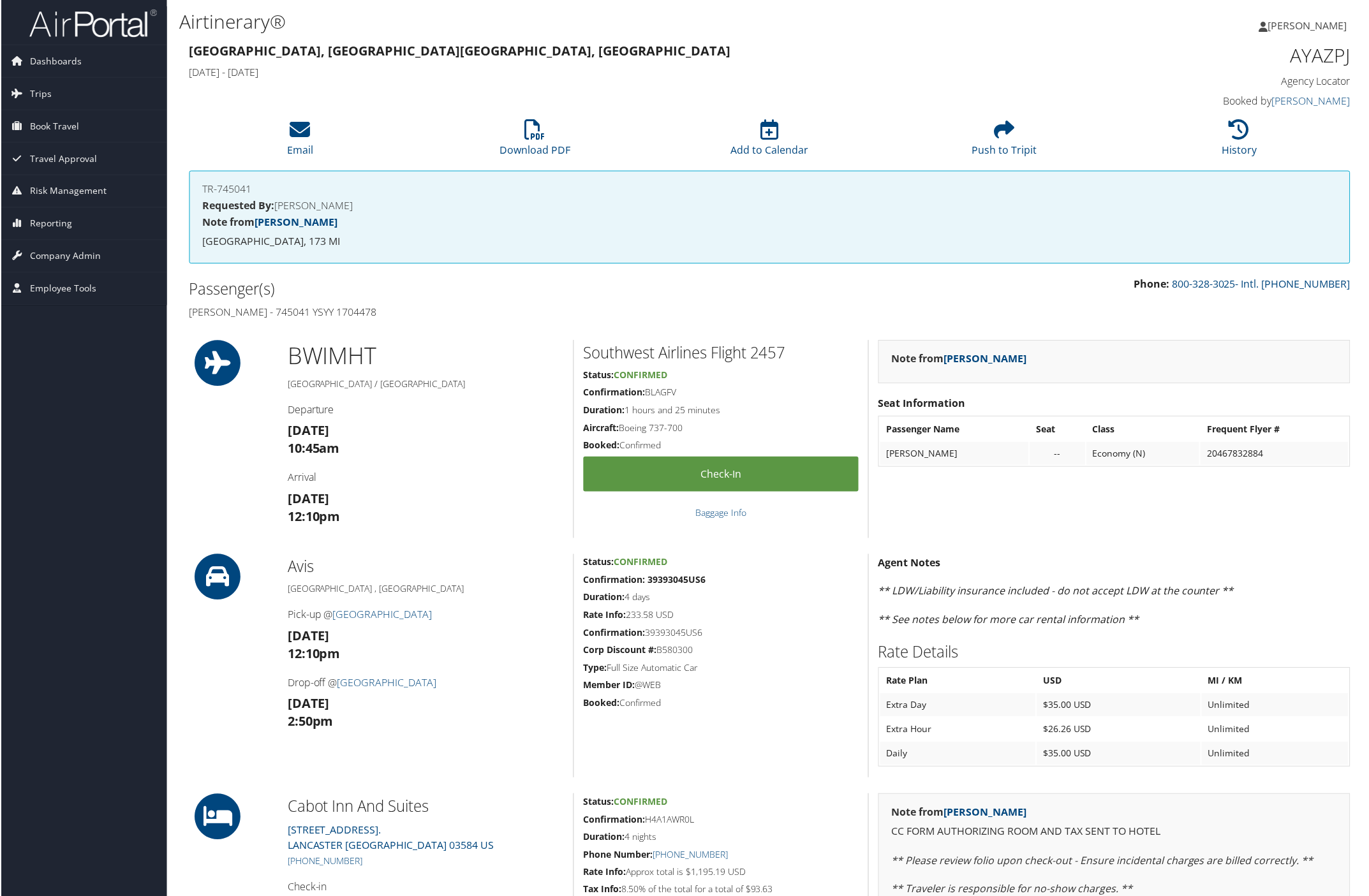
drag, startPoint x: 183, startPoint y: 309, endPoint x: 435, endPoint y: 308, distance: 252.0
click at [435, 308] on div "Passenger(s) [PERSON_NAME] - 745041 YSYY 1704478" at bounding box center [474, 301] width 591 height 48
copy h4 "[PERSON_NAME] - 745041 YSYY 1704478"
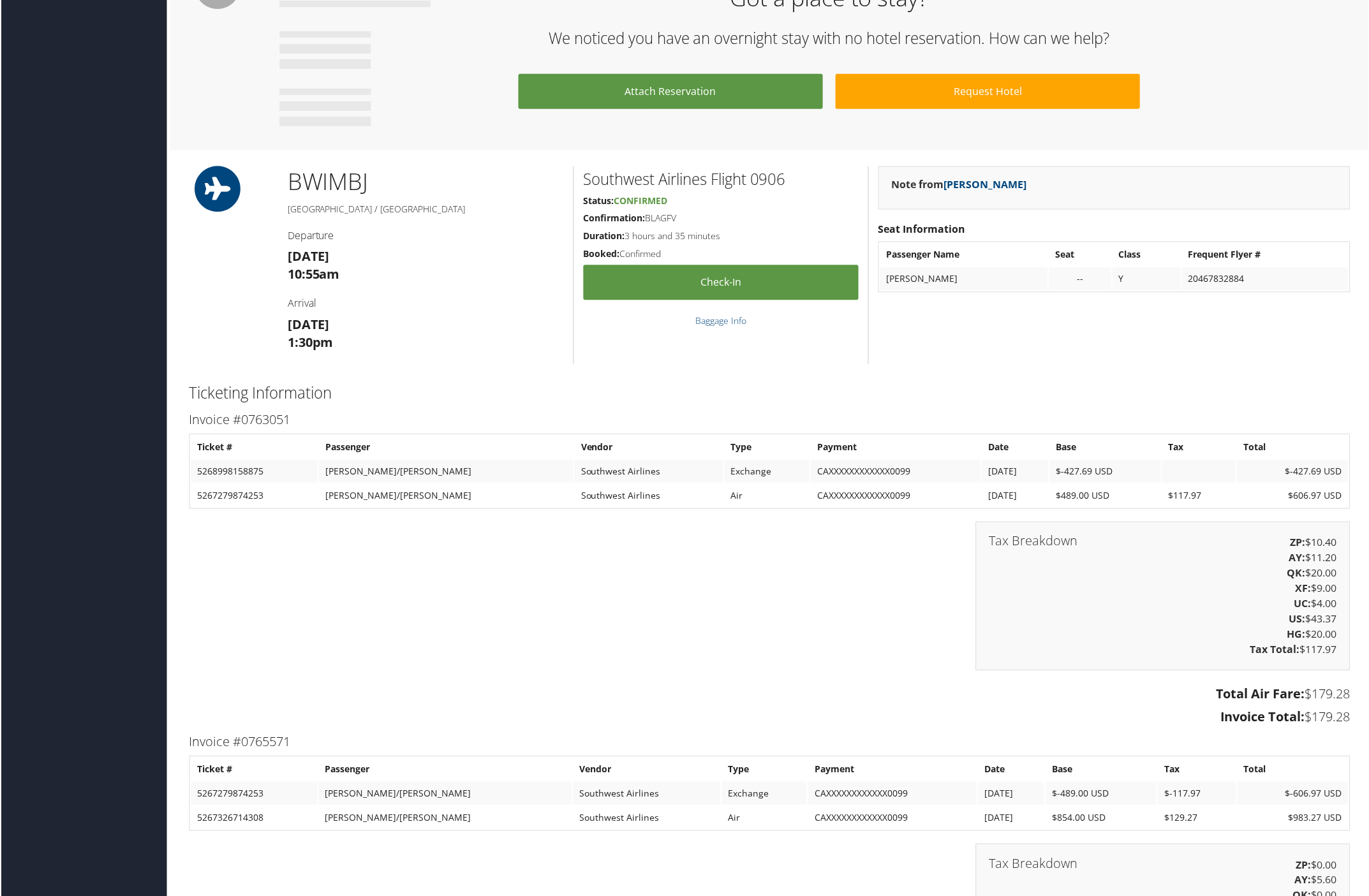
scroll to position [1116, 0]
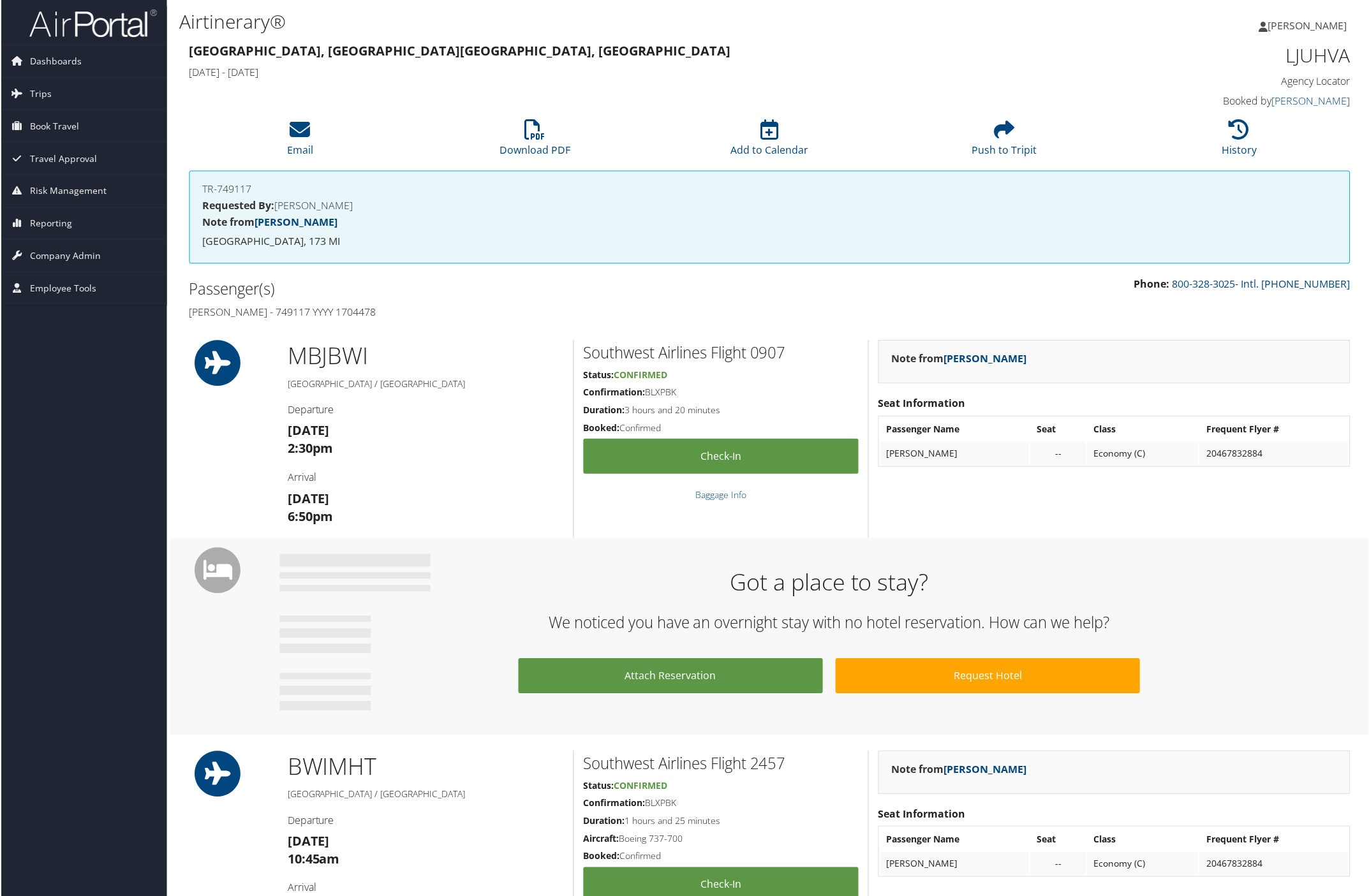
drag, startPoint x: 180, startPoint y: 313, endPoint x: 402, endPoint y: 310, distance: 222.0
click at [402, 310] on div "Passenger(s) [PERSON_NAME] - 749117 YYYY 1704478" at bounding box center [474, 301] width 591 height 48
copy h4 "[PERSON_NAME] - 749117 YYYY 1704478"
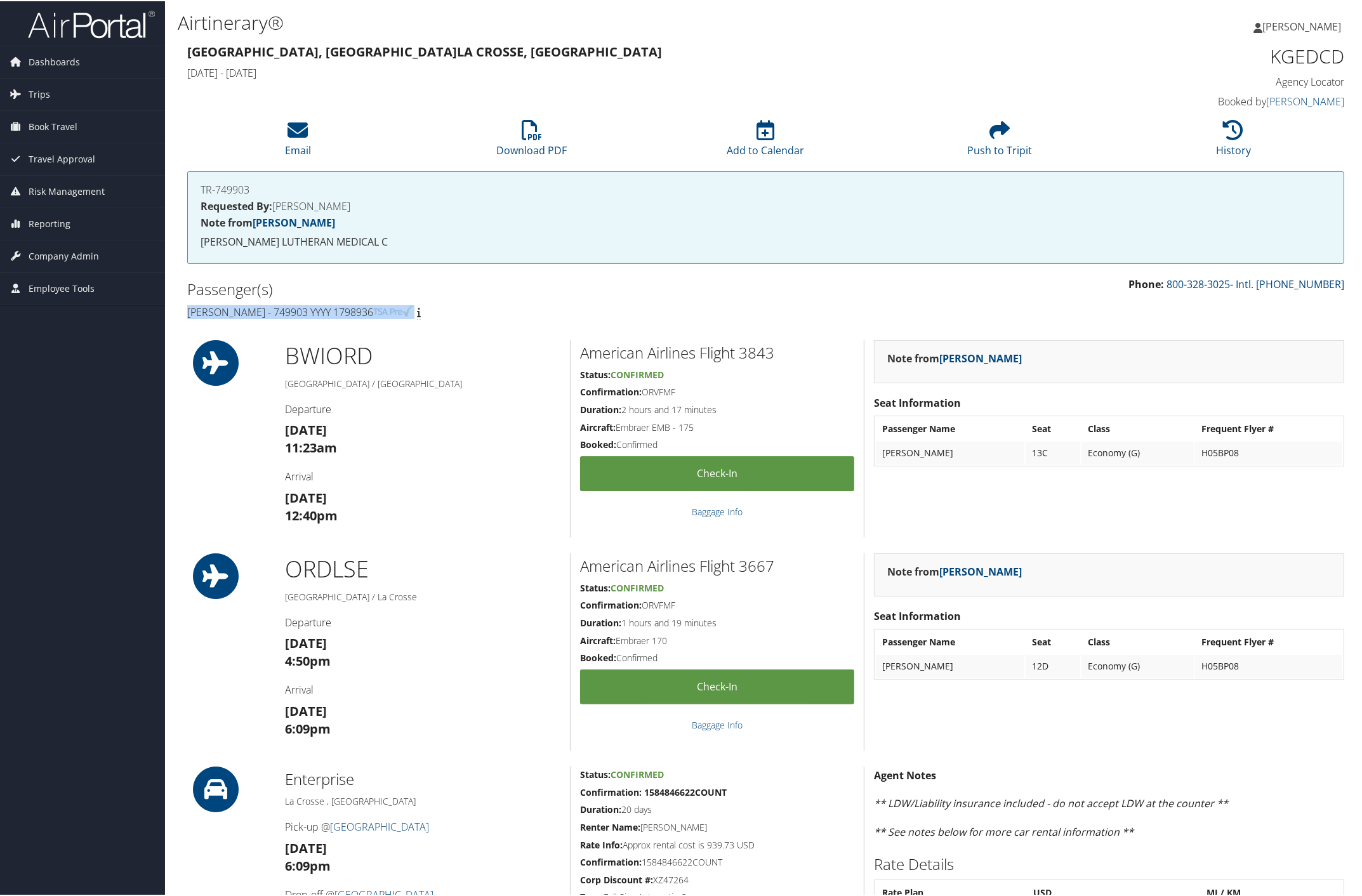
drag, startPoint x: 184, startPoint y: 306, endPoint x: 387, endPoint y: 310, distance: 203.0
click at [387, 310] on div "Passenger(s) Naila Ahmad - 749903 YYYY 1798936" at bounding box center [472, 299] width 588 height 48
copy h4 "Naila Ahmad - 749903 YYYY 1798936"
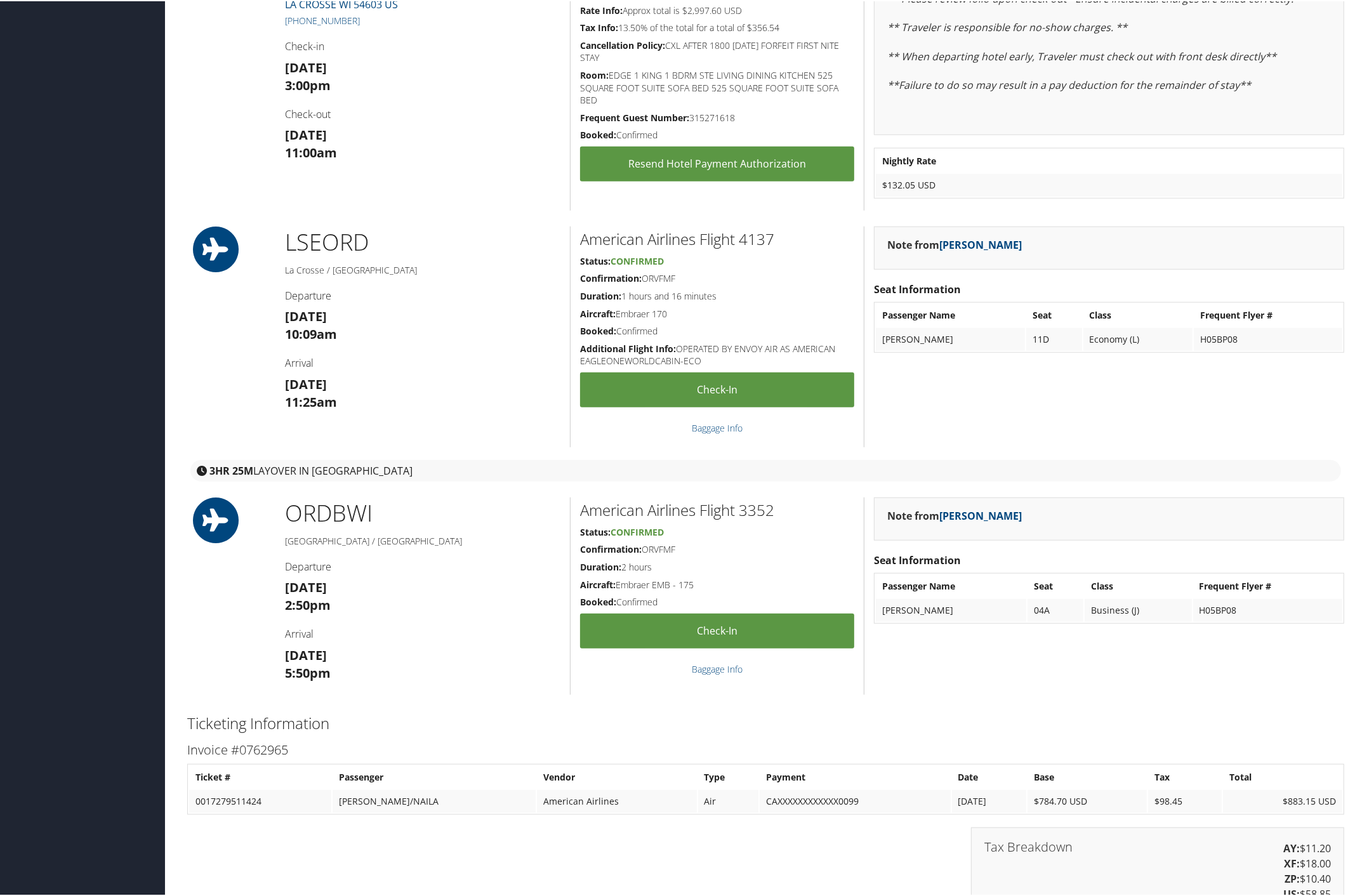
scroll to position [1349, 0]
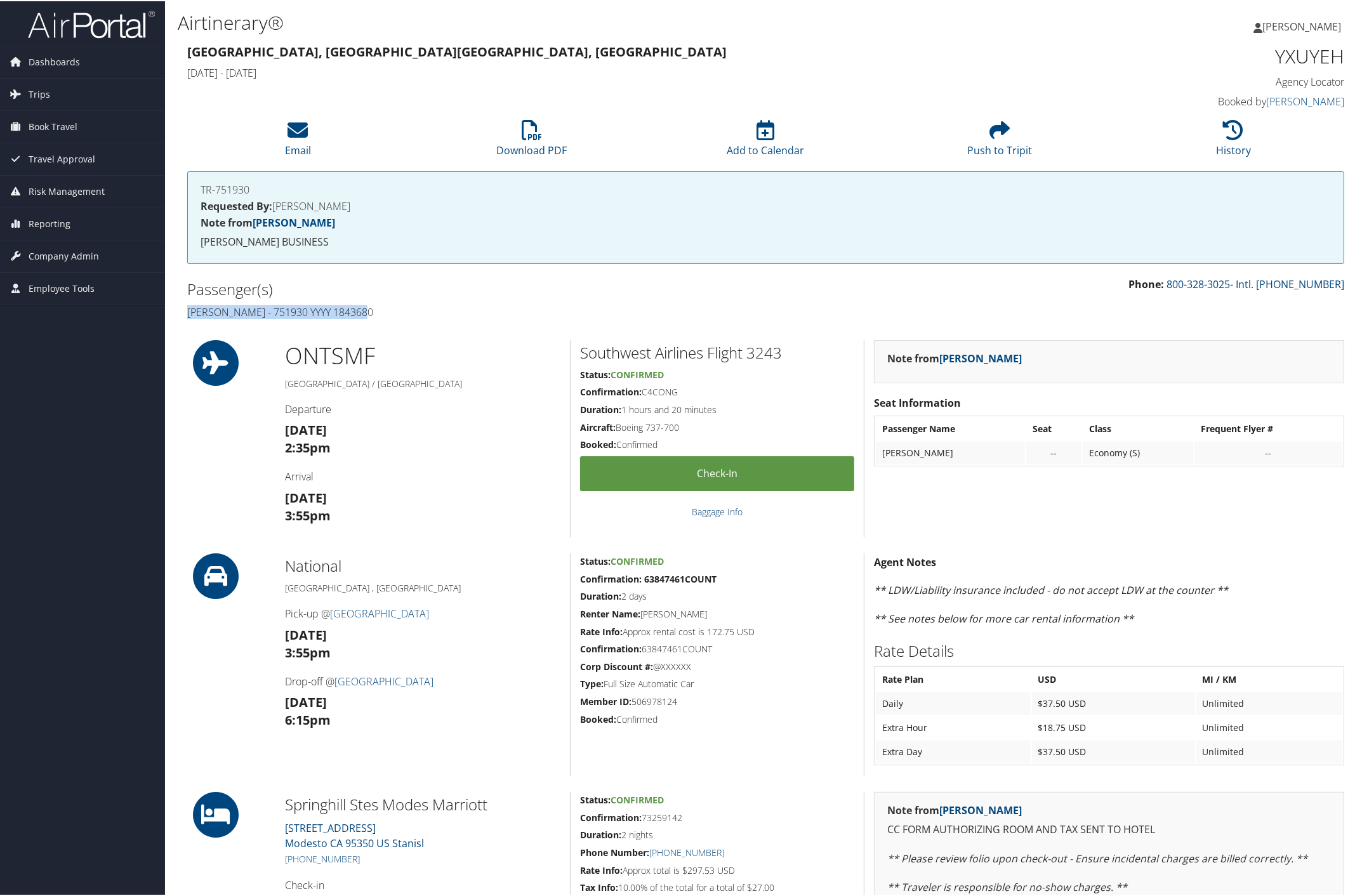
drag, startPoint x: 186, startPoint y: 306, endPoint x: 381, endPoint y: 312, distance: 195.1
click at [381, 312] on div "Passenger(s) Fatuma Ahmed - 751930 YYYY 1843680" at bounding box center [472, 299] width 588 height 48
copy h4 "Fatuma Ahmed - 751930 YYYY 1843680"
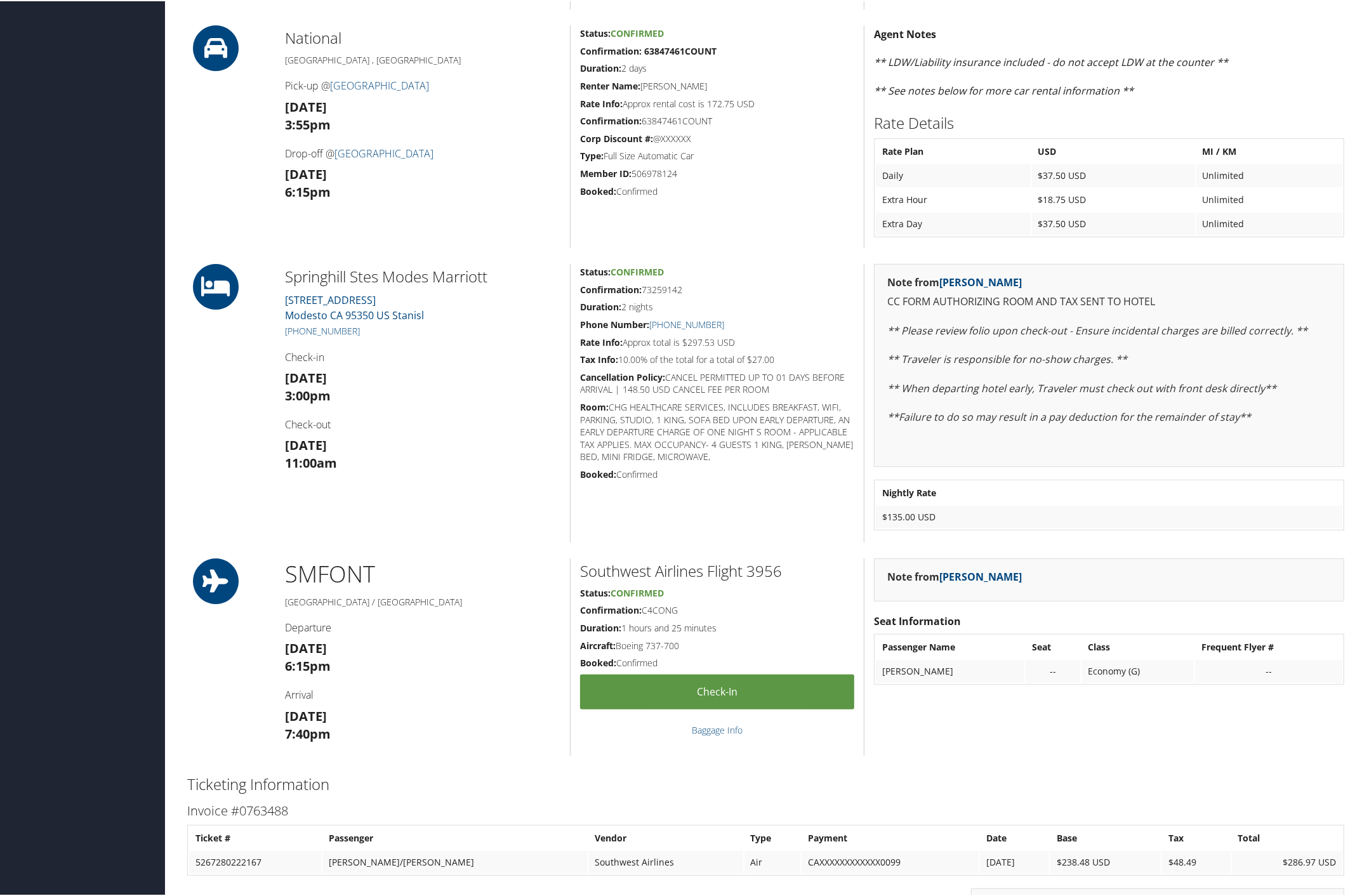
scroll to position [238, 0]
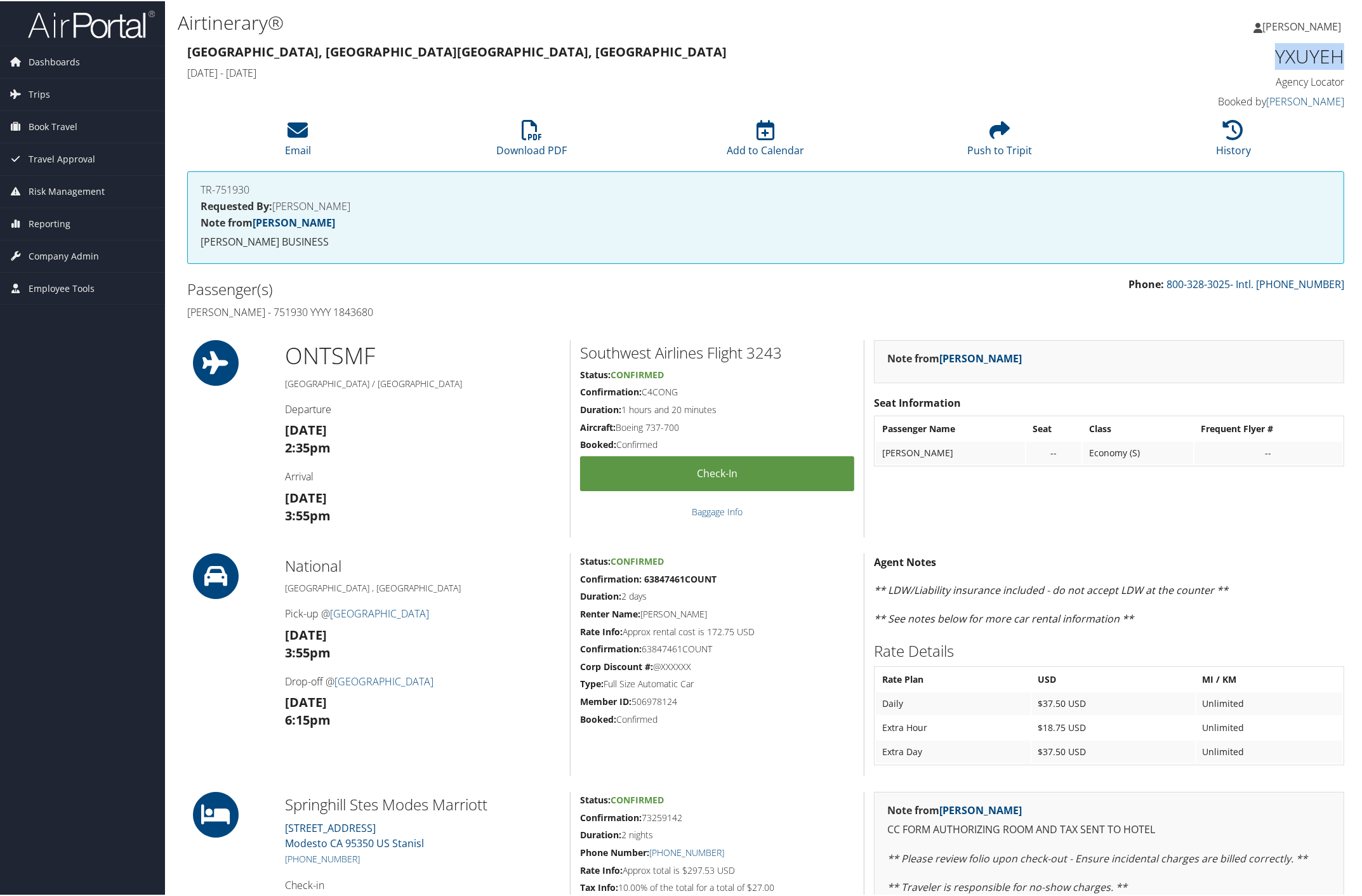
drag, startPoint x: 1271, startPoint y: 59, endPoint x: 1335, endPoint y: 60, distance: 64.0
click at [1335, 60] on h1 "YXUYEH" at bounding box center [1207, 55] width 275 height 27
copy h1 "YXUYEH"
drag, startPoint x: 187, startPoint y: 309, endPoint x: 391, endPoint y: 302, distance: 204.1
click at [391, 302] on div "Passenger(s) Fatuma Ahmed - 751930 YYYY 1843680" at bounding box center [472, 299] width 588 height 48
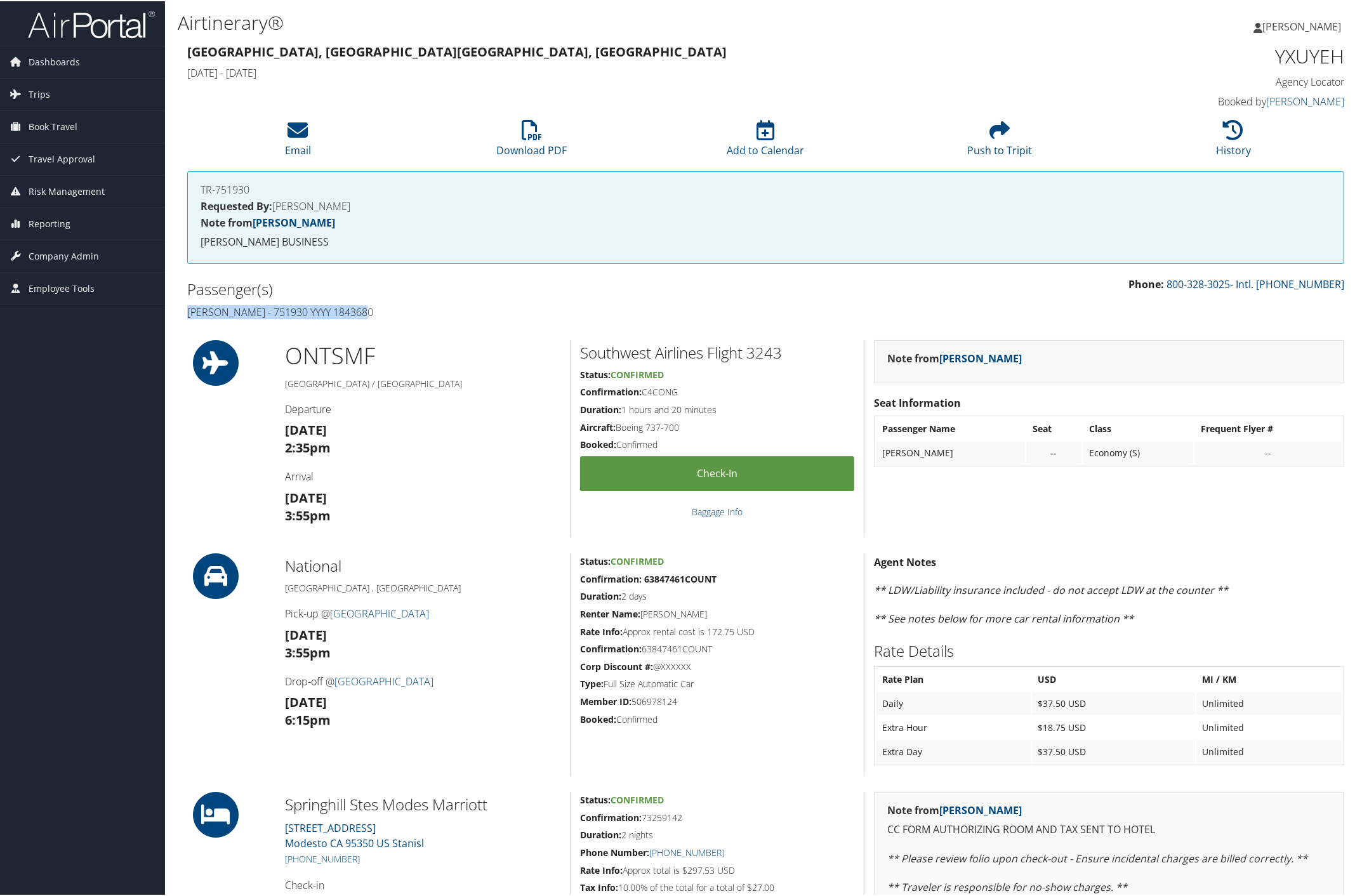
copy h4 "Fatuma Ahmed - 751930 YYYY 1843680"
drag, startPoint x: 1271, startPoint y: 54, endPoint x: 1336, endPoint y: 57, distance: 65.1
click at [1336, 57] on h1 "YXUYEH" at bounding box center [1207, 55] width 275 height 27
copy h1 "YXUYEH"
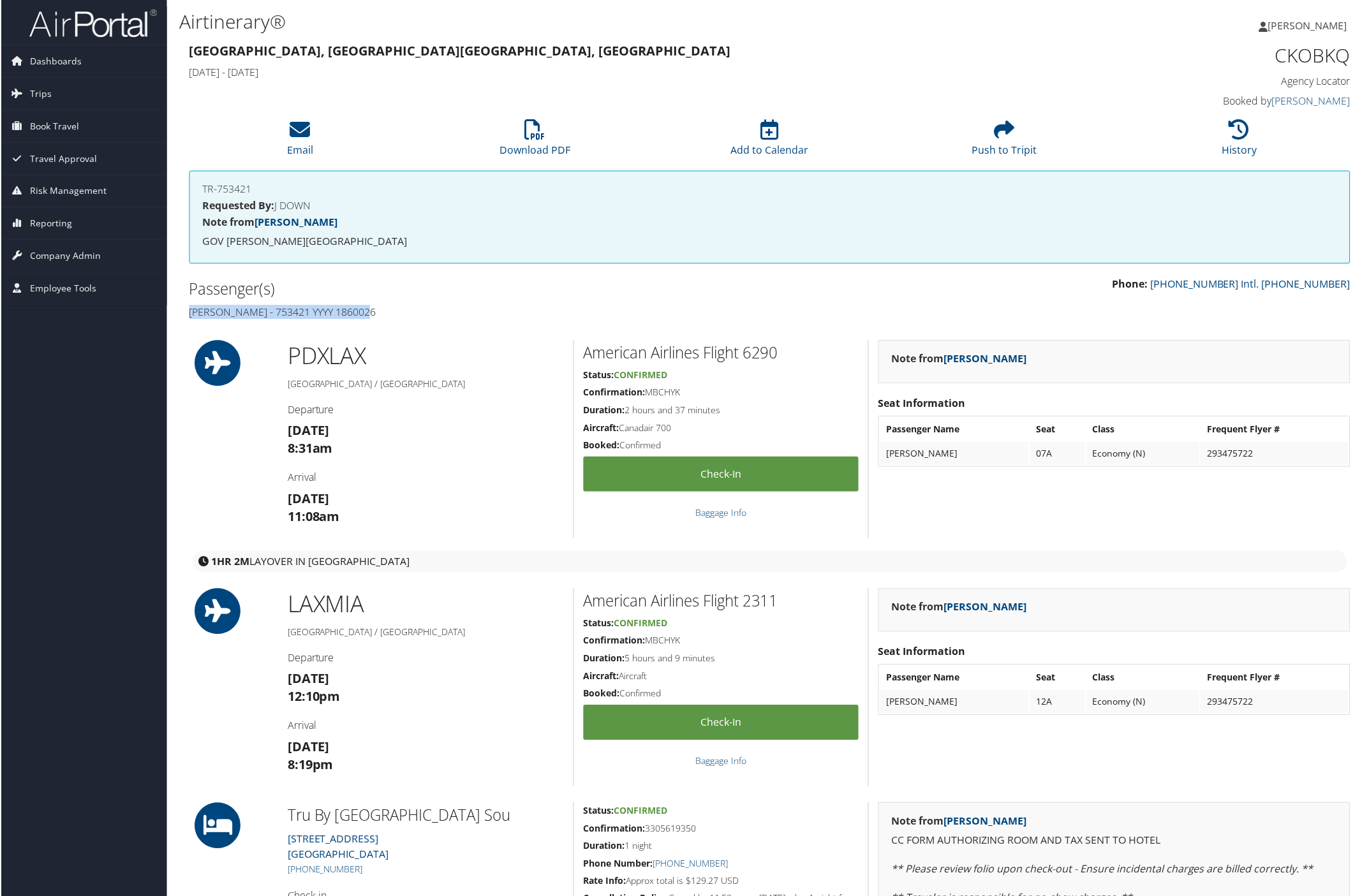
drag, startPoint x: 183, startPoint y: 309, endPoint x: 404, endPoint y: 309, distance: 221.0
click at [404, 309] on div "Passenger(s) Mustafa Ajam - 753421 YYYY 1860026" at bounding box center [474, 301] width 591 height 48
copy h4 "Mustafa Ajam - 753421 YYYY 1860026"
drag, startPoint x: 1270, startPoint y: 55, endPoint x: 1348, endPoint y: 51, distance: 78.1
click at [1348, 51] on div "CKOBKQ Agency Locator Agency Locator CKOBKQ Booked by Kelly Sweat Booked by Kel…" at bounding box center [1212, 76] width 295 height 73
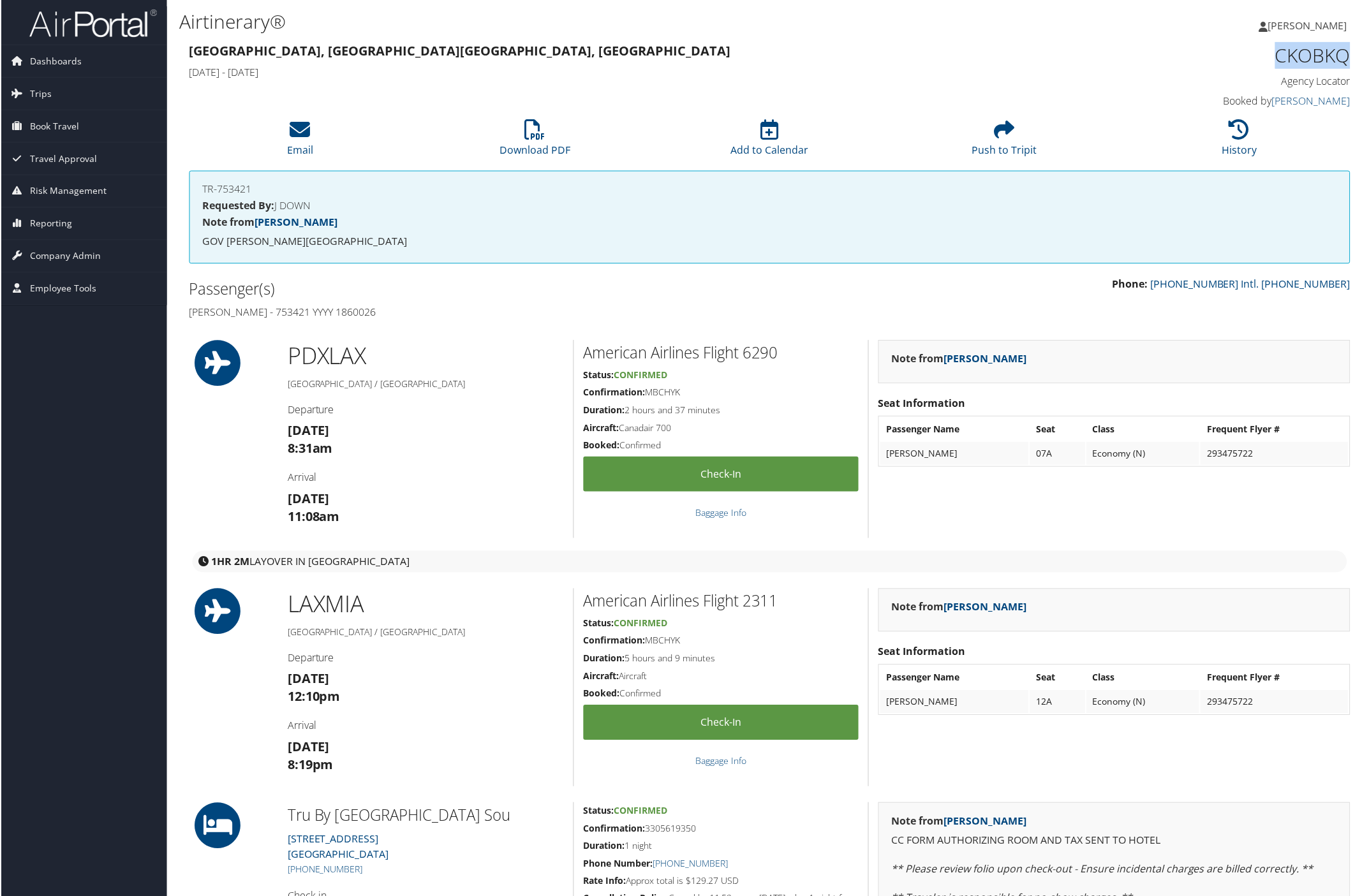
copy h1 "CKOBKQ"
drag, startPoint x: 182, startPoint y: 306, endPoint x: 432, endPoint y: 316, distance: 250.2
click at [432, 316] on div "Passenger(s) Mustafa Ajam - 753421 YYYY 1860026" at bounding box center [474, 301] width 591 height 48
copy h4 "Mustafa Ajam - 753421 YYYY 1860026"
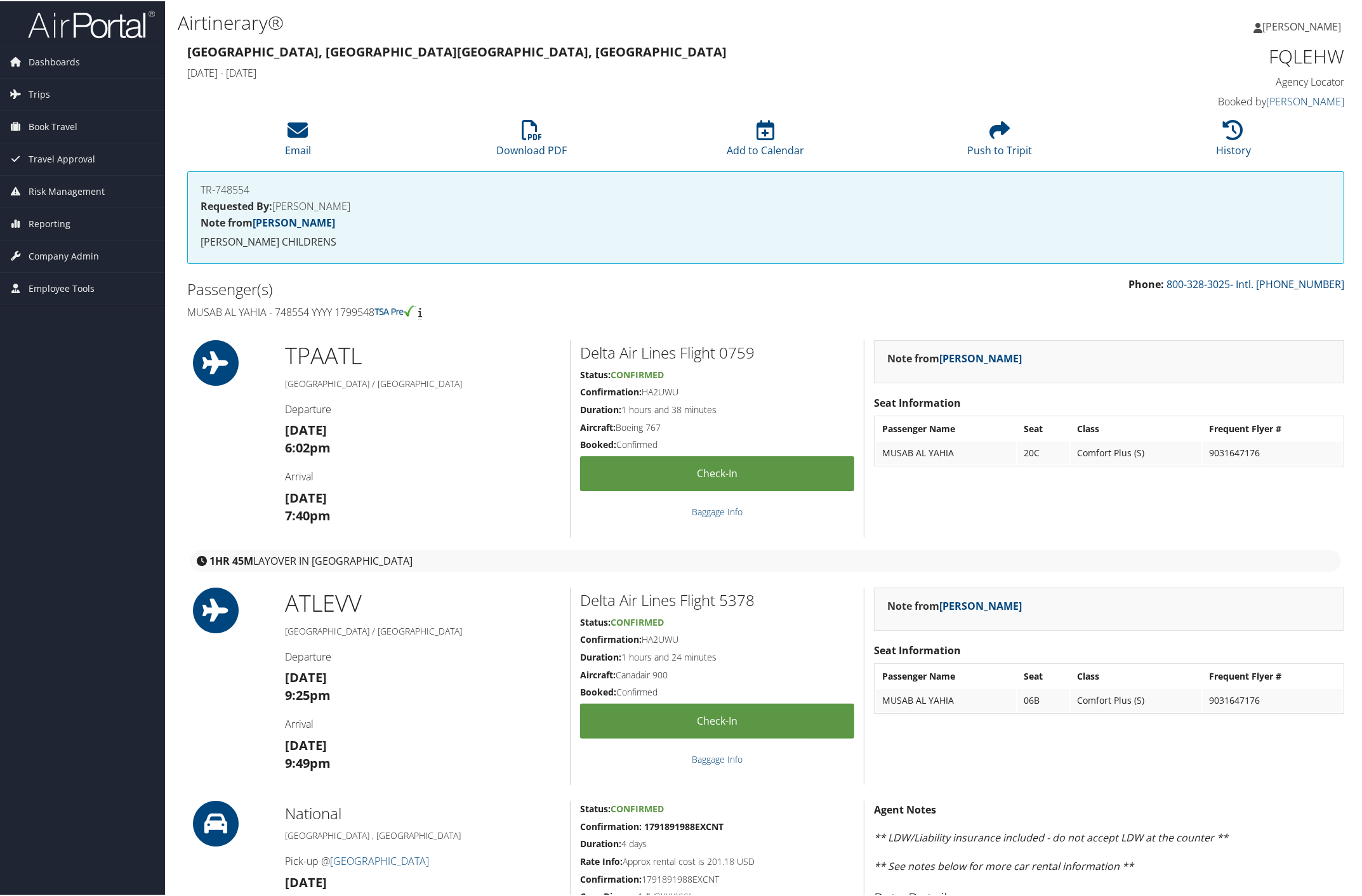
drag, startPoint x: 185, startPoint y: 304, endPoint x: 398, endPoint y: 312, distance: 213.2
click at [398, 312] on div "Passenger(s) Musab Al Yahia - 748554 YYYY 1799548" at bounding box center [472, 299] width 588 height 48
copy h4 "Musab Al Yahia - 748554 YYYY 1799548"
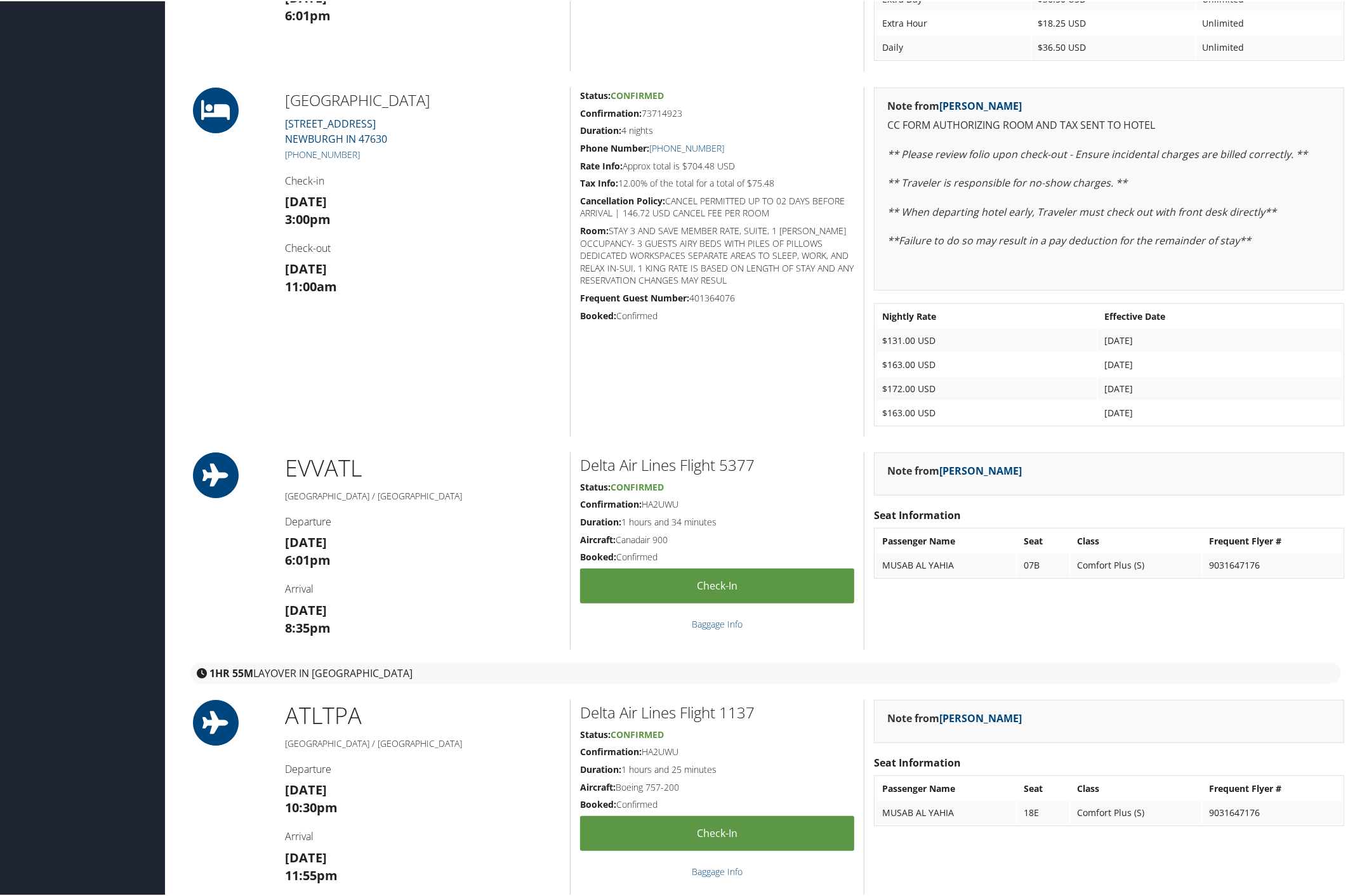
scroll to position [1428, 0]
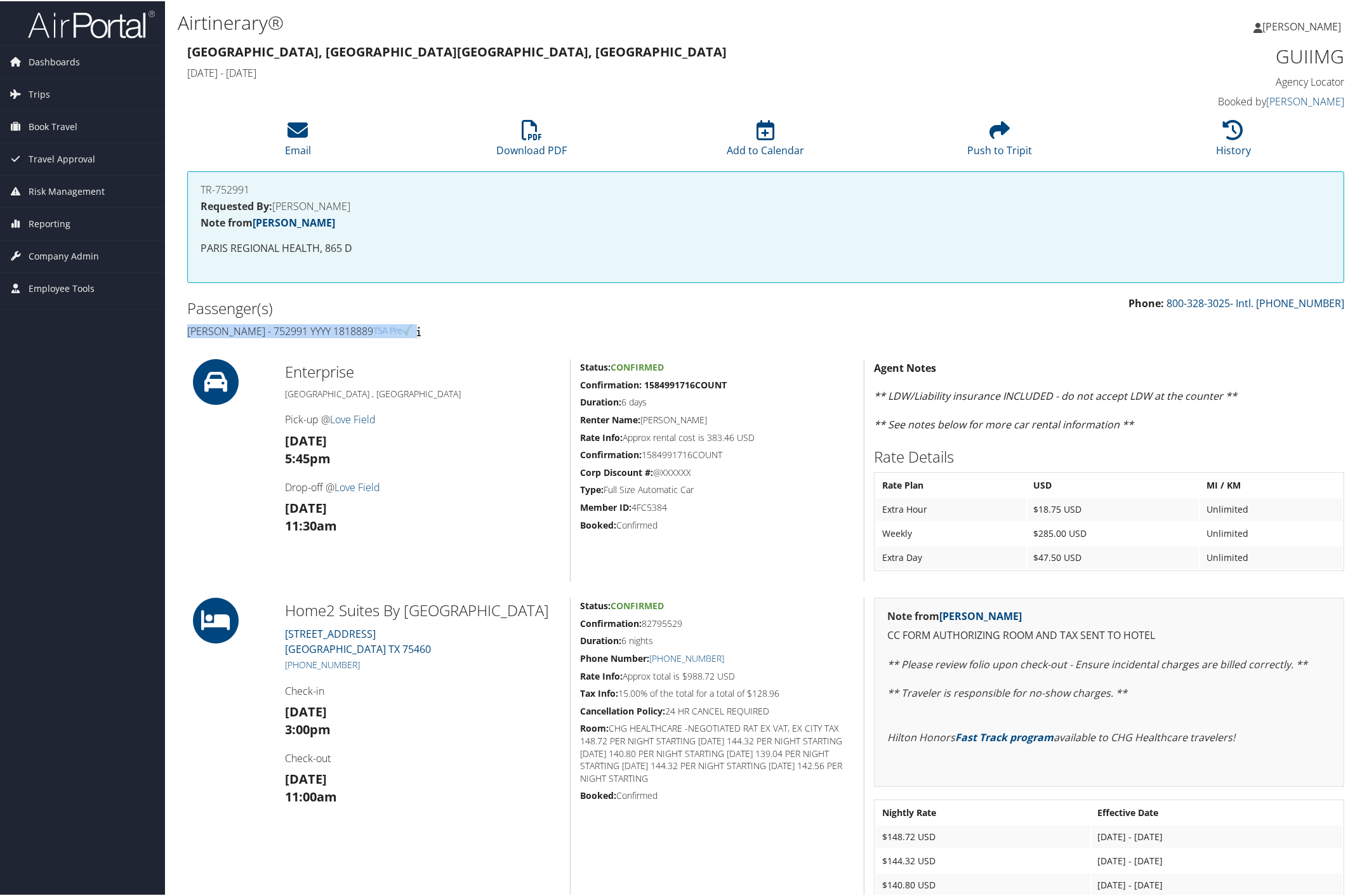
drag, startPoint x: 183, startPoint y: 327, endPoint x: 439, endPoint y: 333, distance: 256.1
click at [439, 333] on div "Passenger(s) [PERSON_NAME] - 752991 YYYY 1818889" at bounding box center [472, 318] width 588 height 48
copy h4 "[PERSON_NAME] - 752991 YYYY 1818889"
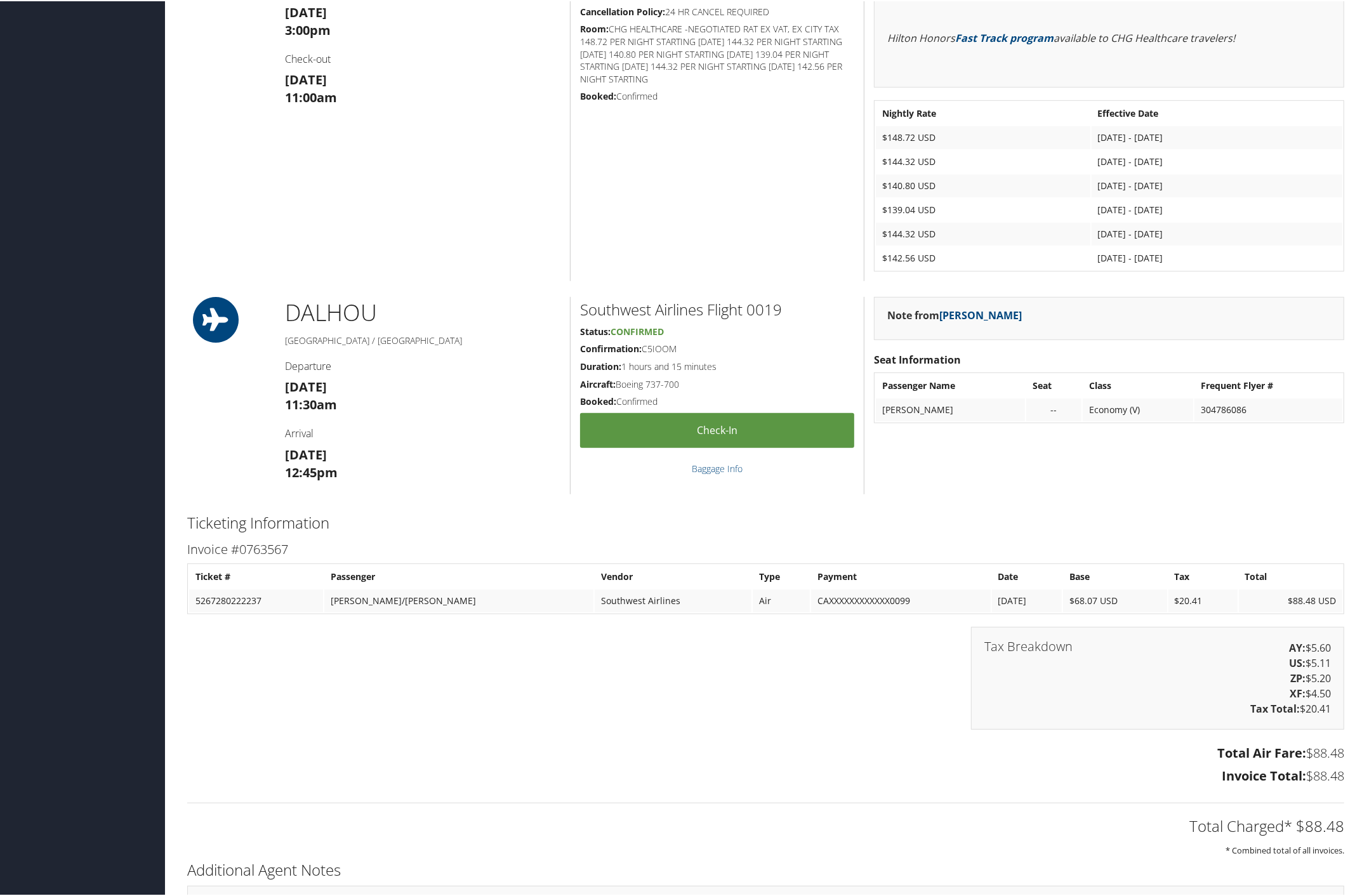
scroll to position [872, 0]
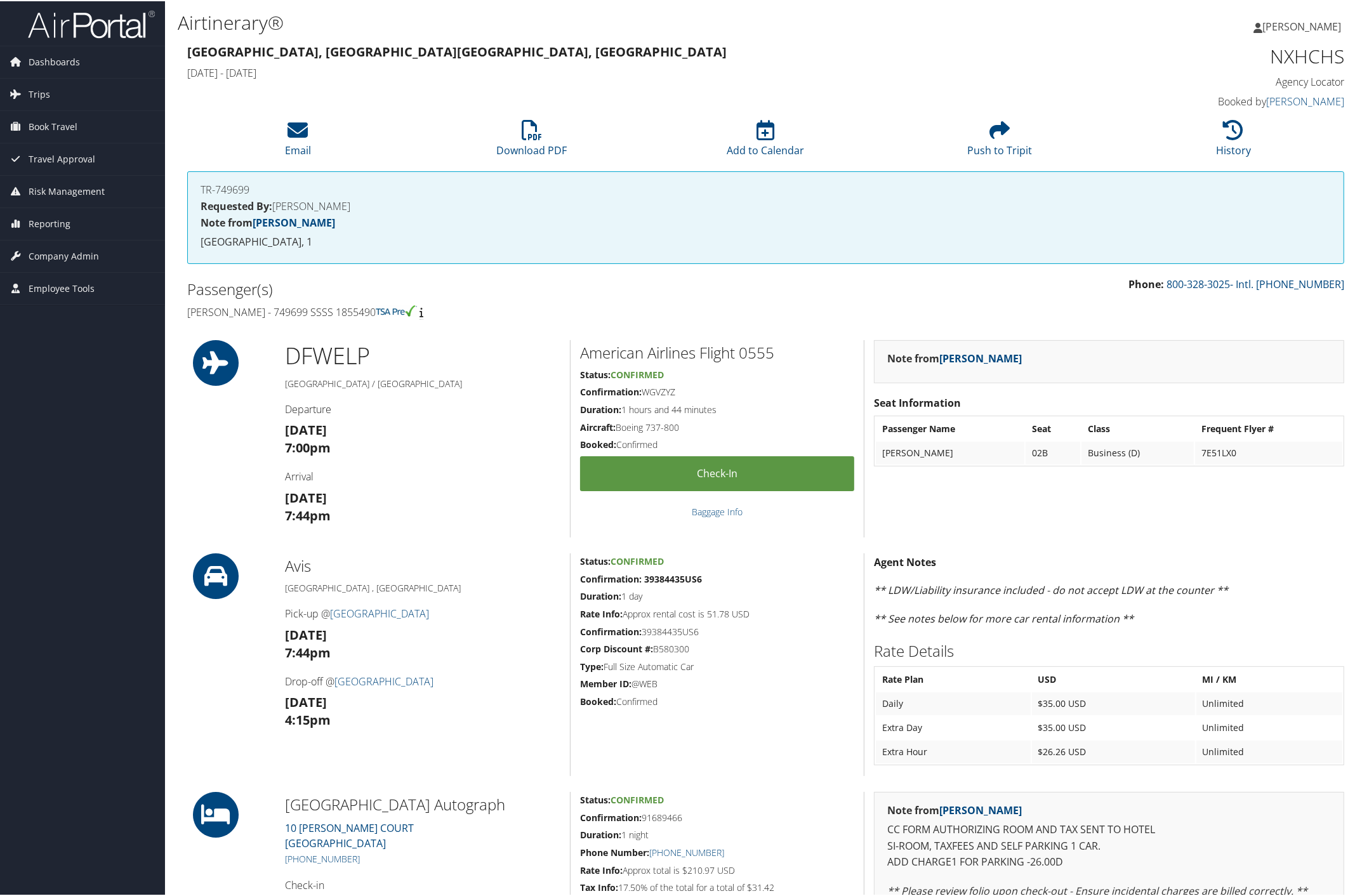
drag, startPoint x: 183, startPoint y: 309, endPoint x: 393, endPoint y: 308, distance: 210.0
click at [393, 308] on div "Passenger(s) [PERSON_NAME] - 749699 SSSS 1855490" at bounding box center [472, 299] width 588 height 48
copy h4 "[PERSON_NAME] - 749699 SSSS 1855490"
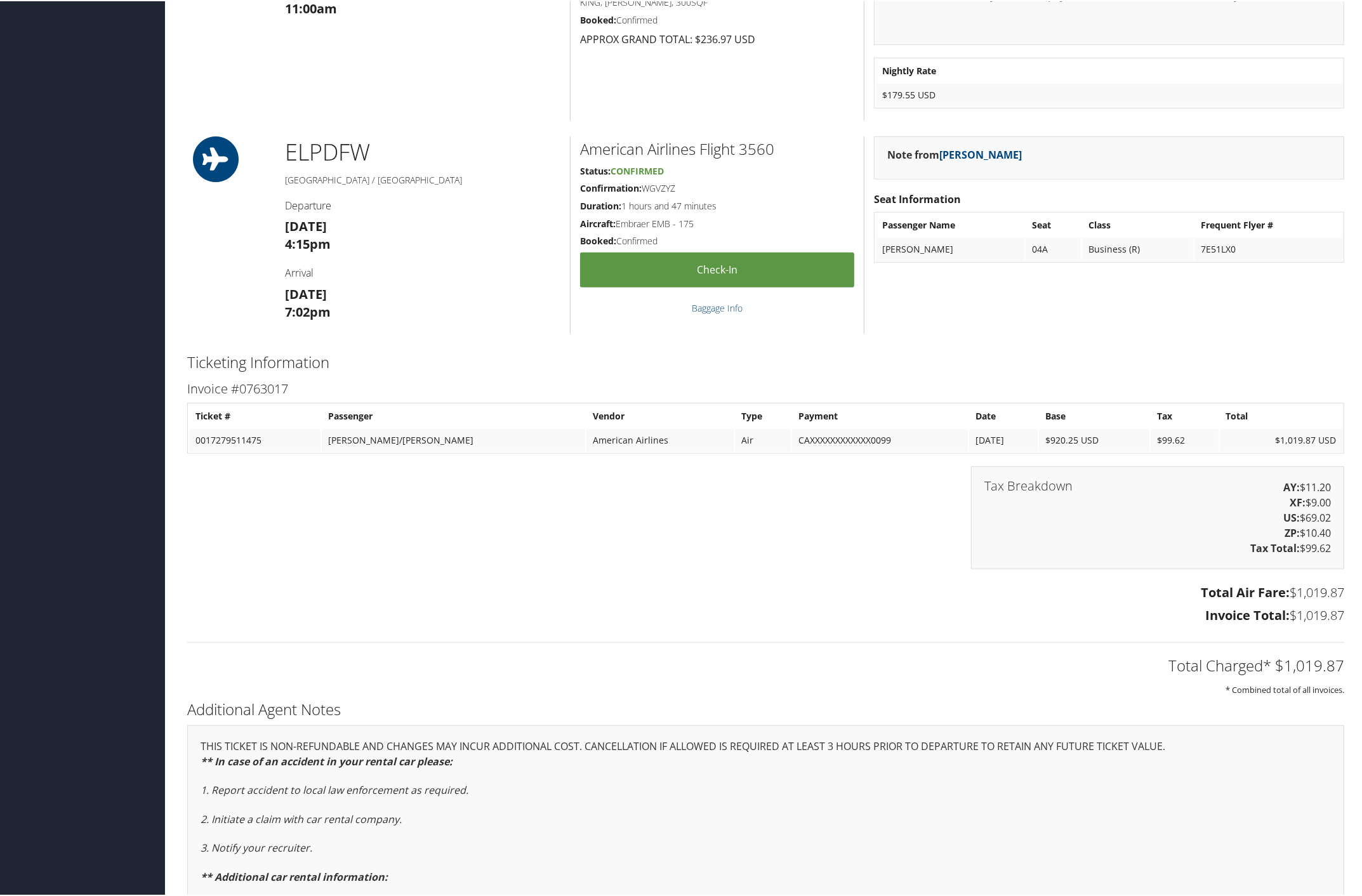
scroll to position [1126, 0]
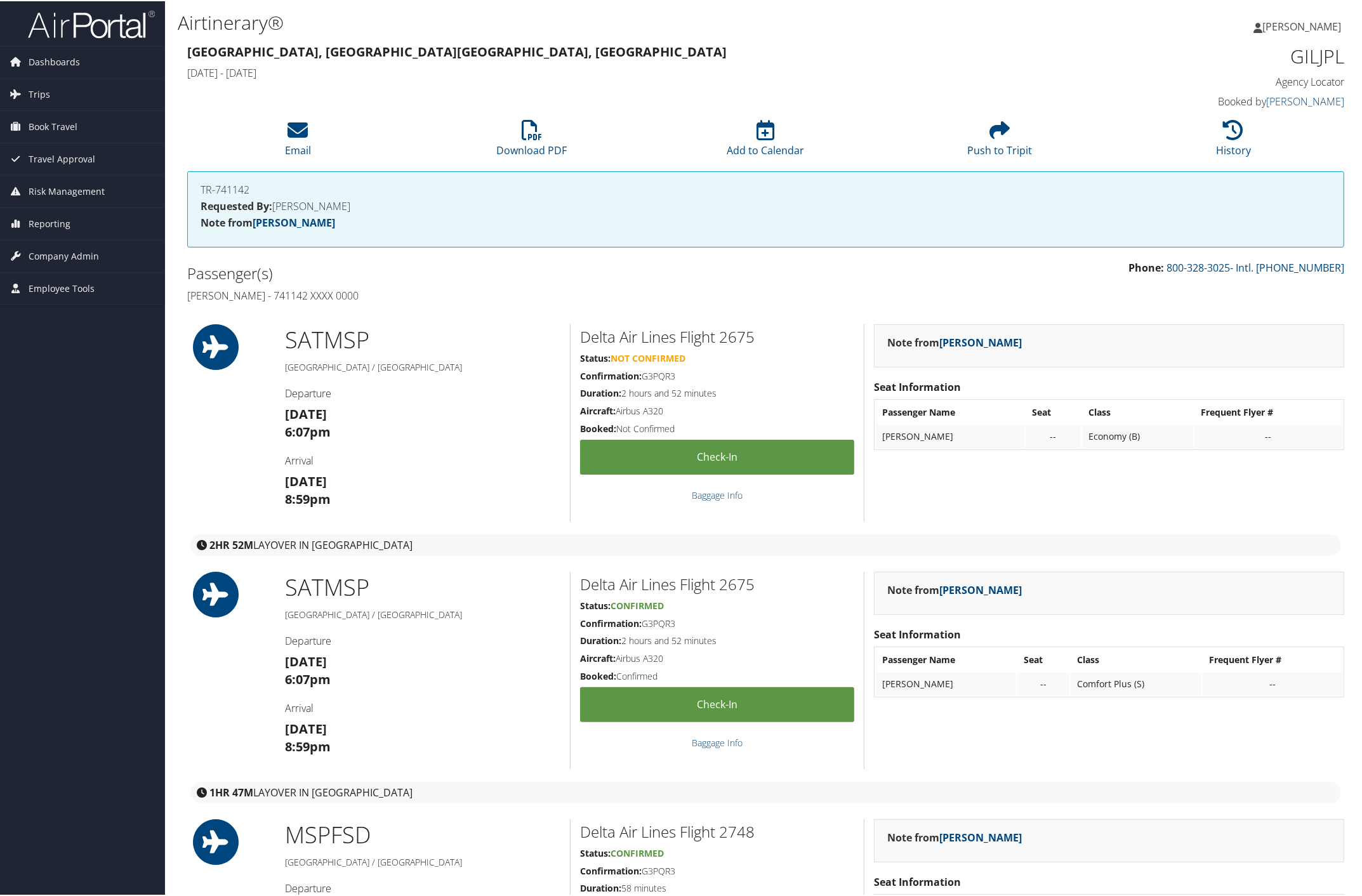
drag, startPoint x: 182, startPoint y: 287, endPoint x: 463, endPoint y: 283, distance: 281.0
click at [395, 283] on div "Passenger(s) Rashed Alhabshan - 741142 XXXX 0000" at bounding box center [472, 283] width 588 height 48
click at [410, 295] on h4 "Rashed Alhabshan - 741142 XXXX 0000" at bounding box center [472, 294] width 569 height 14
drag, startPoint x: 181, startPoint y: 293, endPoint x: 386, endPoint y: 290, distance: 205.0
click at [386, 290] on div "Passenger(s) Rashed Alhabshan - 741142 XXXX 0000" at bounding box center [472, 283] width 588 height 48
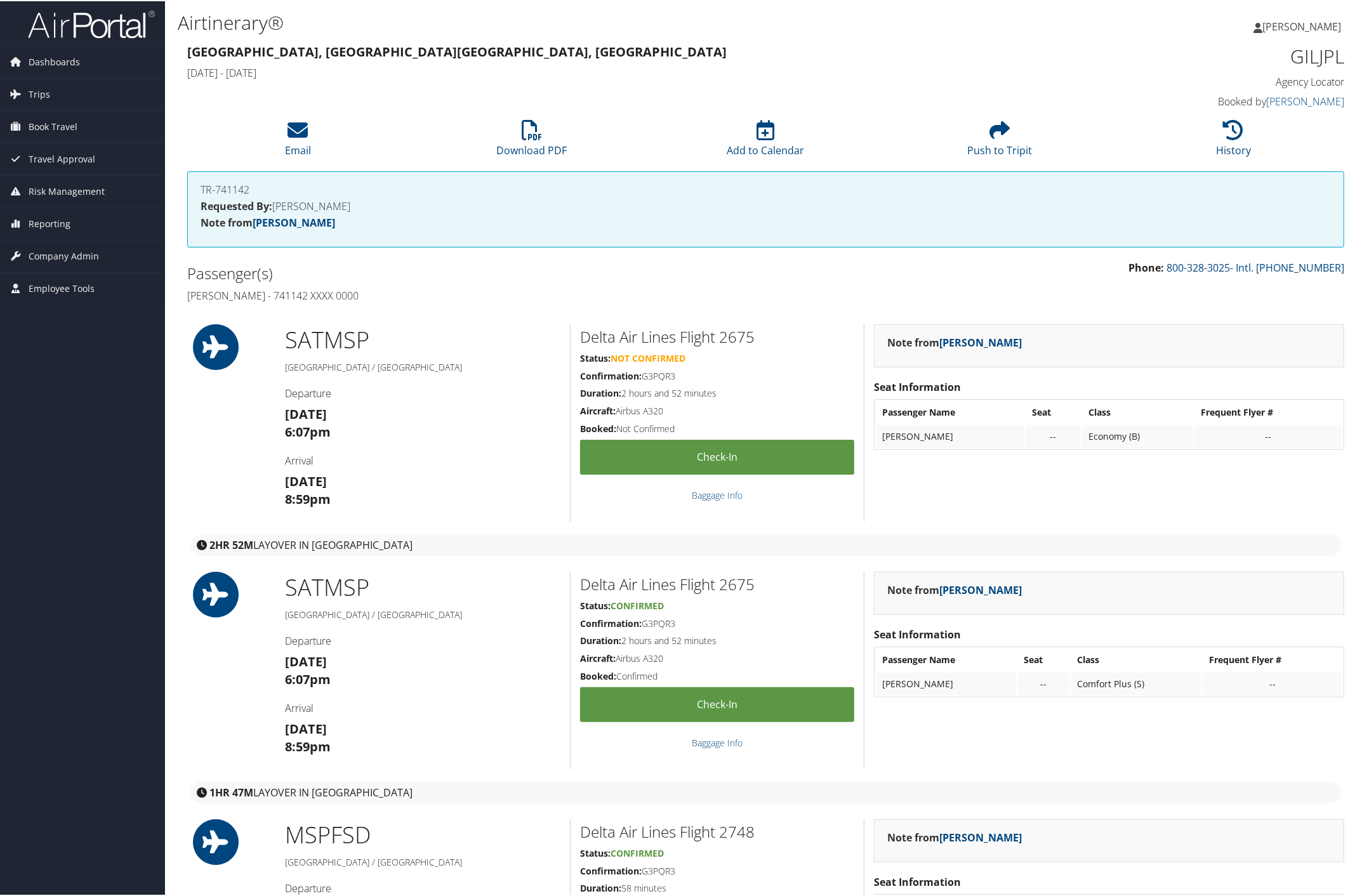
copy h4 "Rashed Alhabshan - 741142 XXXX 0000"
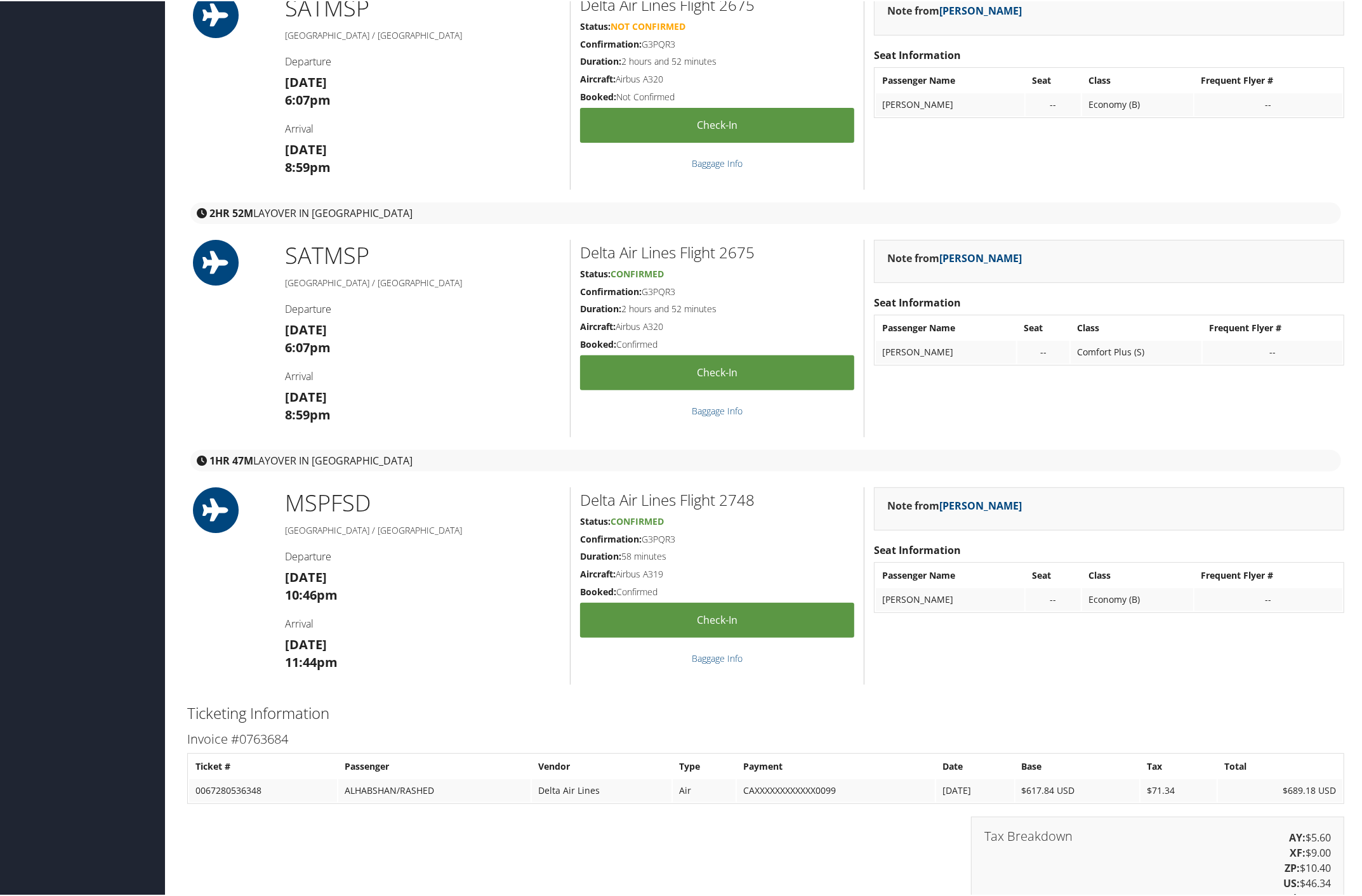
scroll to position [198, 0]
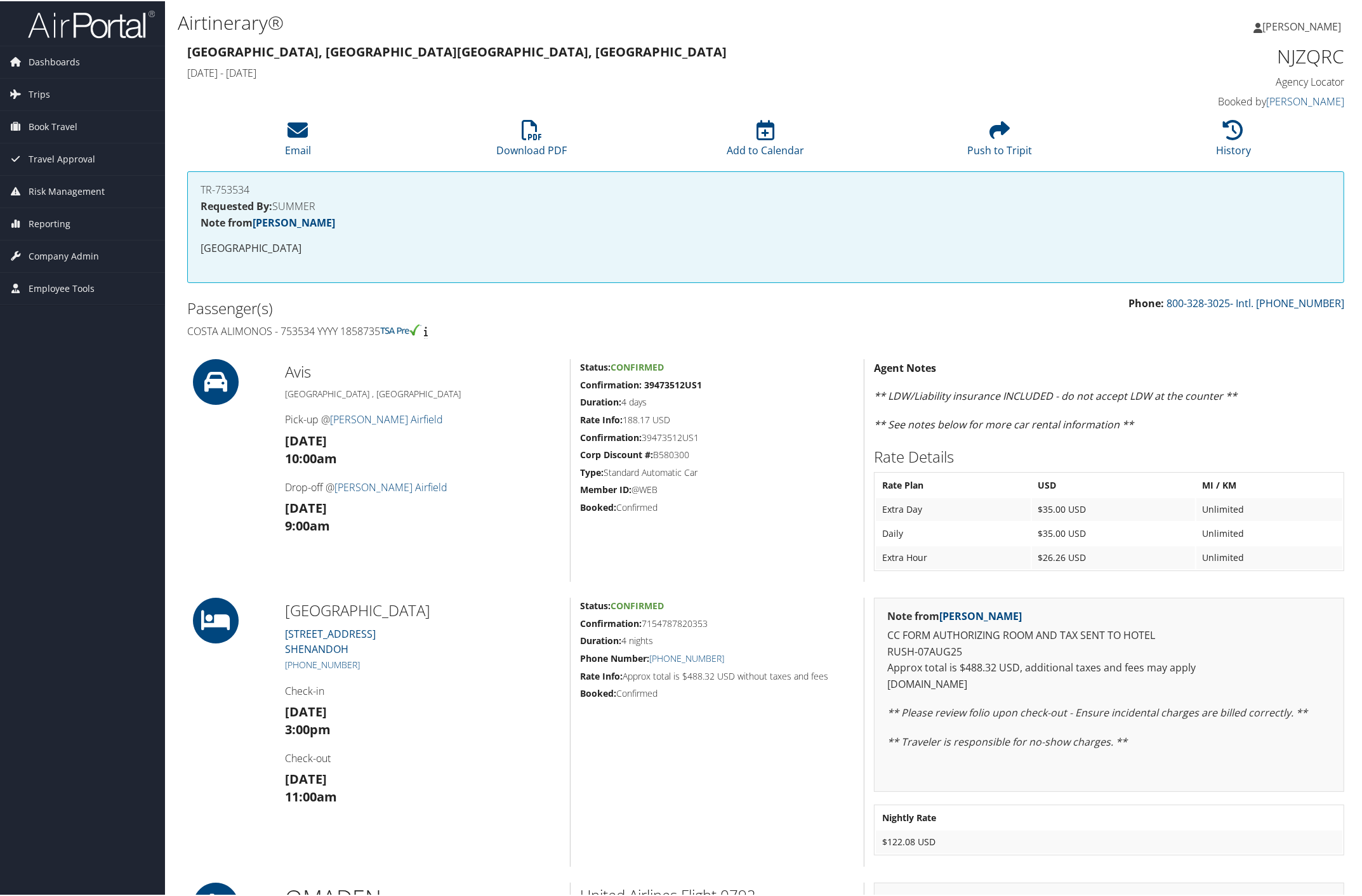
drag, startPoint x: 183, startPoint y: 327, endPoint x: 397, endPoint y: 329, distance: 214.0
click at [397, 329] on div "Passenger(s) Costa Alimonos - 753534 YYYY 1858735" at bounding box center [472, 318] width 588 height 48
copy h4 "Costa Alimonos - 753534 YYYY 1858735"
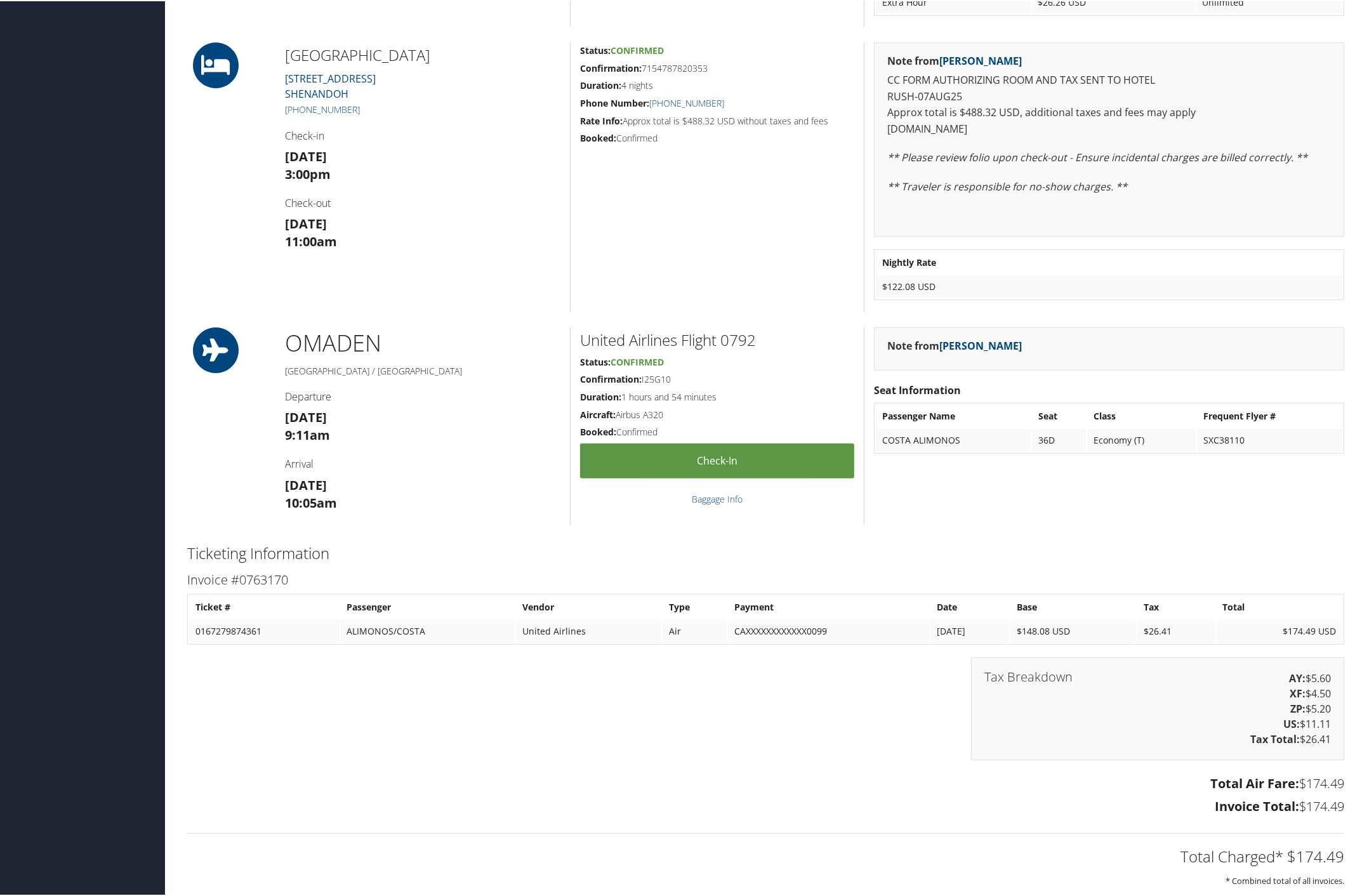
scroll to position [793, 0]
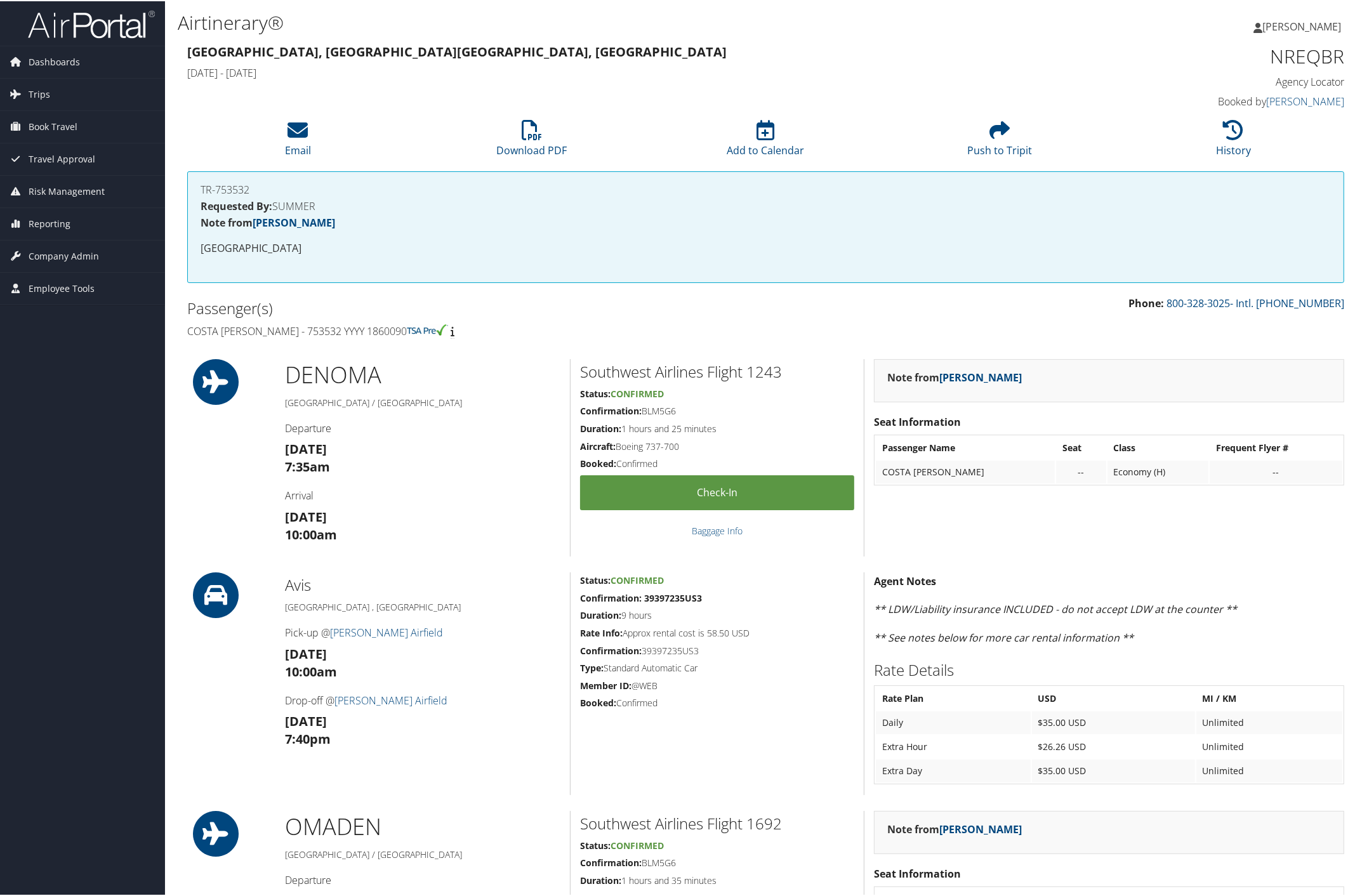
drag, startPoint x: 185, startPoint y: 324, endPoint x: 419, endPoint y: 334, distance: 234.2
click at [419, 334] on div "Passenger(s) [PERSON_NAME] - 753532 YYYY 1860090" at bounding box center [472, 318] width 588 height 48
copy h4 "Costa [PERSON_NAME] - 753532 YYYY 1860090"
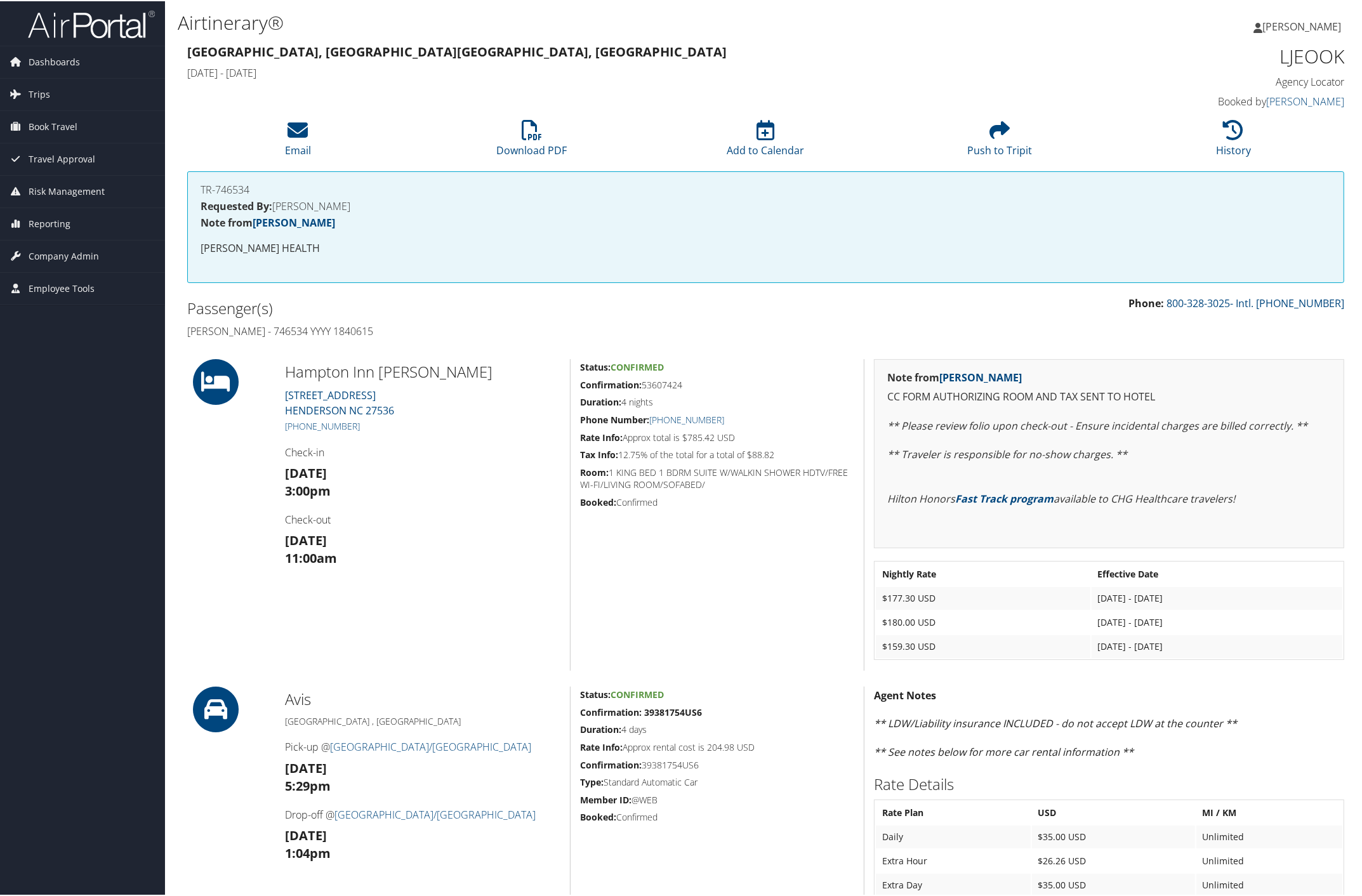
drag, startPoint x: 183, startPoint y: 323, endPoint x: 422, endPoint y: 341, distance: 239.7
click at [422, 341] on div "Passenger(s) Jennifer Allison - 746534 YYYY 1840615" at bounding box center [472, 318] width 588 height 48
copy h4 "Jennifer Allison - 746534 YYYY 1840615"
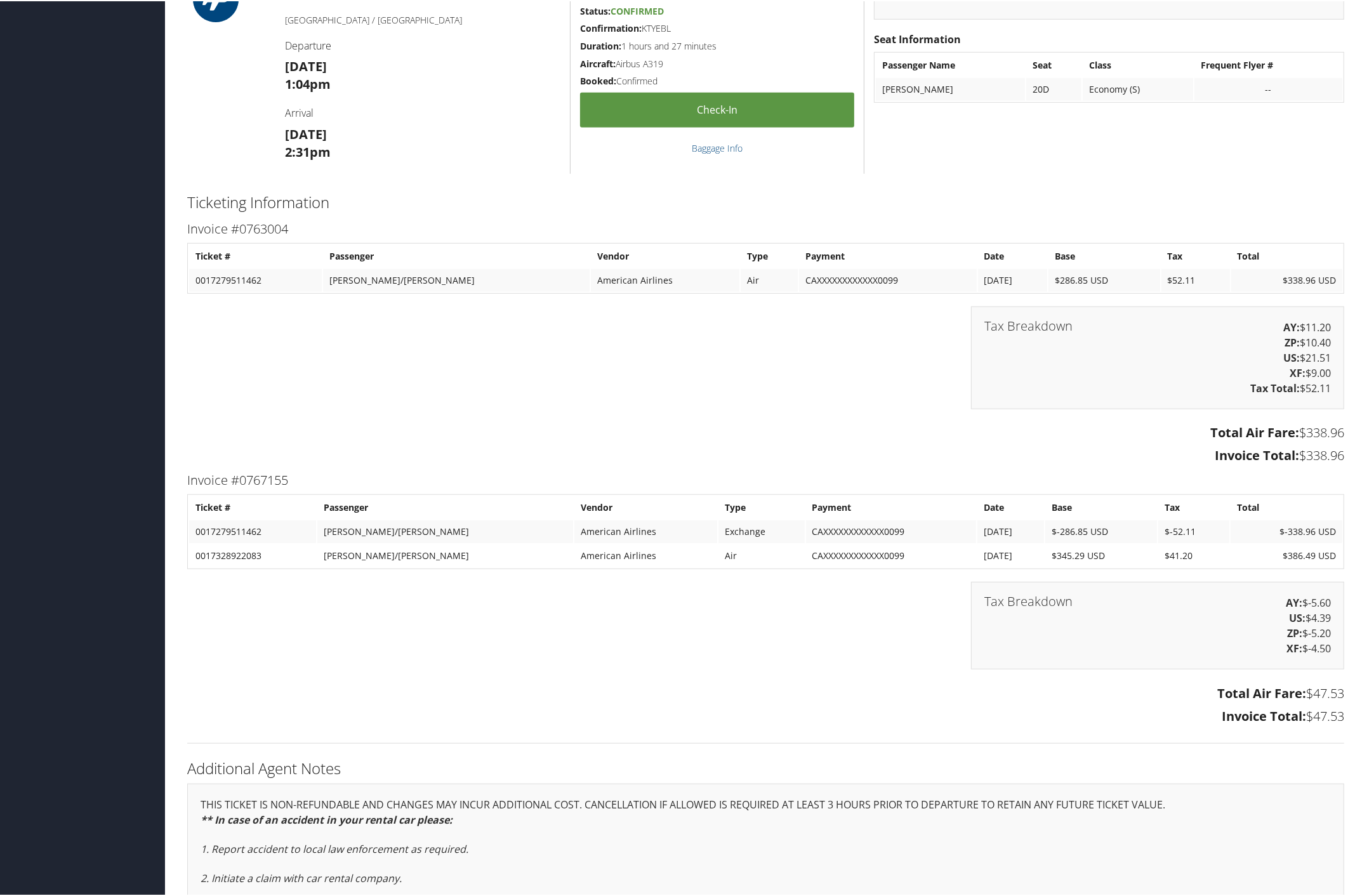
scroll to position [952, 0]
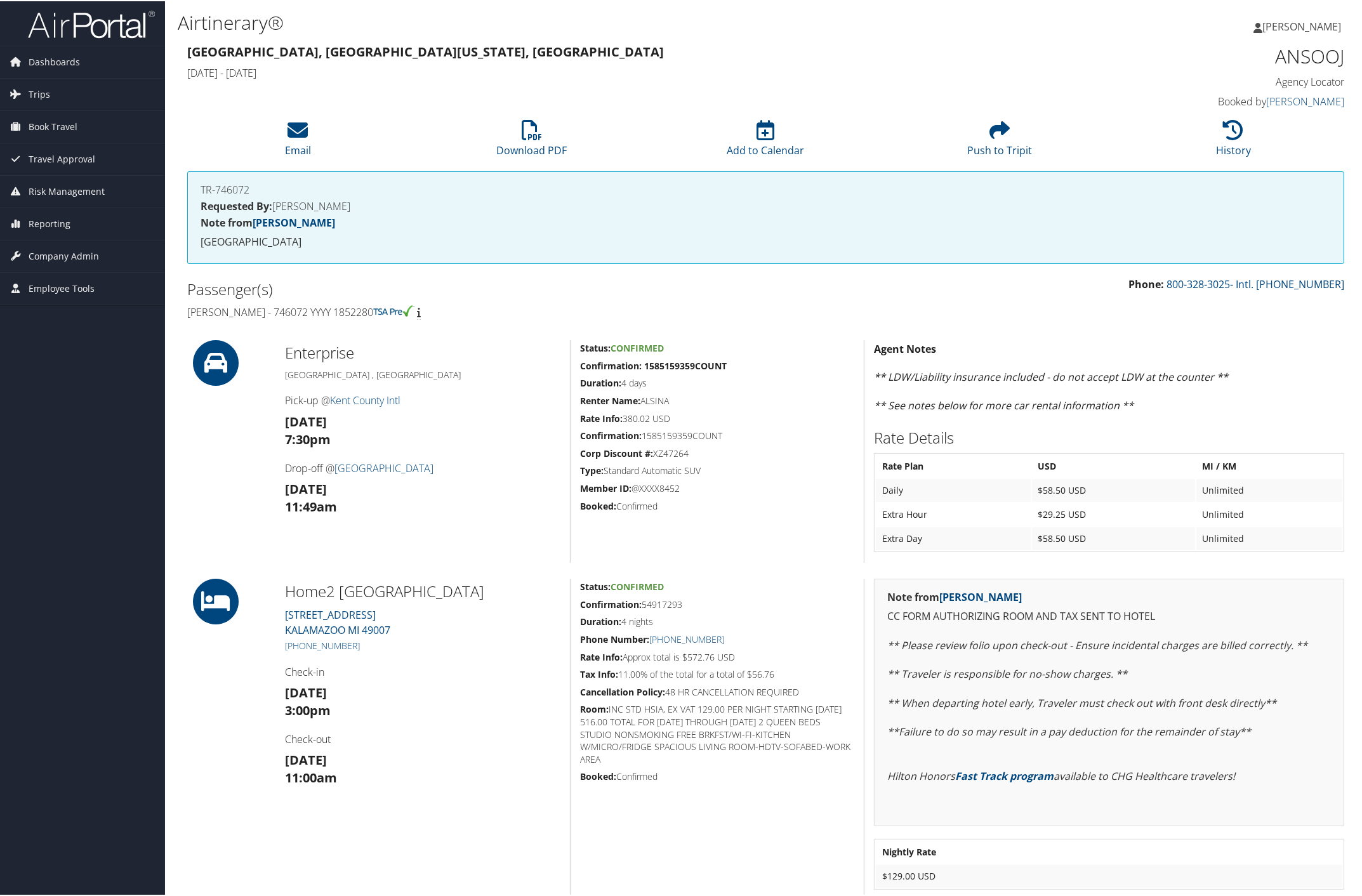
drag, startPoint x: 183, startPoint y: 305, endPoint x: 382, endPoint y: 306, distance: 199.0
click at [382, 306] on div "Passenger(s) [PERSON_NAME] - 746072 YYYY 1852280" at bounding box center [472, 299] width 588 height 48
copy h4 "[PERSON_NAME] - 746072 YYYY 1852280"
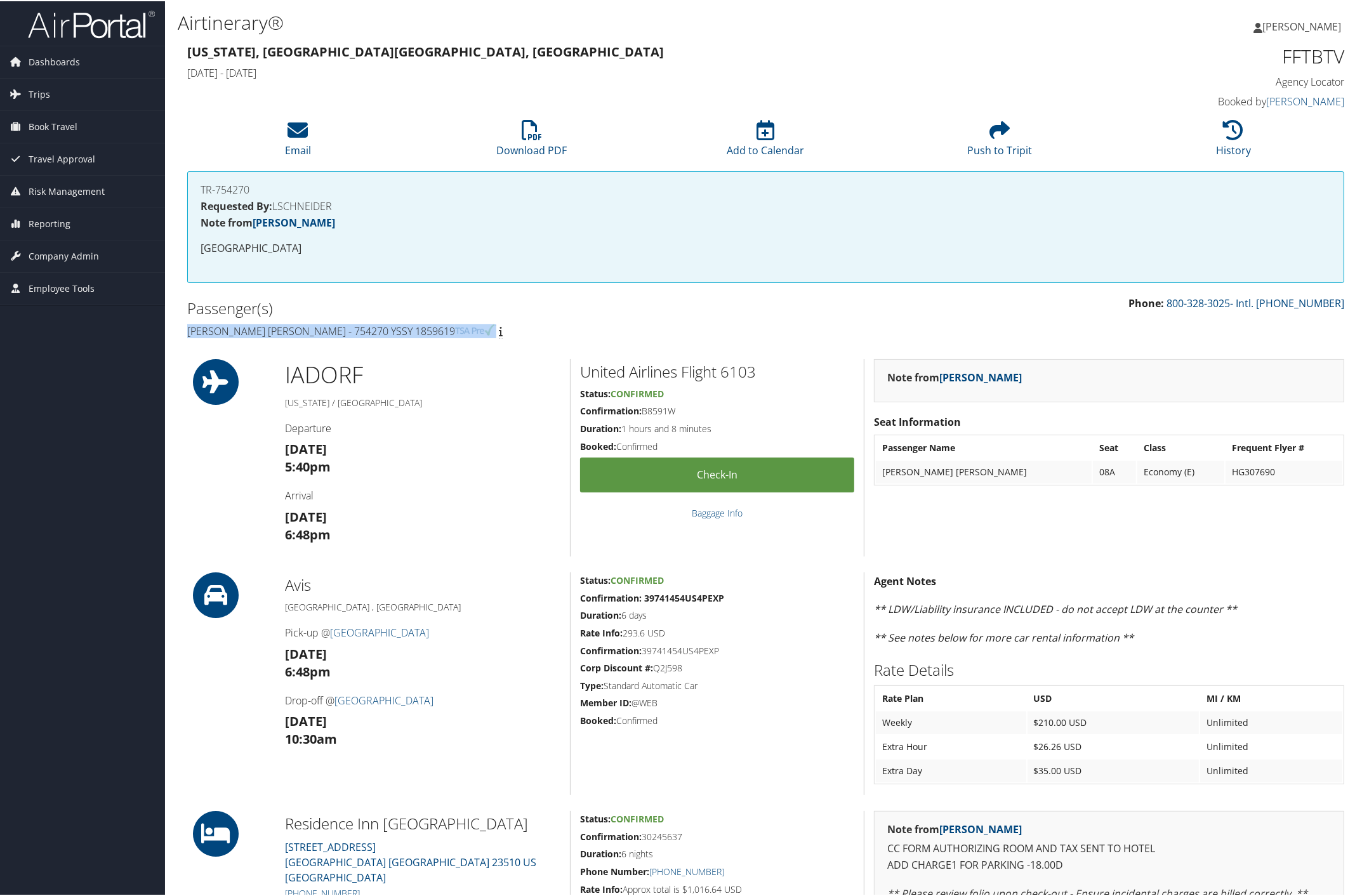
drag, startPoint x: 183, startPoint y: 325, endPoint x: 573, endPoint y: 346, distance: 390.6
click at [401, 324] on div "Passenger(s) Jonathan Amy - 754270 YSSY 1859619" at bounding box center [472, 318] width 588 height 48
copy h4 "Jonathan Amy - 754270 YSSY 1859619"
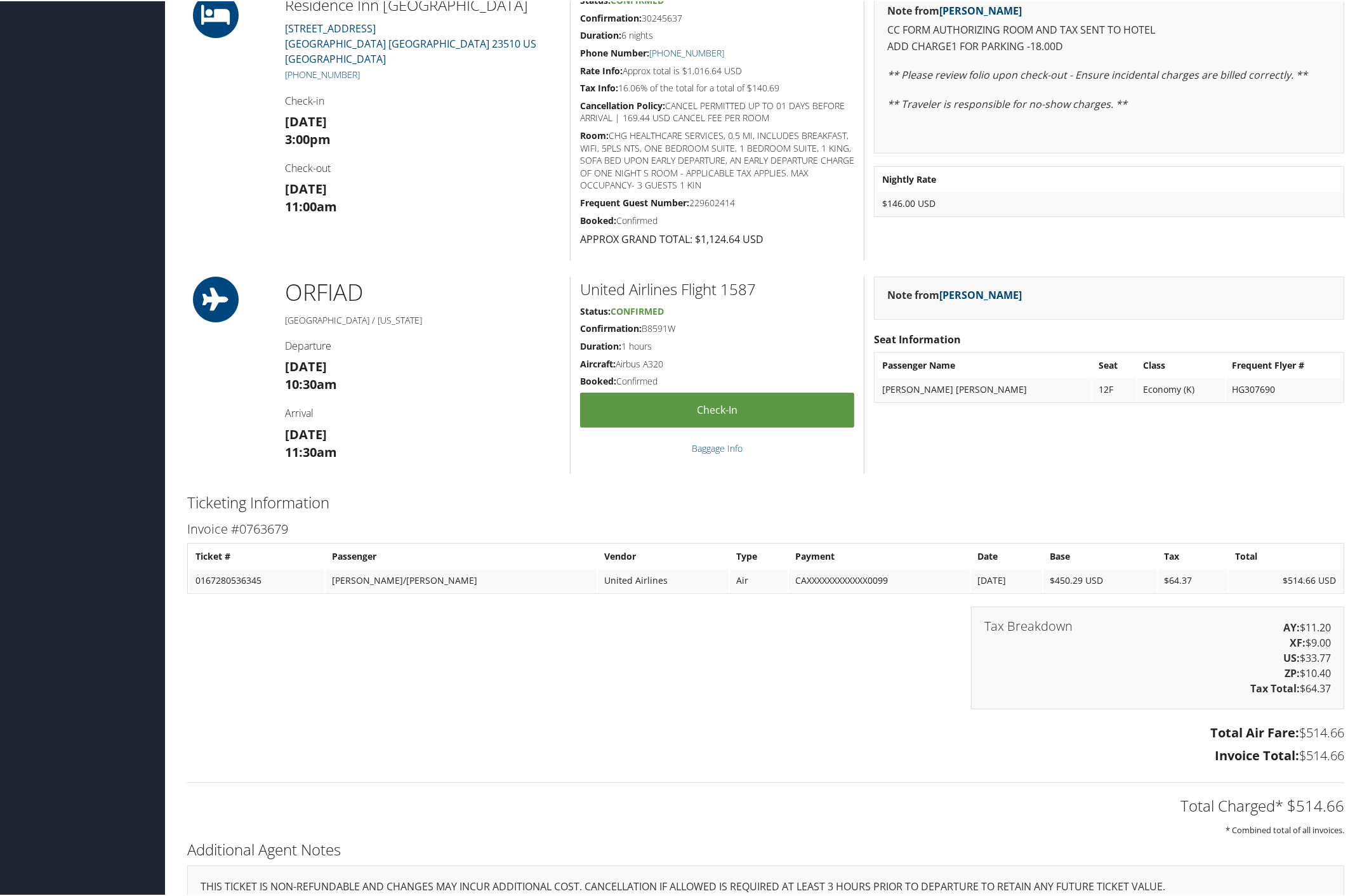
scroll to position [793, 0]
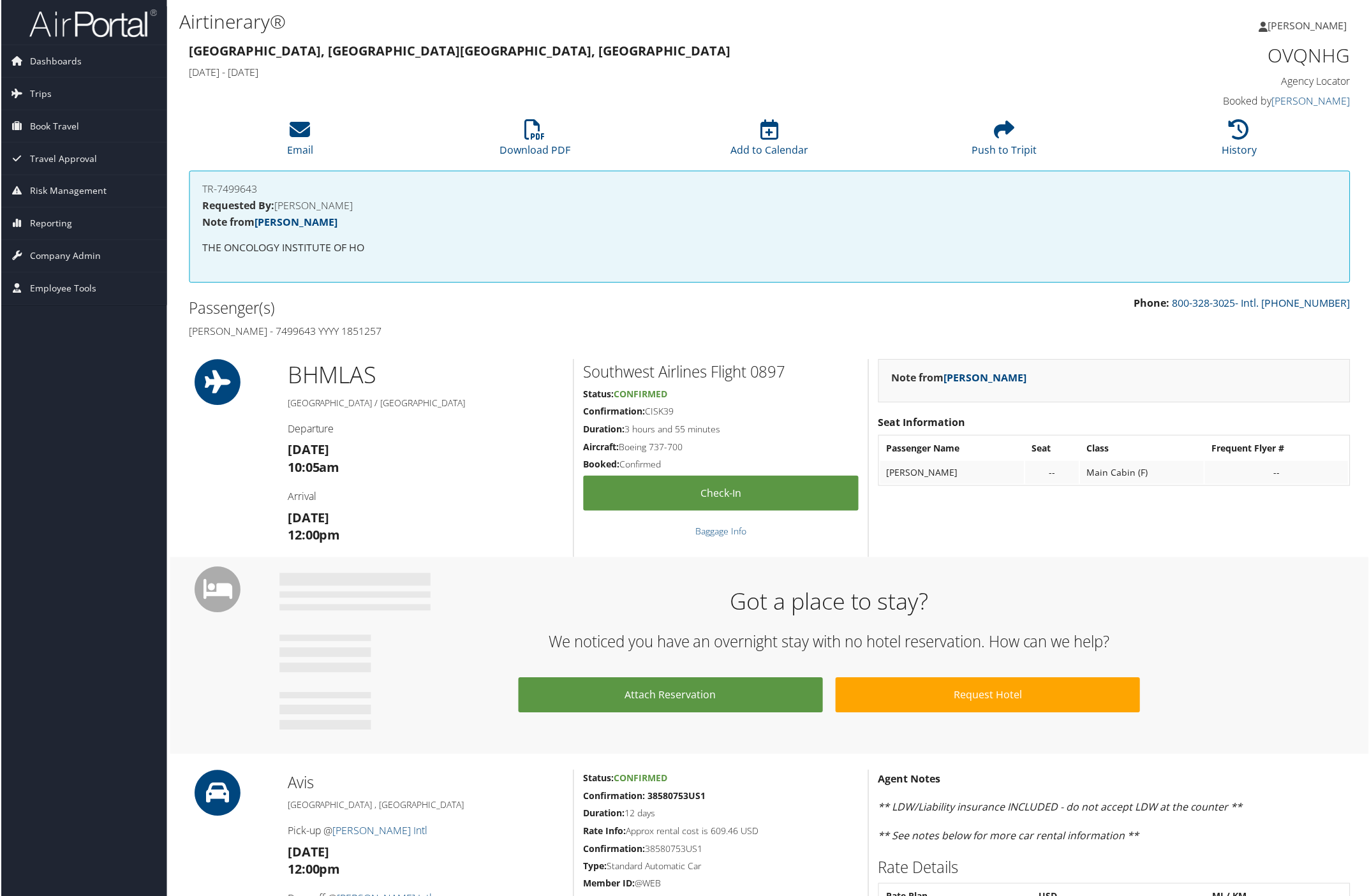
drag, startPoint x: 186, startPoint y: 329, endPoint x: 422, endPoint y: 338, distance: 236.2
click at [419, 338] on div "Passenger(s) Ariel Anguiano - 7499643 YYYY 1851257" at bounding box center [474, 320] width 591 height 48
copy h4 "Ariel Anguiano - 7499643 YYYY 1851257"
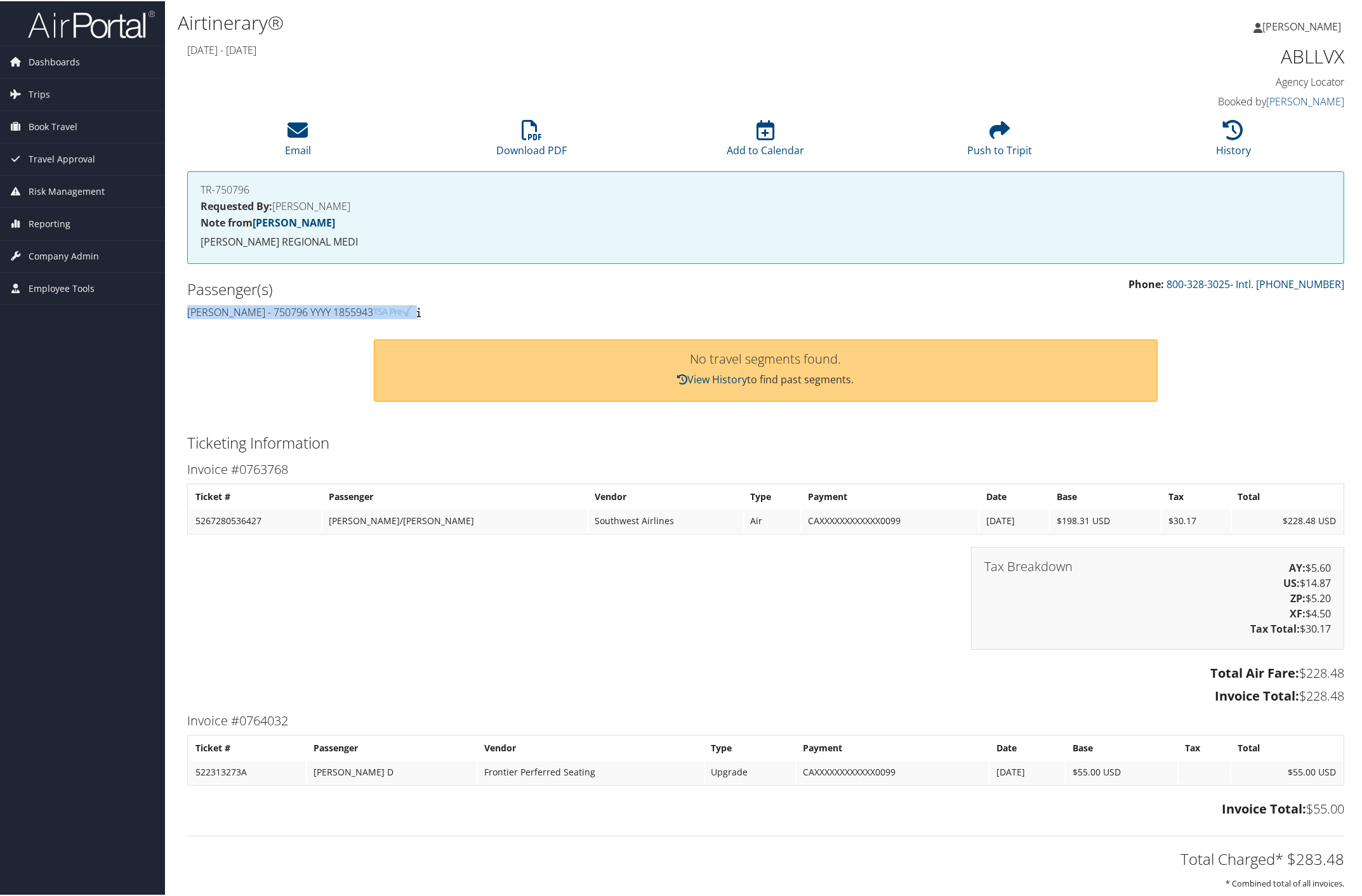
drag, startPoint x: 185, startPoint y: 306, endPoint x: 510, endPoint y: 336, distance: 326.4
click at [510, 336] on div "85990052 [DATE] - [DATE] ABLLVX Agency Locator Agency Locator ABLLVX Booked by …" at bounding box center [766, 507] width 1176 height 933
copy div "[PERSON_NAME] - 750796 YYYY 1855943"
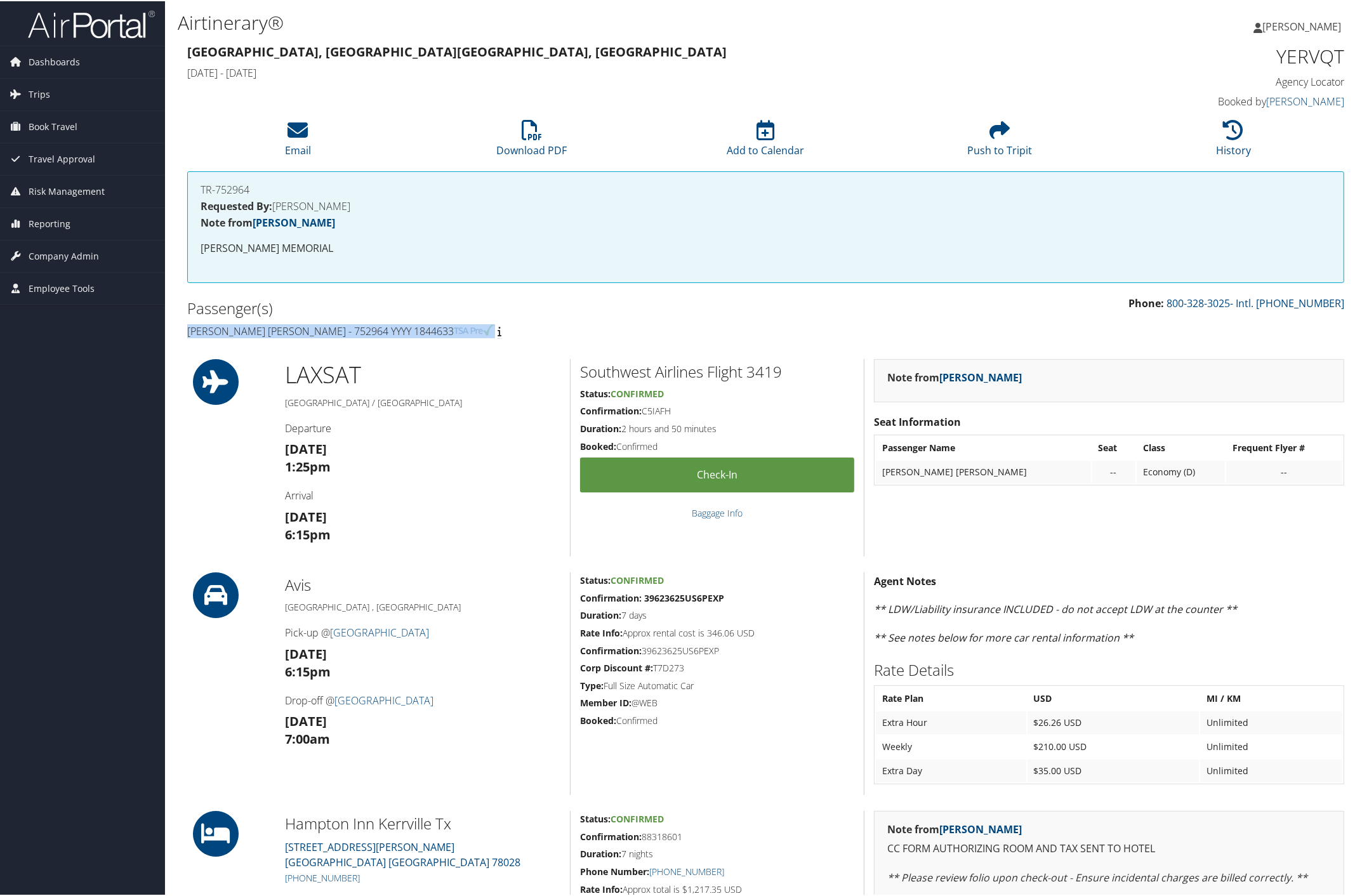
drag, startPoint x: 188, startPoint y: 325, endPoint x: 449, endPoint y: 331, distance: 261.1
click at [449, 331] on h4 "[PERSON_NAME] [PERSON_NAME] - 752964 YYYY 1844633" at bounding box center [472, 330] width 569 height 14
copy h4 "[PERSON_NAME] [PERSON_NAME] - 752964 YYYY 1844633"
drag, startPoint x: 1274, startPoint y: 59, endPoint x: 1342, endPoint y: 60, distance: 68.0
click at [1342, 60] on div "YERVQT Agency Locator Agency Locator YERVQT Booked by [PERSON_NAME] Booked by […" at bounding box center [1206, 76] width 294 height 73
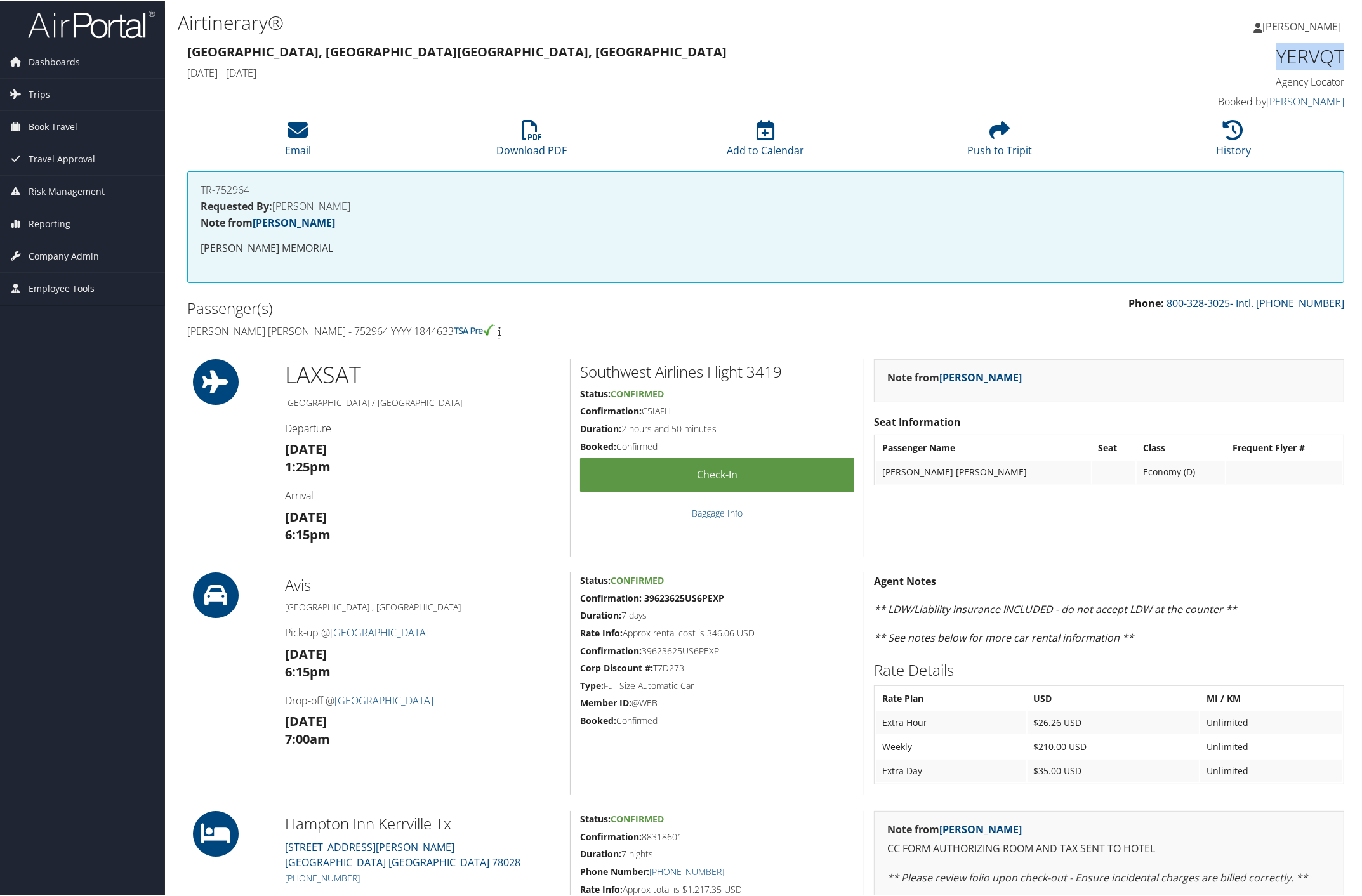
copy h1 "YERVQT"
drag, startPoint x: 187, startPoint y: 325, endPoint x: 422, endPoint y: 330, distance: 235.1
click at [422, 330] on h4 "[PERSON_NAME] [PERSON_NAME] - 752964 YYYY 1844633" at bounding box center [472, 330] width 569 height 14
copy h4 "[PERSON_NAME] [PERSON_NAME] - 752964 YYYY 1844633"
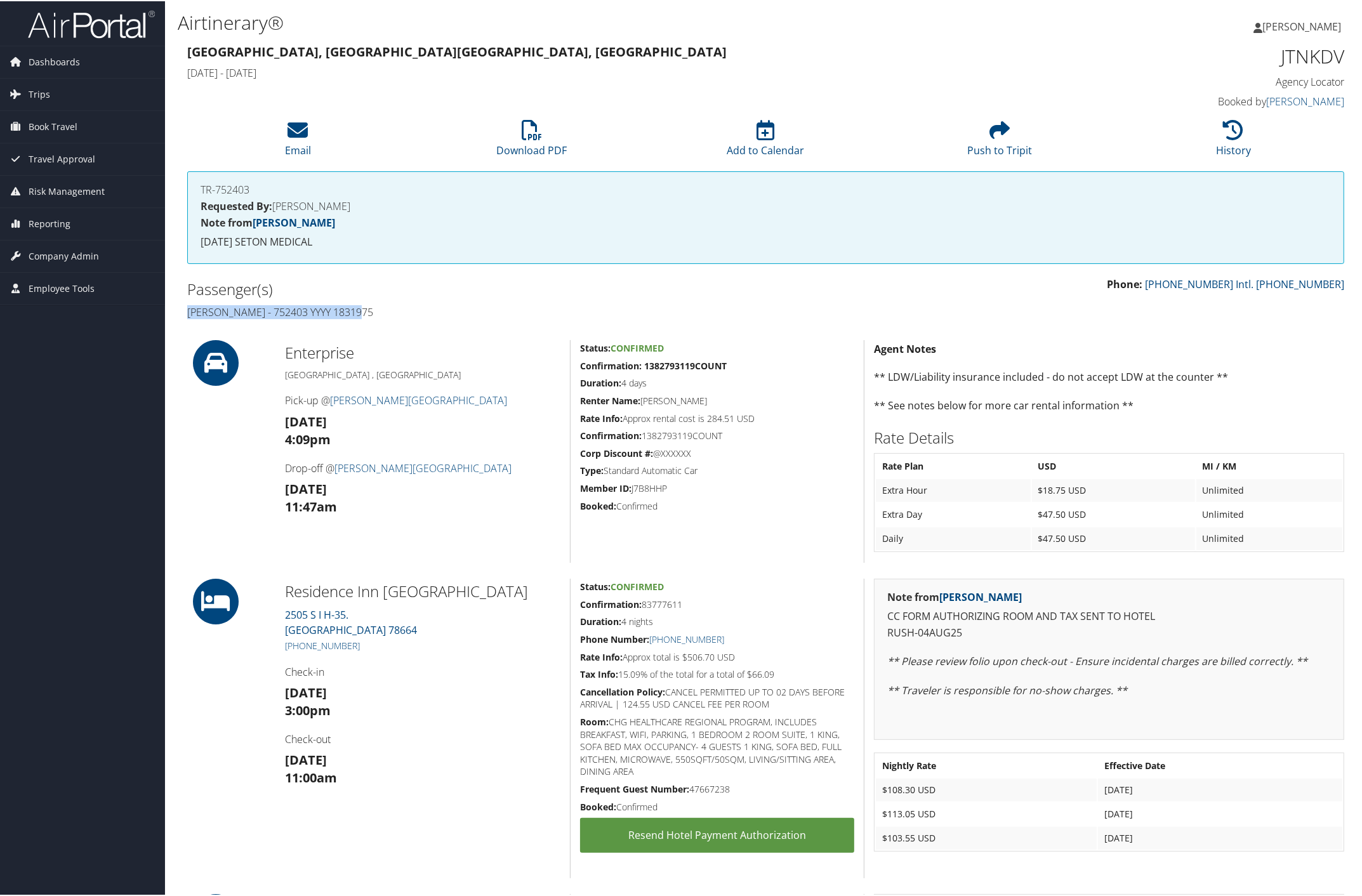
drag, startPoint x: 182, startPoint y: 308, endPoint x: 372, endPoint y: 304, distance: 190.0
click at [372, 304] on div "Passenger(s) Ana Arevalo - 752403 YYYY 1831975" at bounding box center [472, 299] width 588 height 48
copy h4 "Ana Arevalo - 752403 YYYY 1831975"
drag, startPoint x: 1270, startPoint y: 62, endPoint x: 1343, endPoint y: 64, distance: 73.0
click at [1344, 64] on div "JTNKDV Agency Locator Agency Locator JTNKDV Booked by Jeana Hart Booked by Jean…" at bounding box center [1206, 76] width 294 height 73
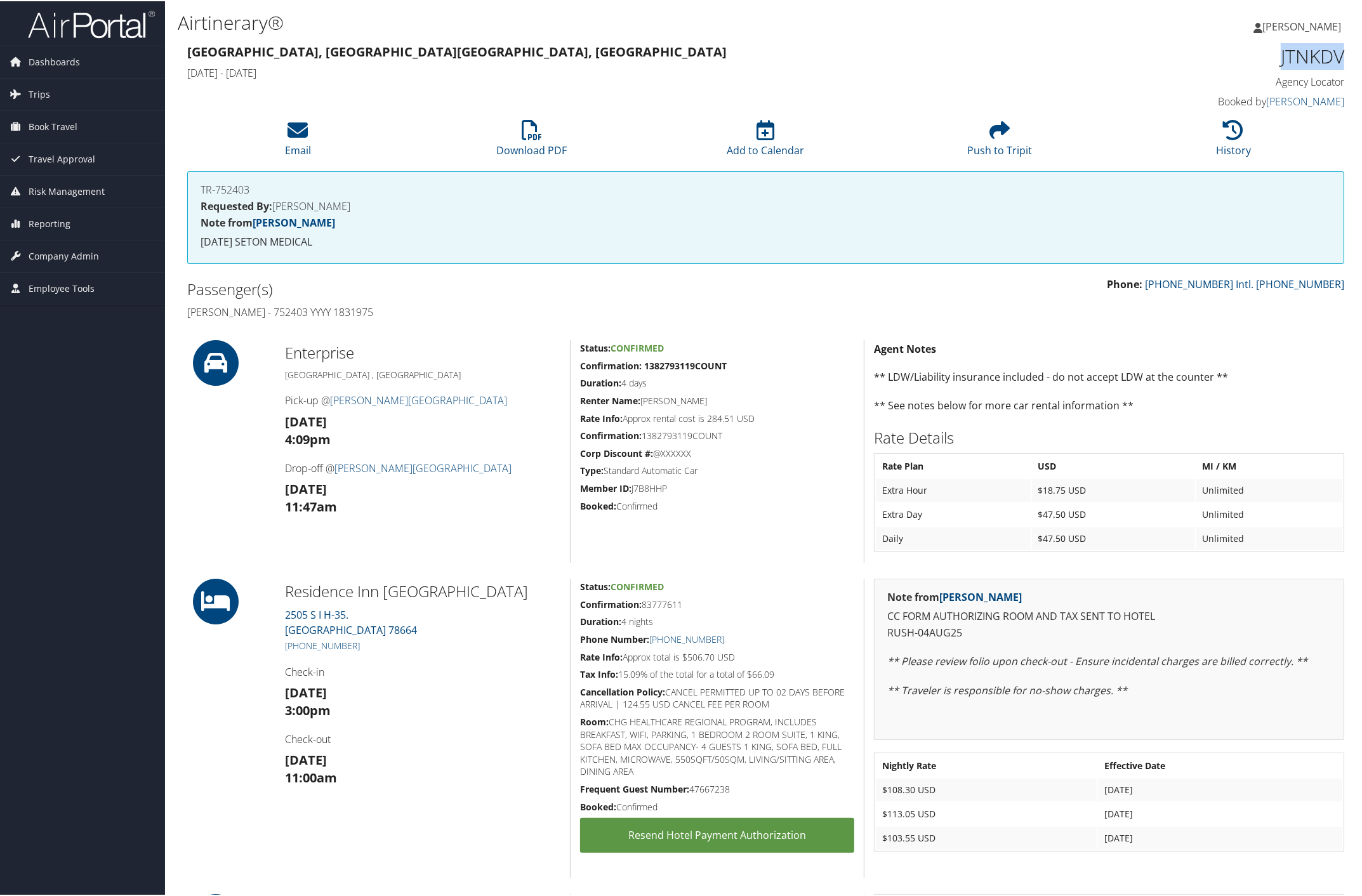
copy h1 "JTNKDV"
drag, startPoint x: 184, startPoint y: 312, endPoint x: 420, endPoint y: 315, distance: 236.0
click at [375, 319] on div "Passenger(s) Ana Arevalo - 752403 YYYY 1831975" at bounding box center [472, 299] width 588 height 48
copy h4 "Ana Arevalo - 752403 YYYY 1831975"
